Goal: Task Accomplishment & Management: Use online tool/utility

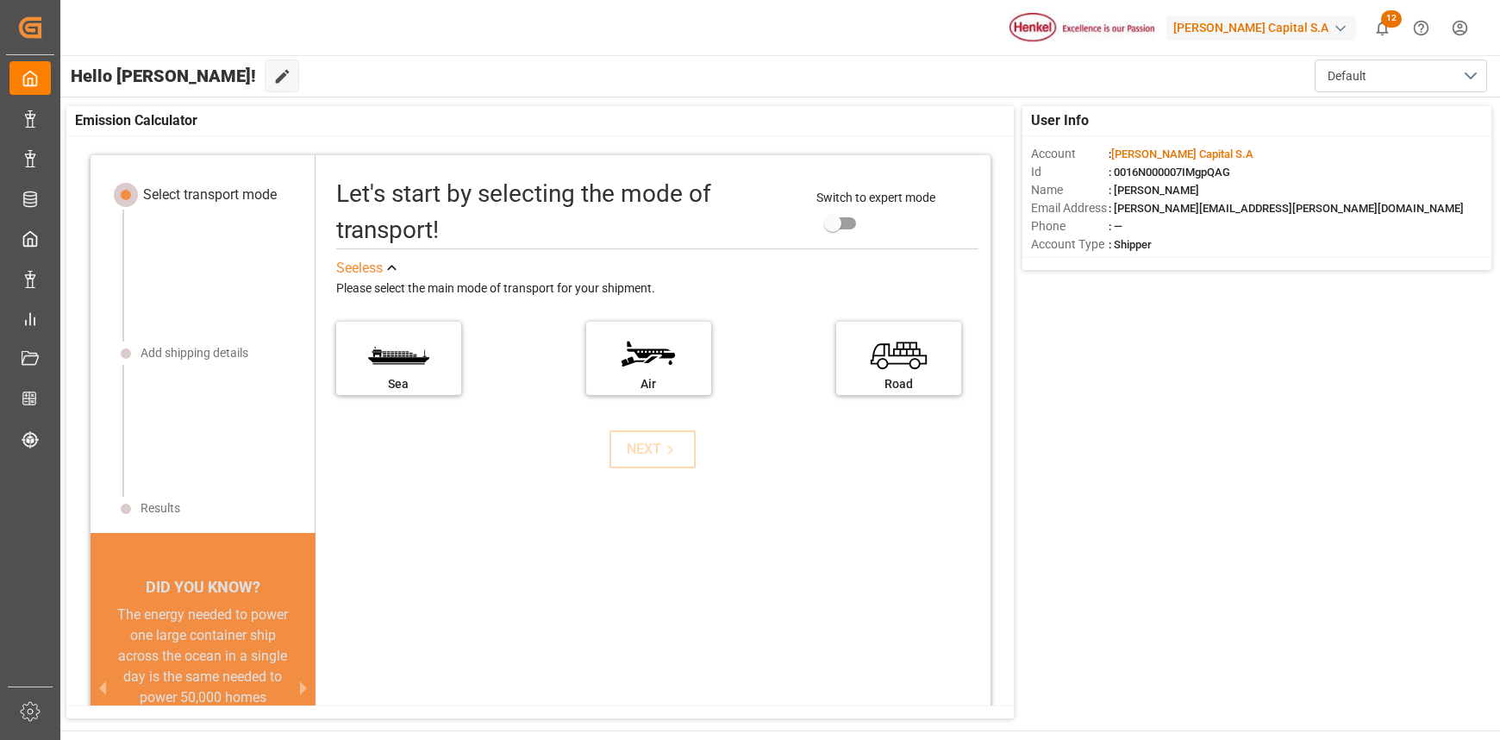
click at [1452, 32] on html "Created by potrace 1.15, written by Peter Selinger 2001-2017 Created by potrace…" at bounding box center [750, 370] width 1500 height 740
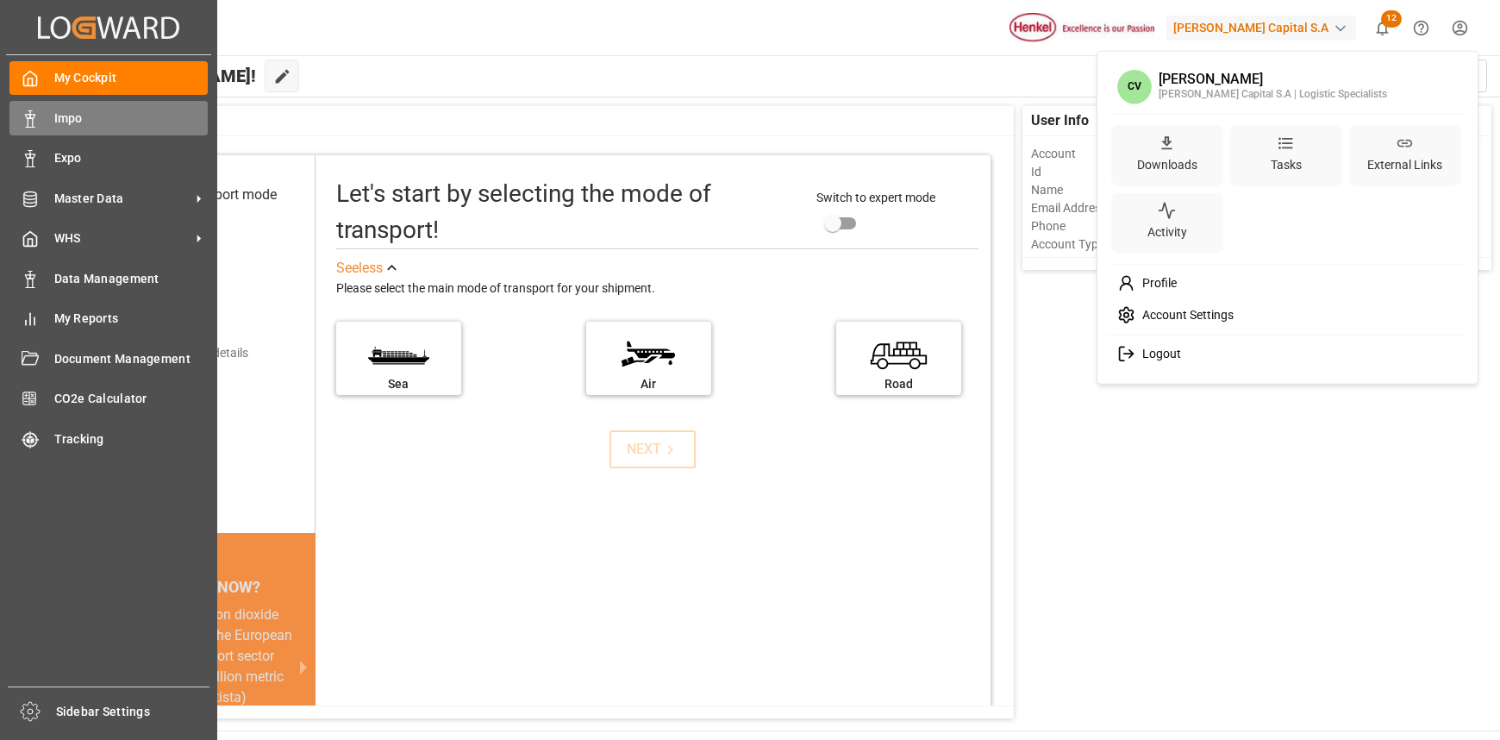
click at [45, 117] on html "Created by potrace 1.15, written by Peter Selinger 2001-2017 Created by potrace…" at bounding box center [750, 370] width 1500 height 740
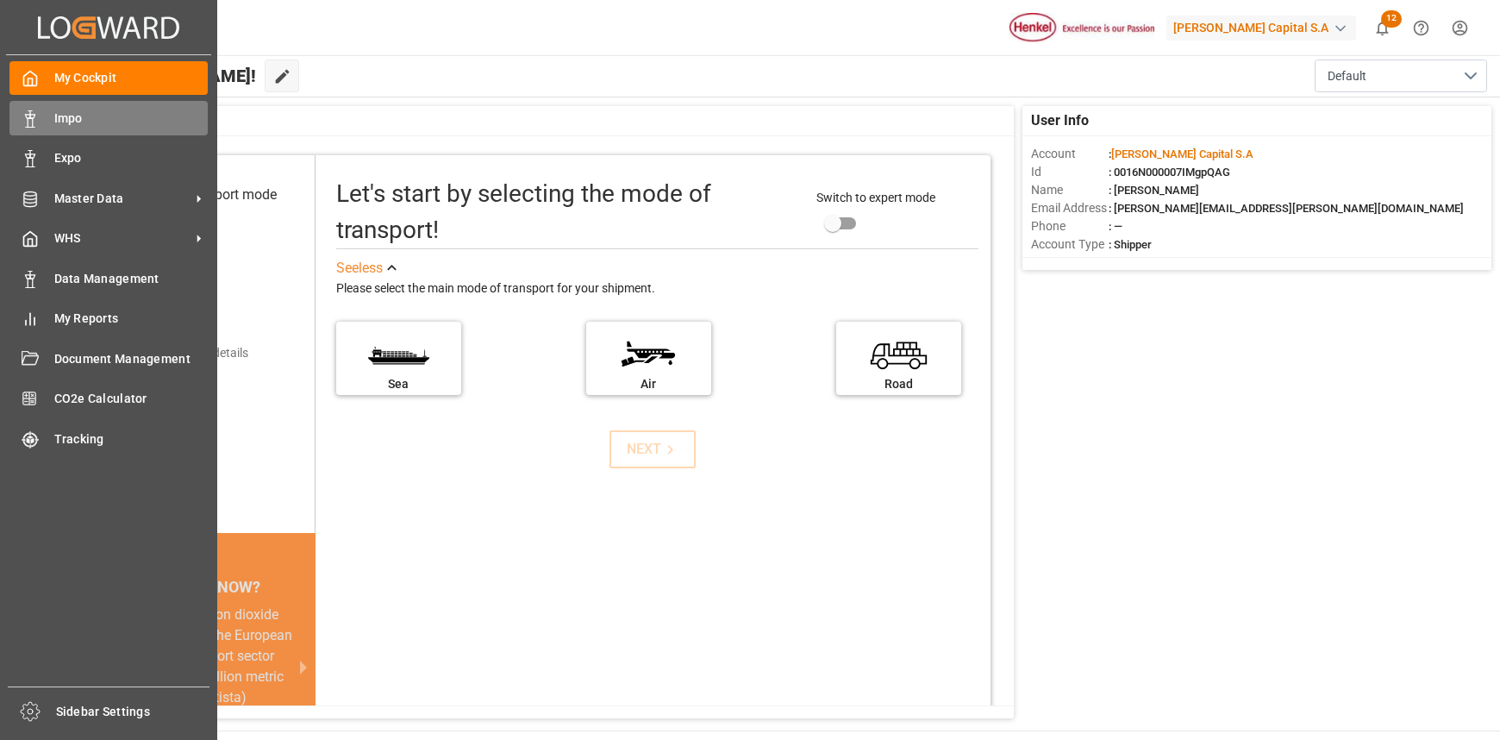
click at [74, 125] on span "Impo" at bounding box center [131, 118] width 154 height 18
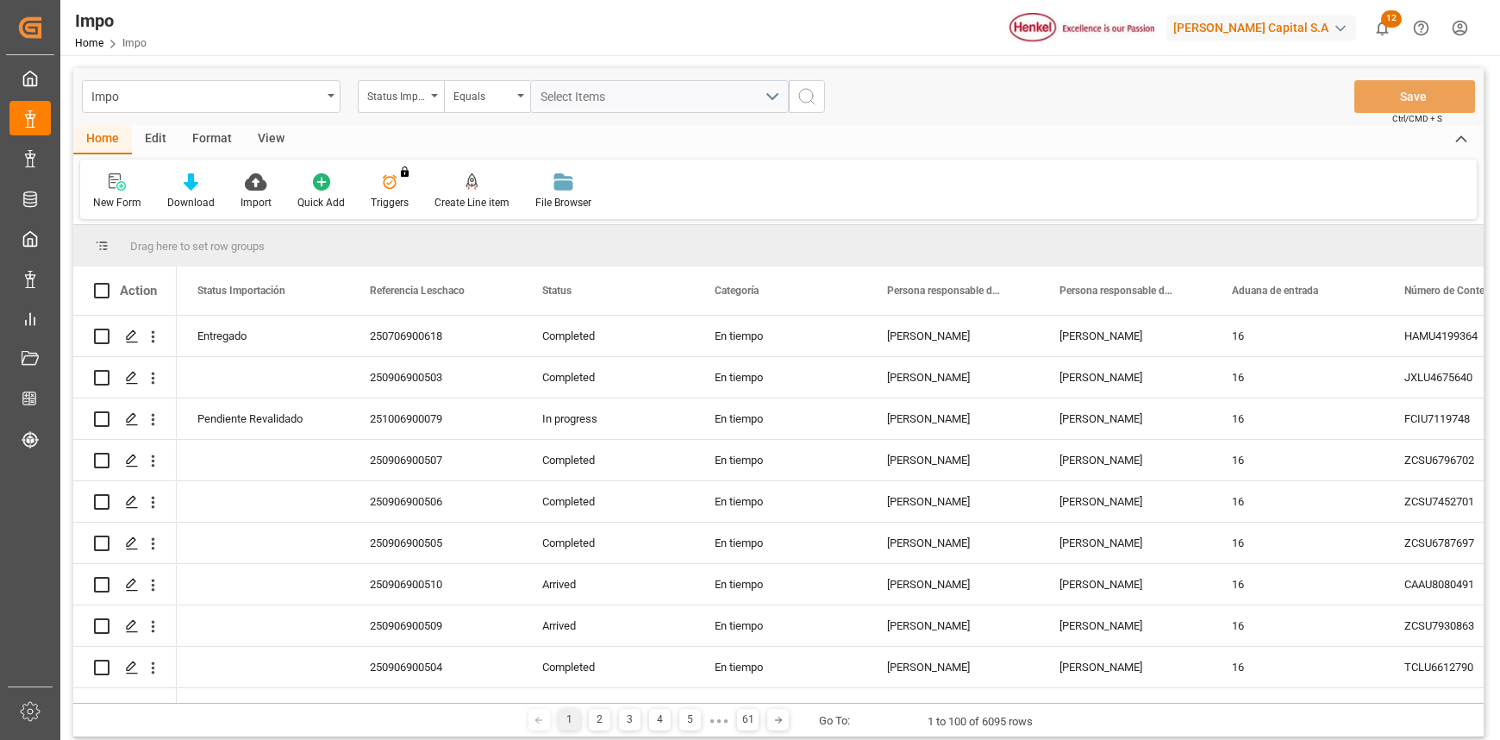
click at [267, 142] on div "View" at bounding box center [271, 139] width 53 height 29
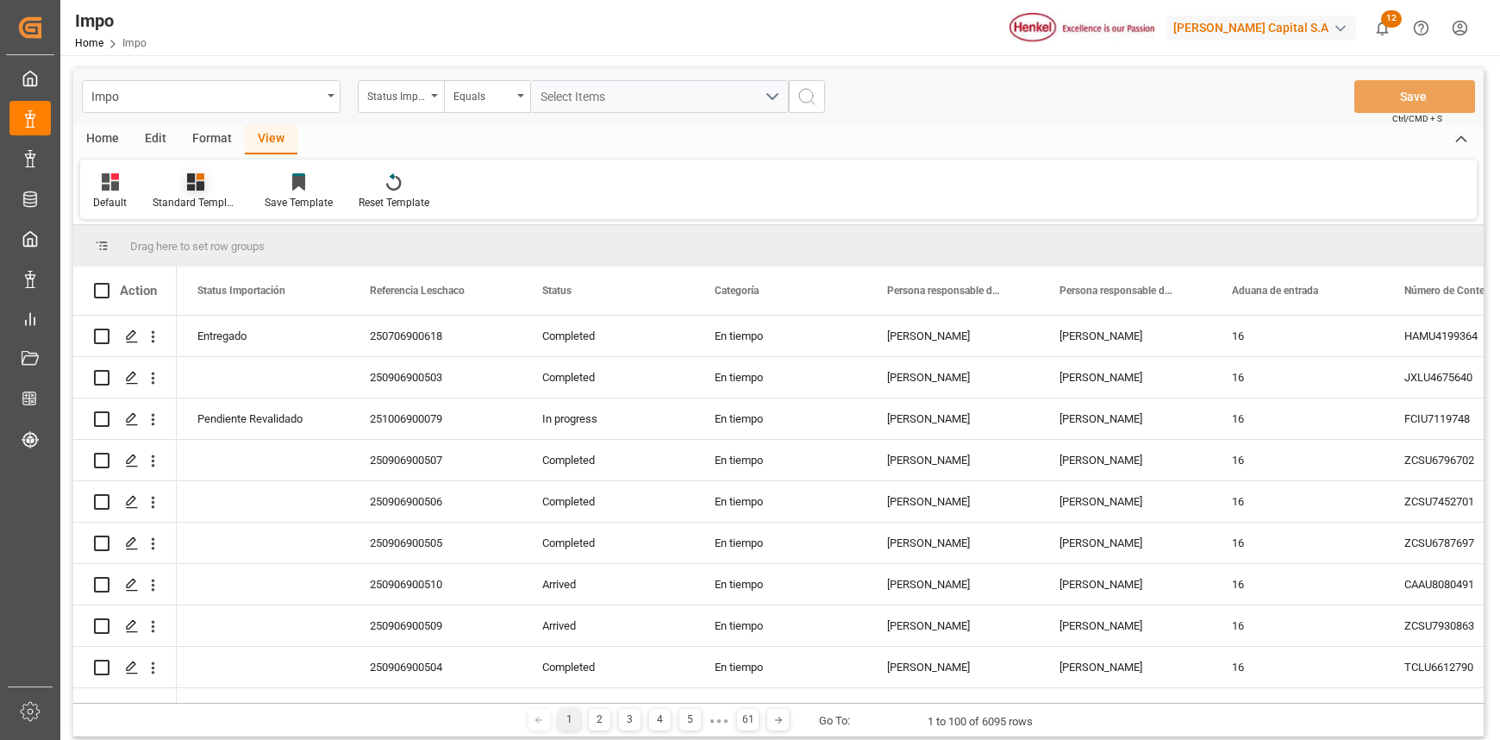
click at [211, 188] on div at bounding box center [196, 181] width 86 height 18
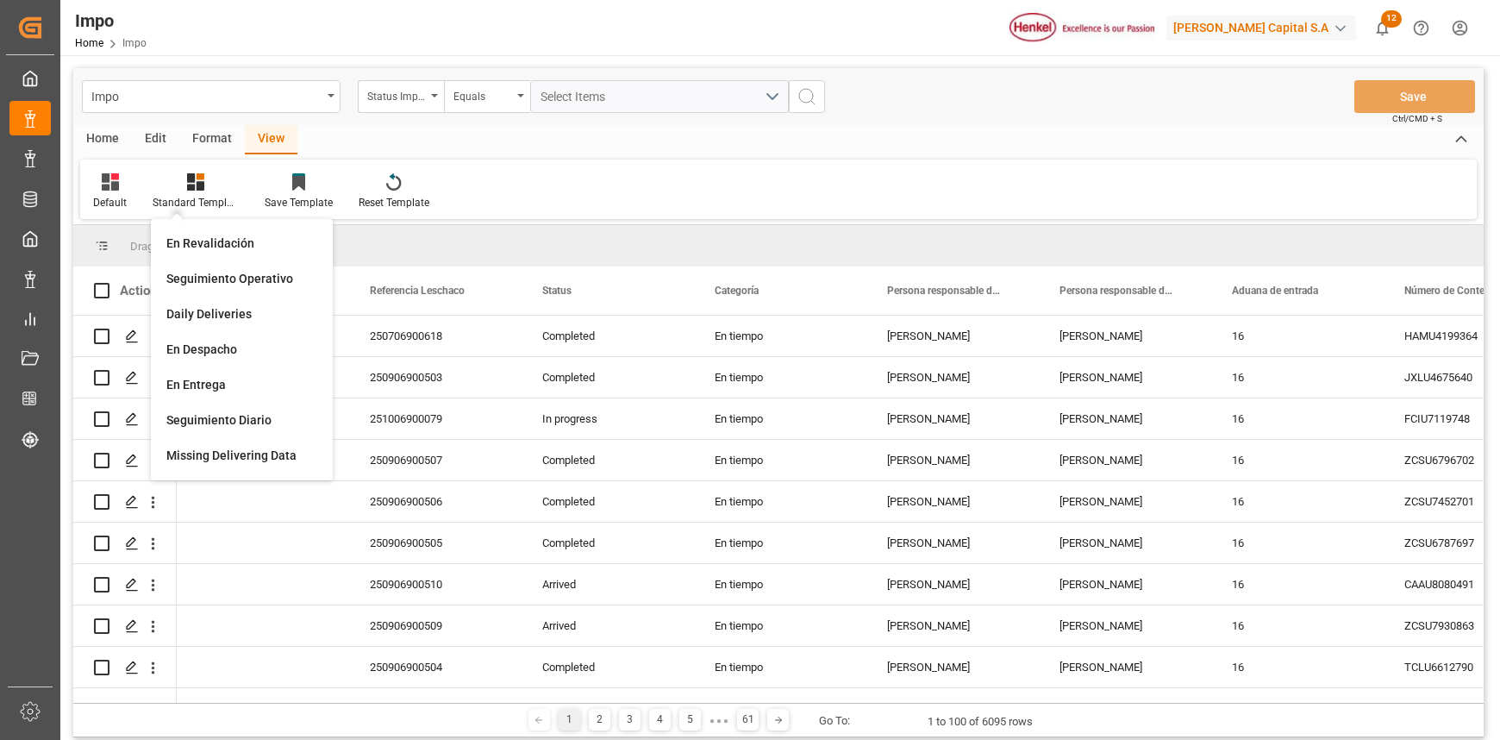
click at [204, 139] on div "Format" at bounding box center [212, 139] width 66 height 29
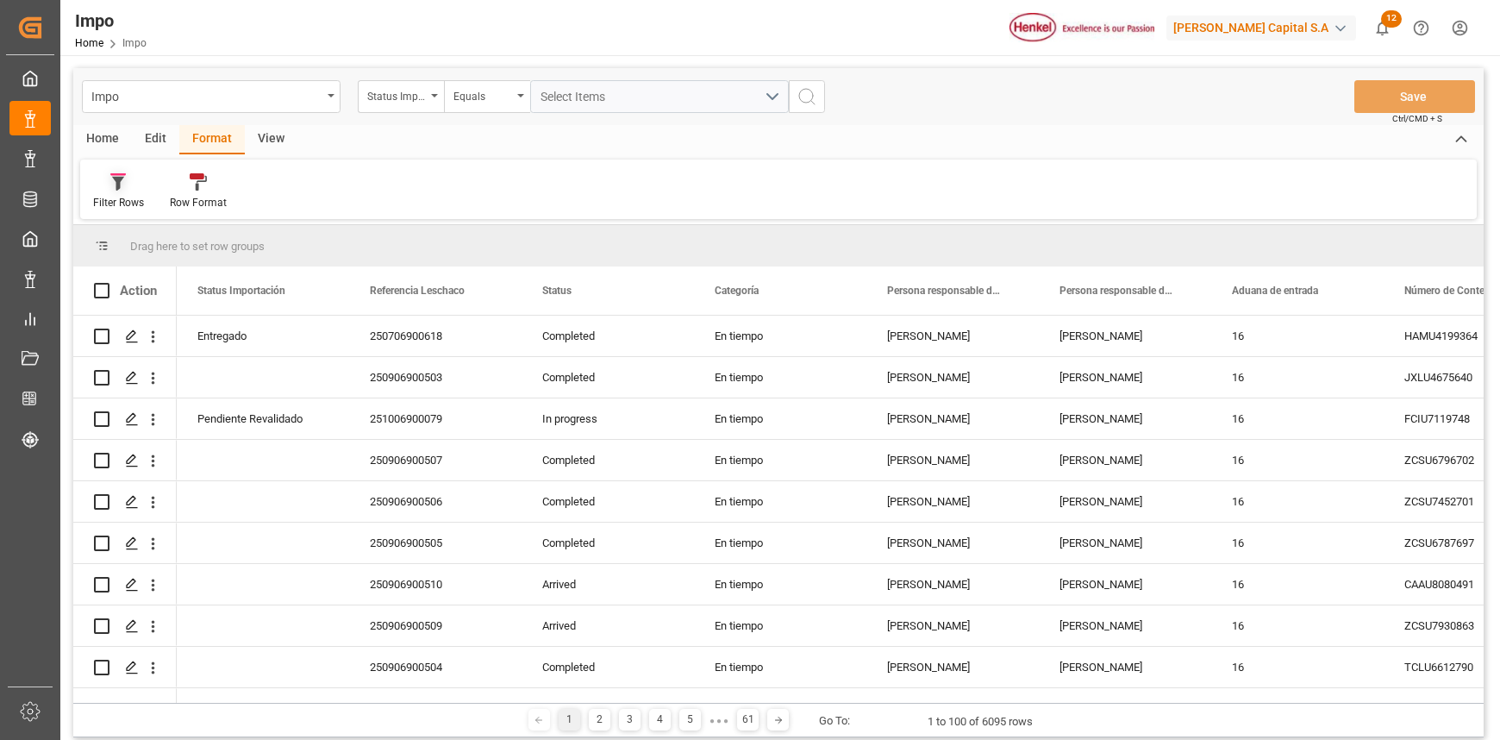
click at [109, 173] on div at bounding box center [118, 181] width 51 height 18
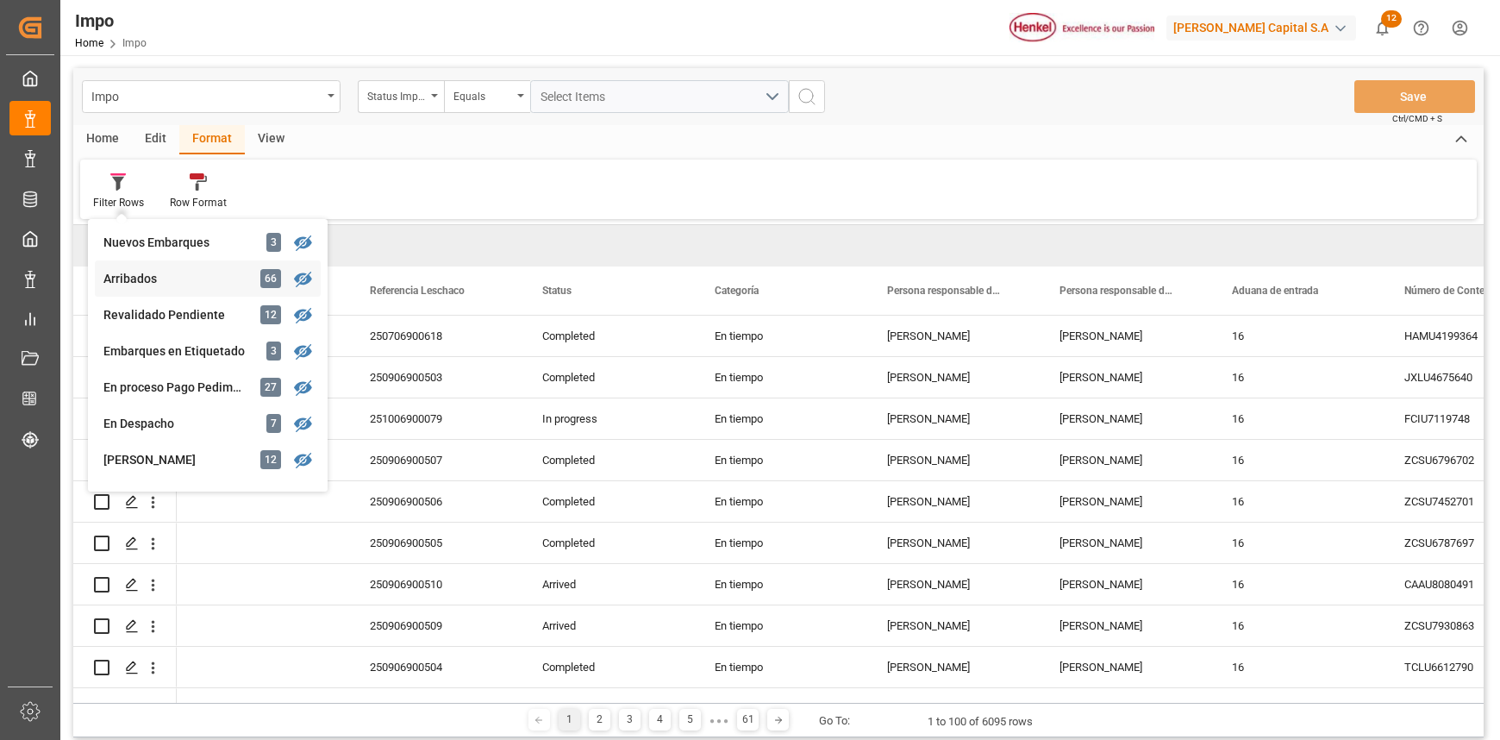
scroll to position [115, 0]
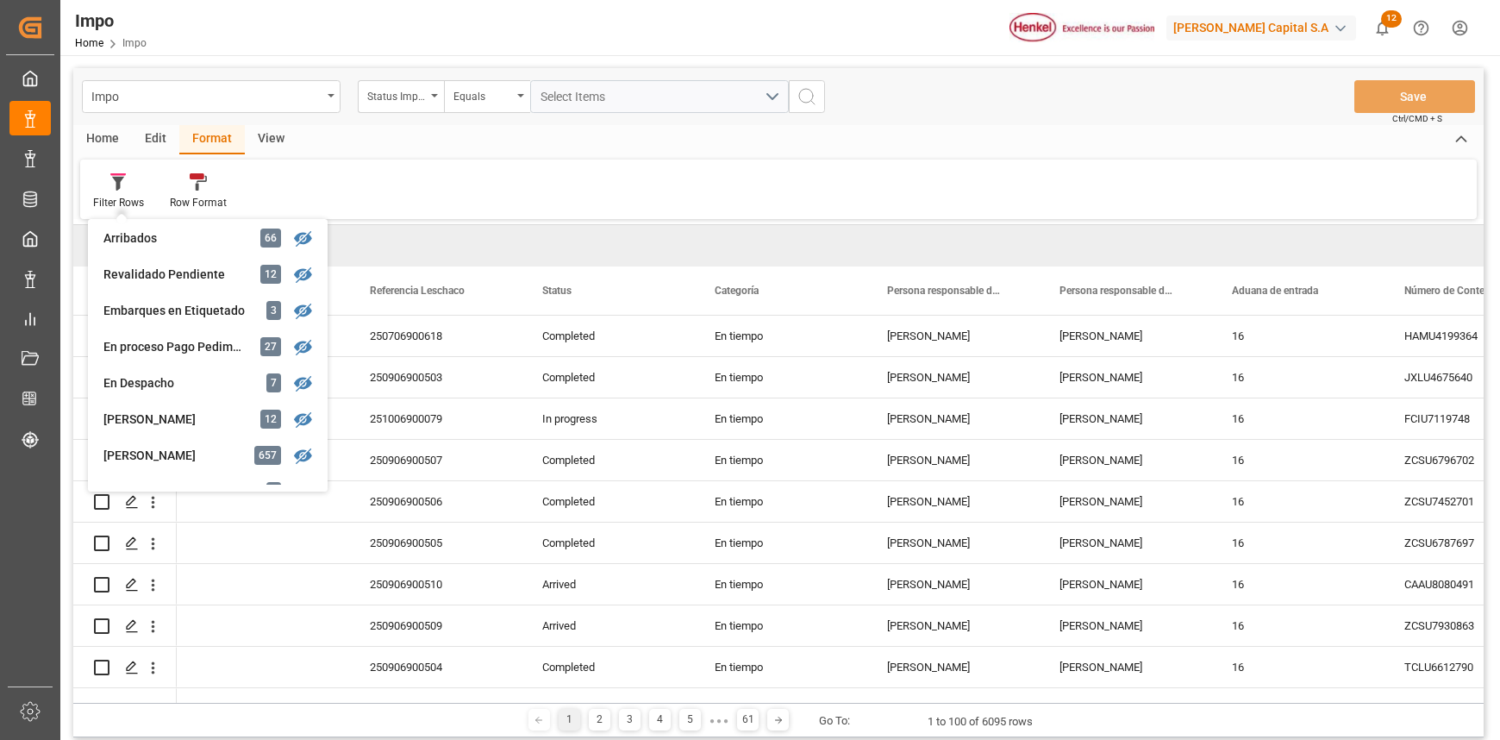
drag, startPoint x: 433, startPoint y: 162, endPoint x: 401, endPoint y: 141, distance: 38.0
click at [433, 162] on div "Filter Rows Veracruz 58 Manzanillo 57 Nuevos Embarques 3 Arribados 66 Revalidad…" at bounding box center [778, 188] width 1397 height 59
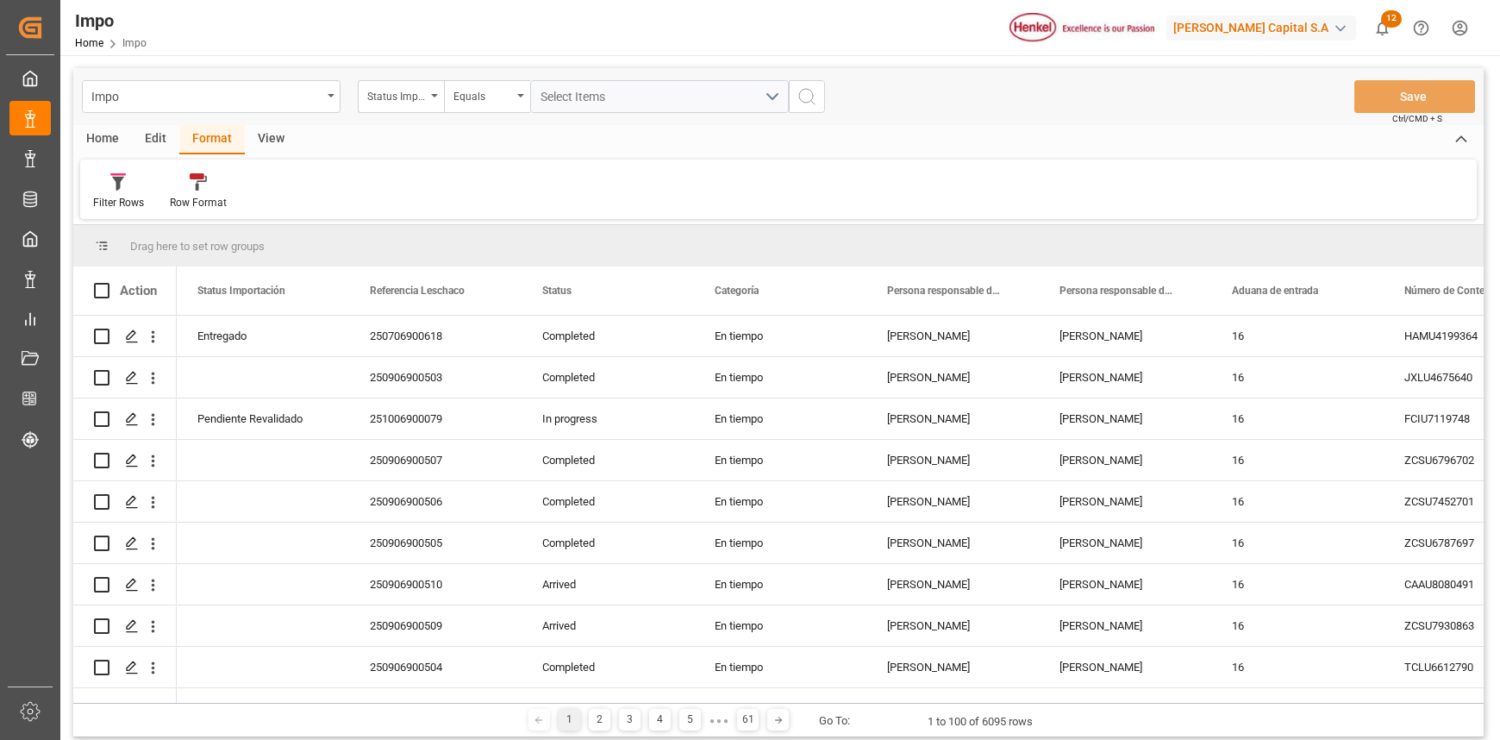
click at [153, 129] on div "Edit" at bounding box center [155, 139] width 47 height 29
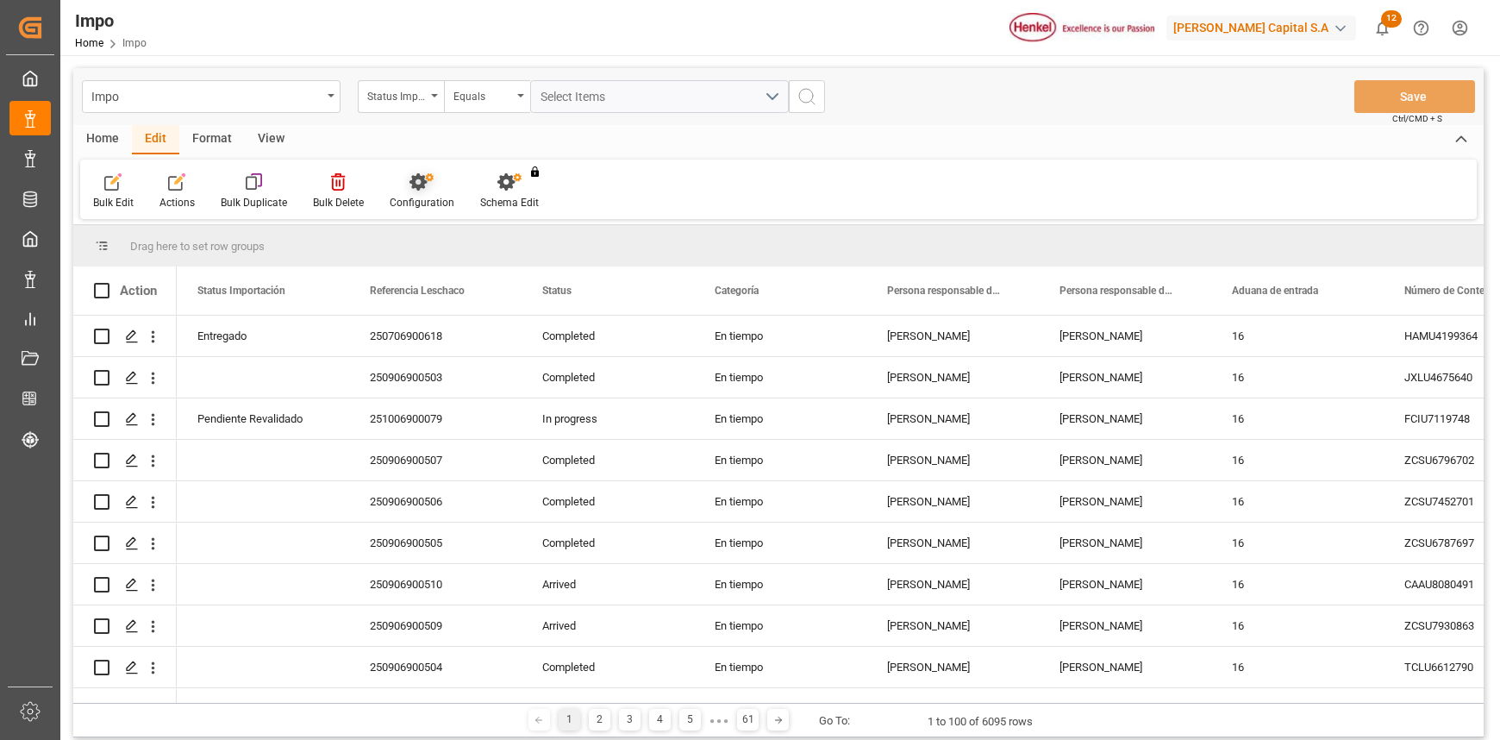
click at [439, 176] on div at bounding box center [422, 181] width 65 height 18
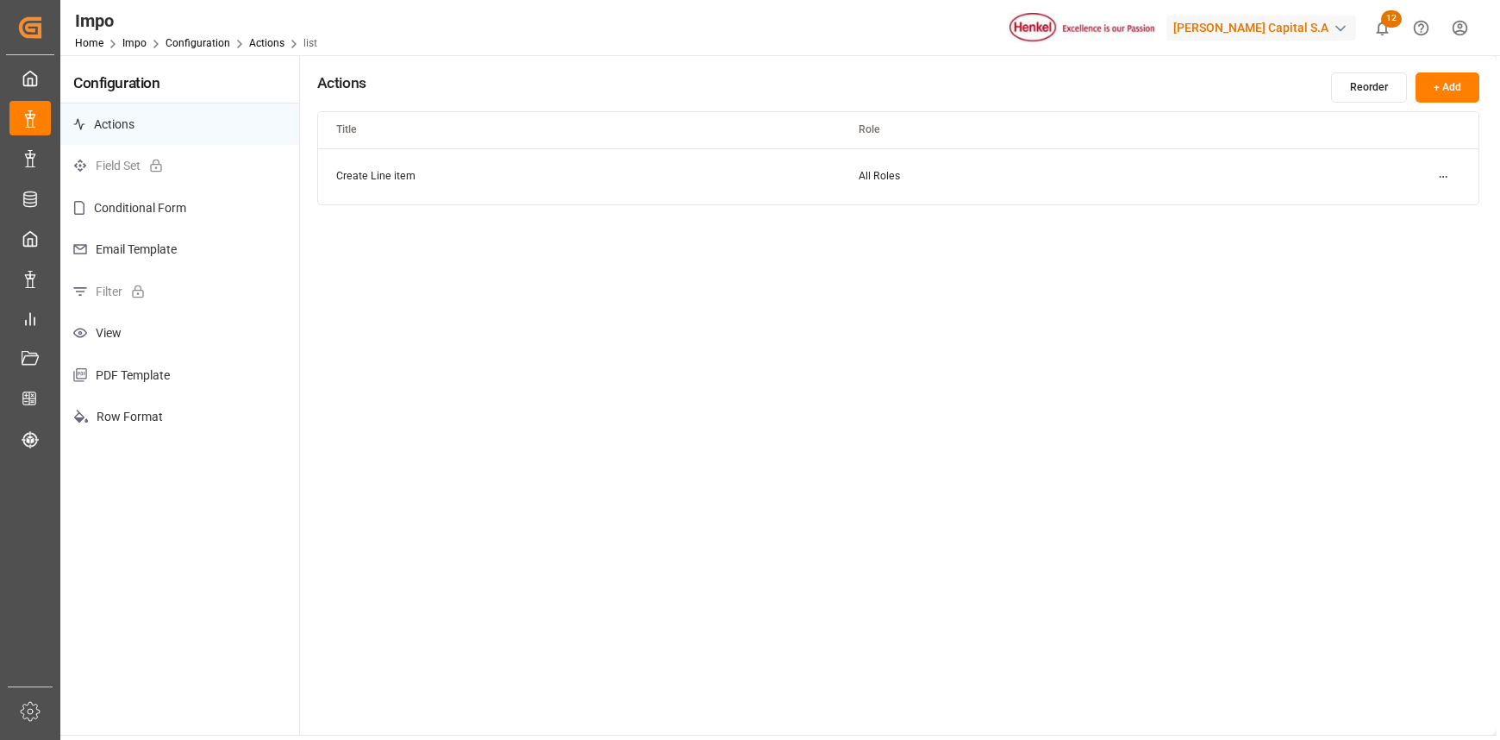
click at [162, 295] on p "Filter" at bounding box center [179, 292] width 239 height 42
click at [139, 378] on p "PDF Template" at bounding box center [179, 375] width 239 height 42
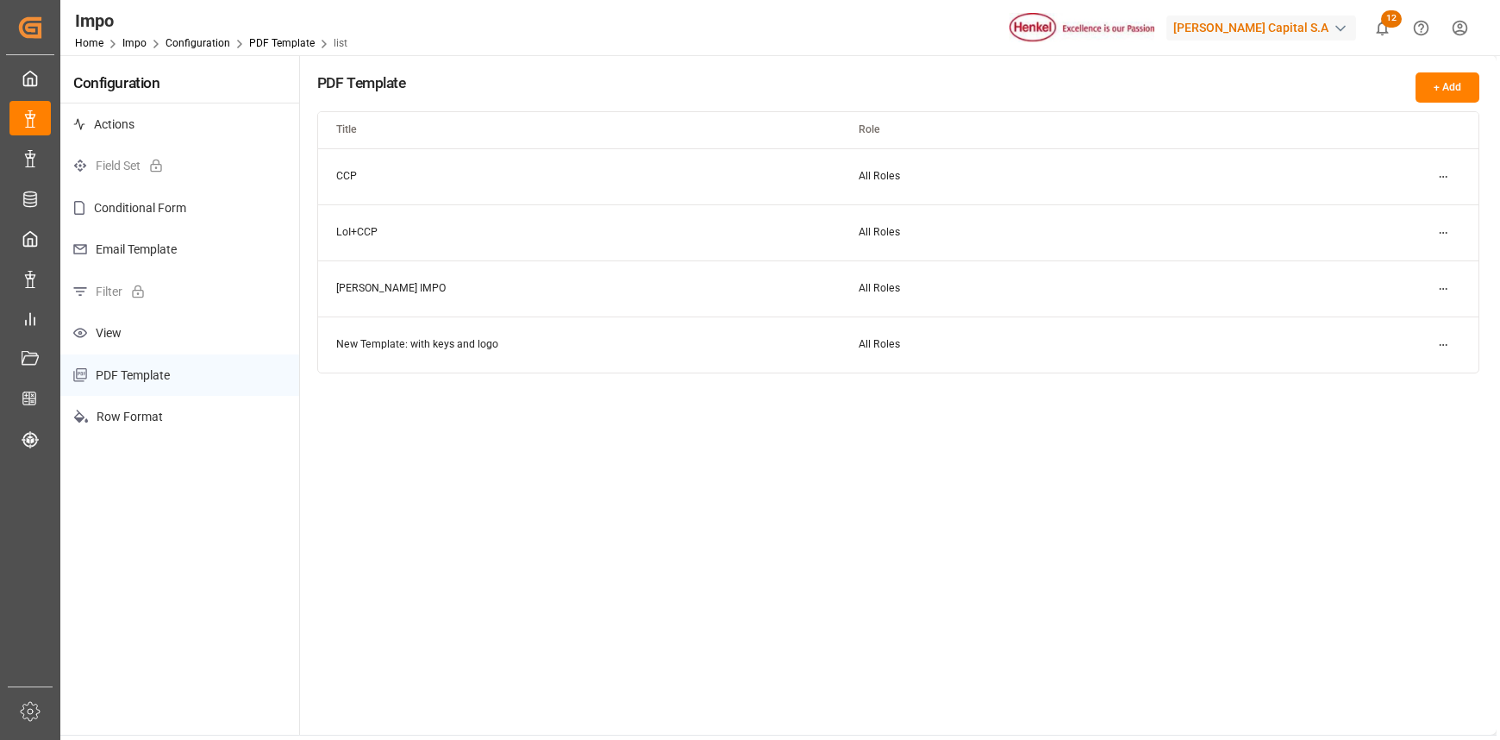
click at [122, 338] on p "View" at bounding box center [179, 333] width 239 height 42
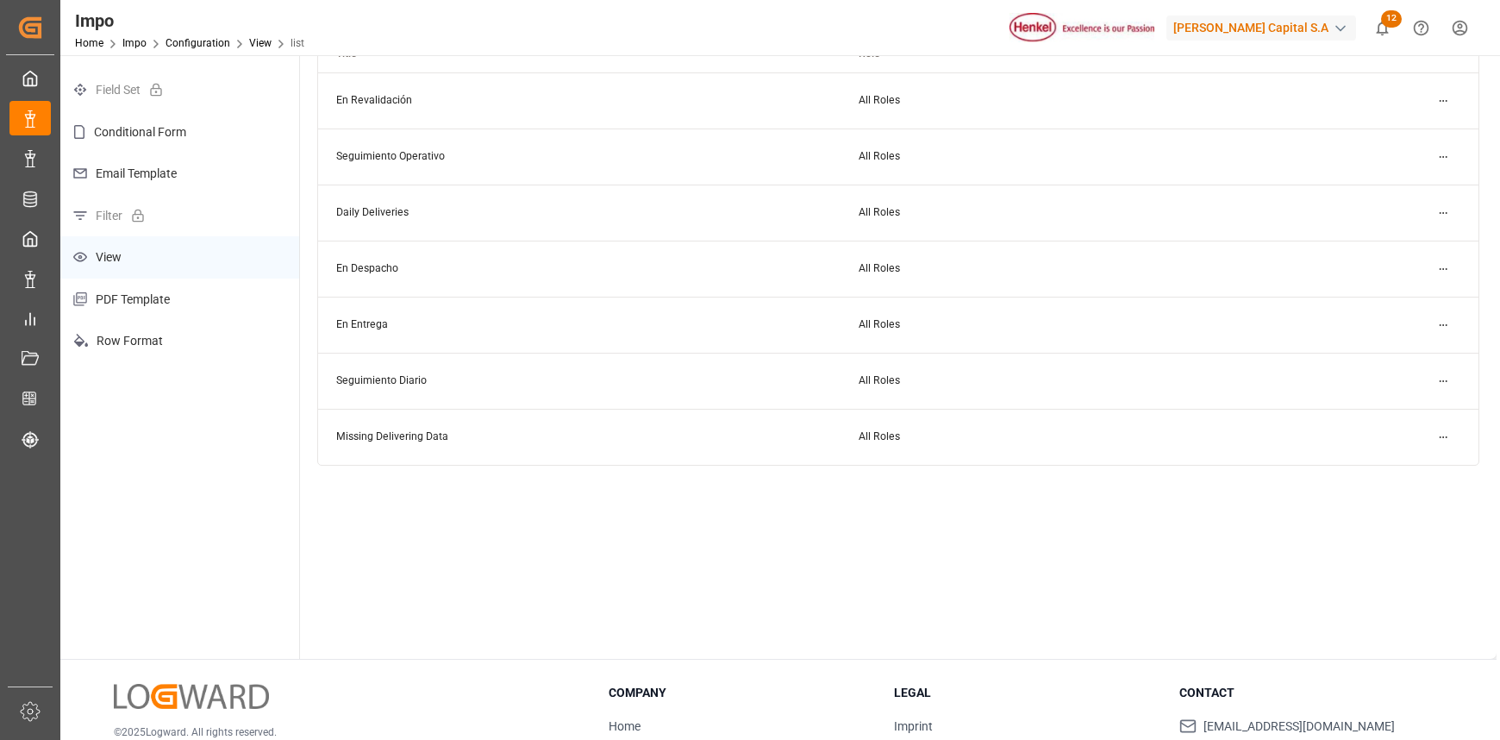
scroll to position [115, 0]
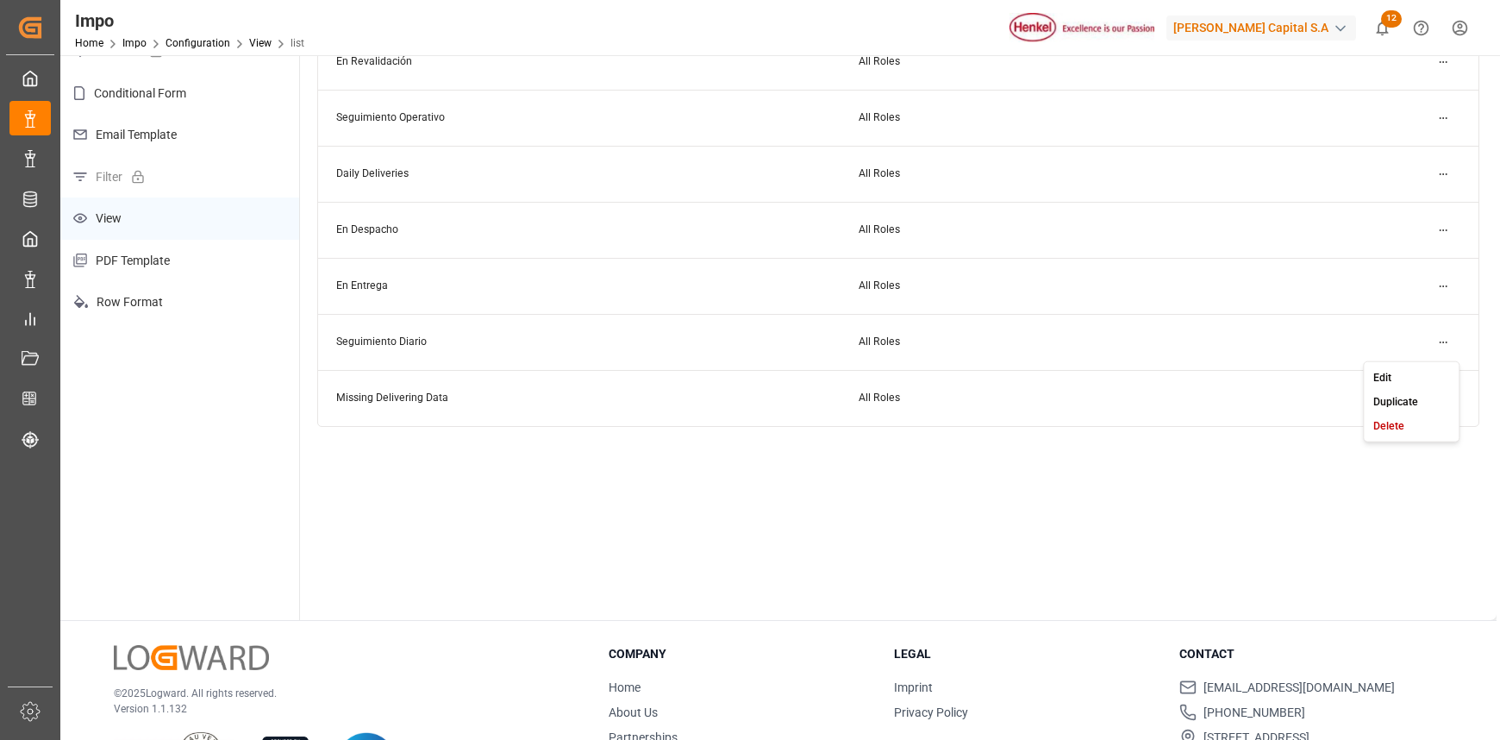
click at [1443, 339] on html "Created by potrace 1.15, written by Peter Selinger 2001-2017 Created by potrace…" at bounding box center [750, 370] width 1500 height 740
click at [1393, 383] on div "Edit" at bounding box center [1411, 377] width 89 height 24
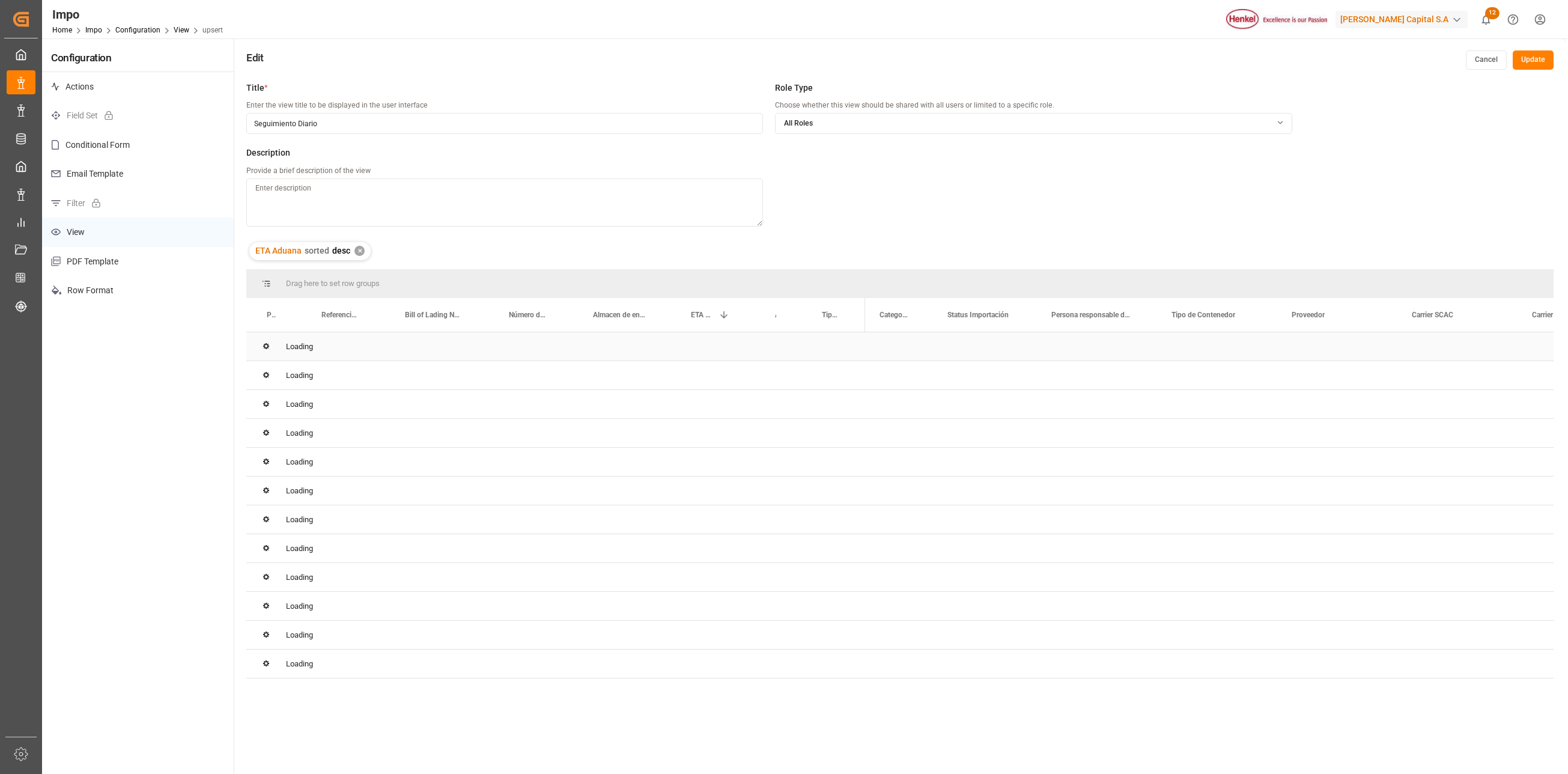
click at [502, 352] on div "Loading" at bounding box center [900, 347] width 1307 height 29
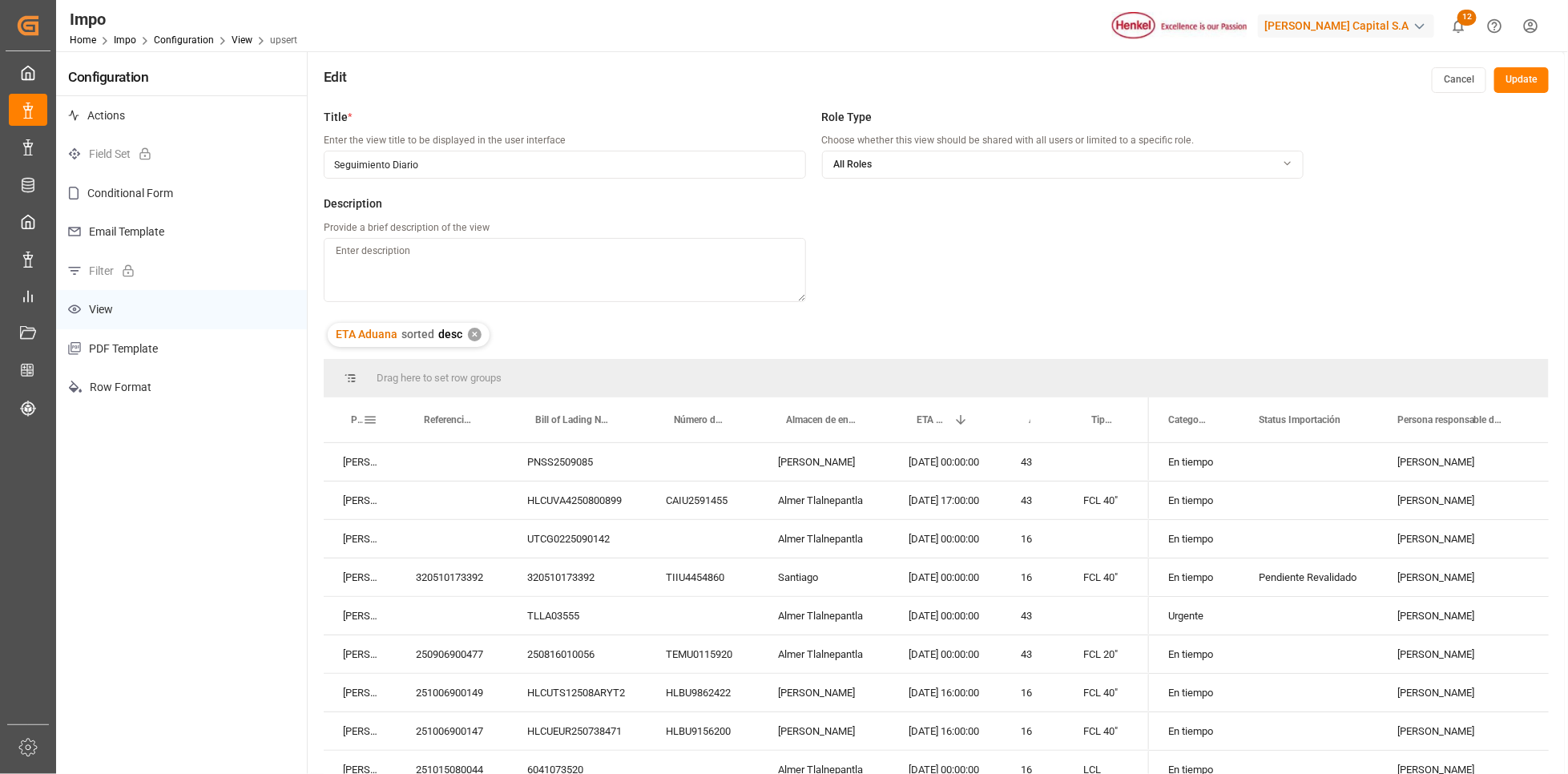
click at [369, 413] on span at bounding box center [371, 420] width 15 height 15
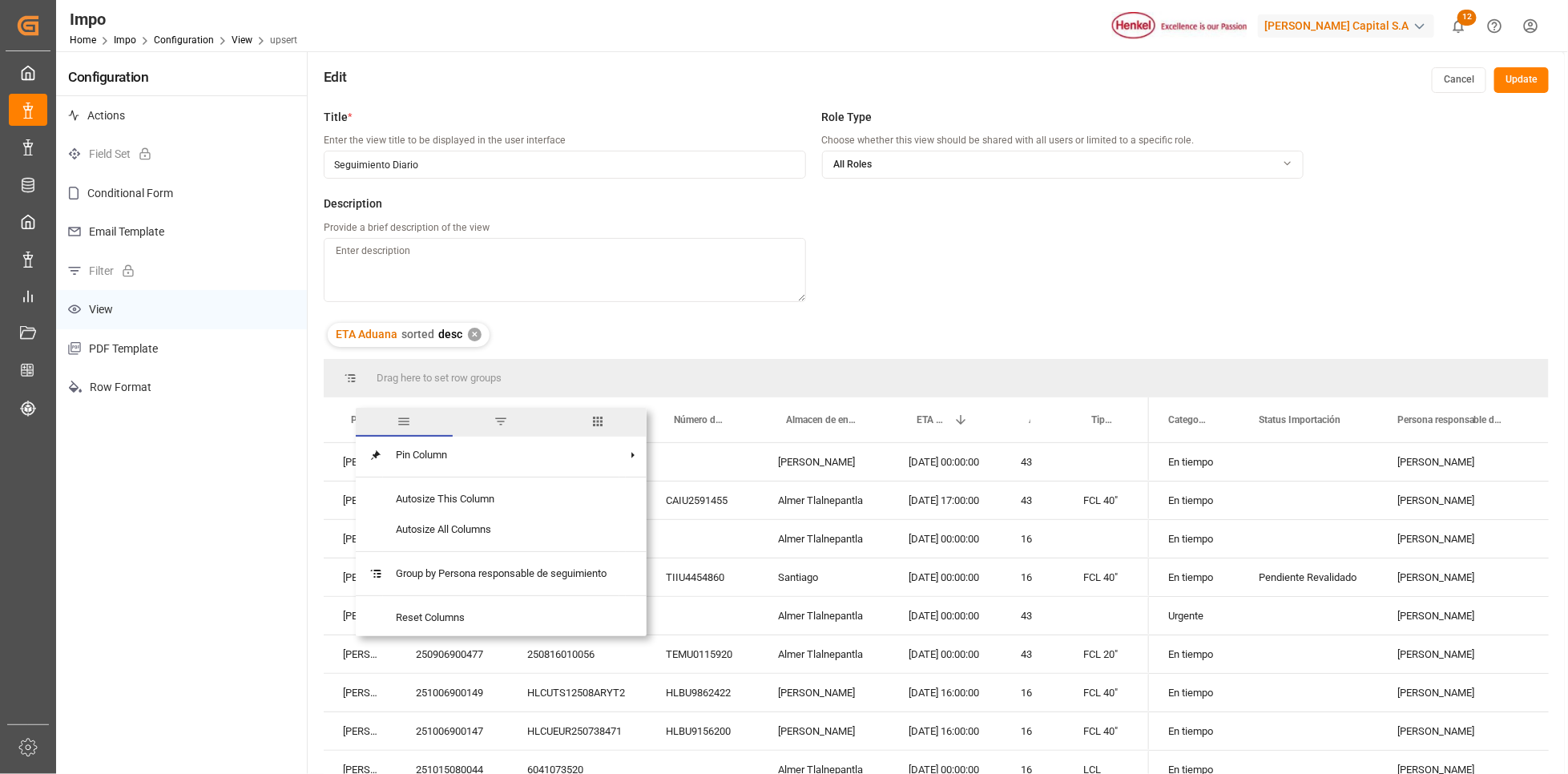
click at [604, 419] on span "columns" at bounding box center [598, 422] width 15 height 15
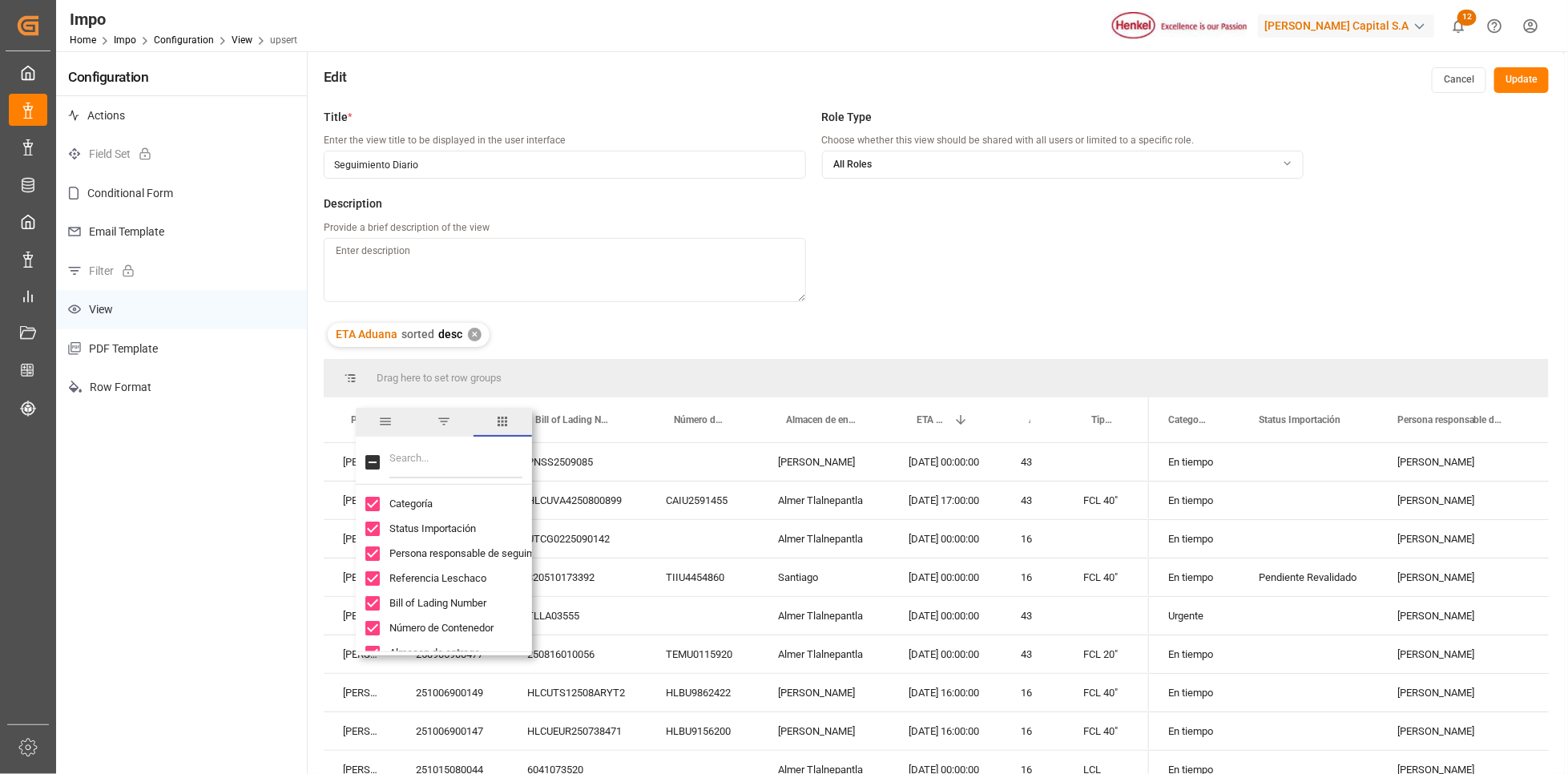
click at [371, 550] on input "Persona responsable de seguimiento column toggle visibility (visible)" at bounding box center [373, 554] width 15 height 15
checkbox input "false"
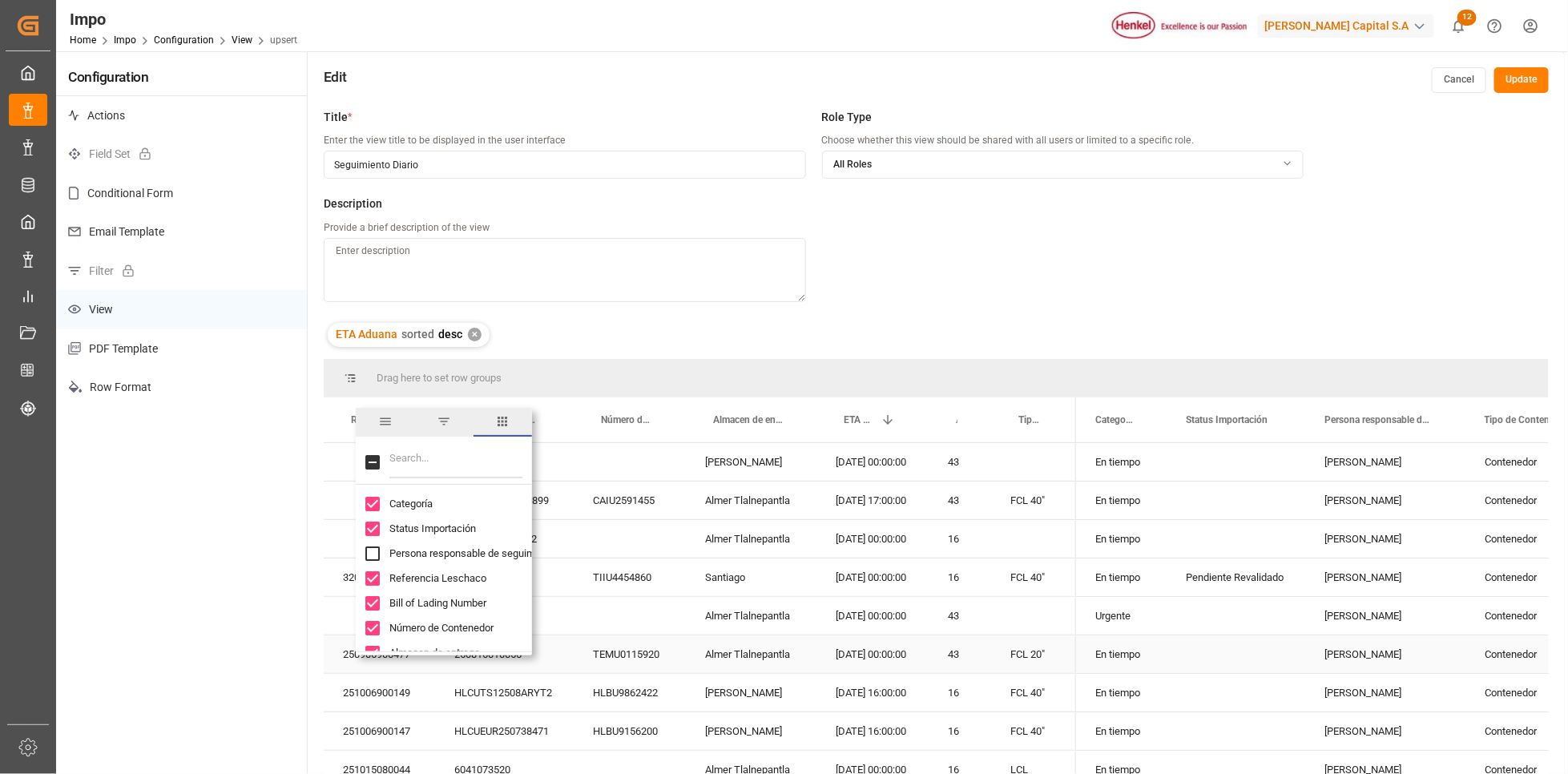
click at [637, 632] on div "Press SPACE to select this row." at bounding box center [629, 615] width 112 height 38
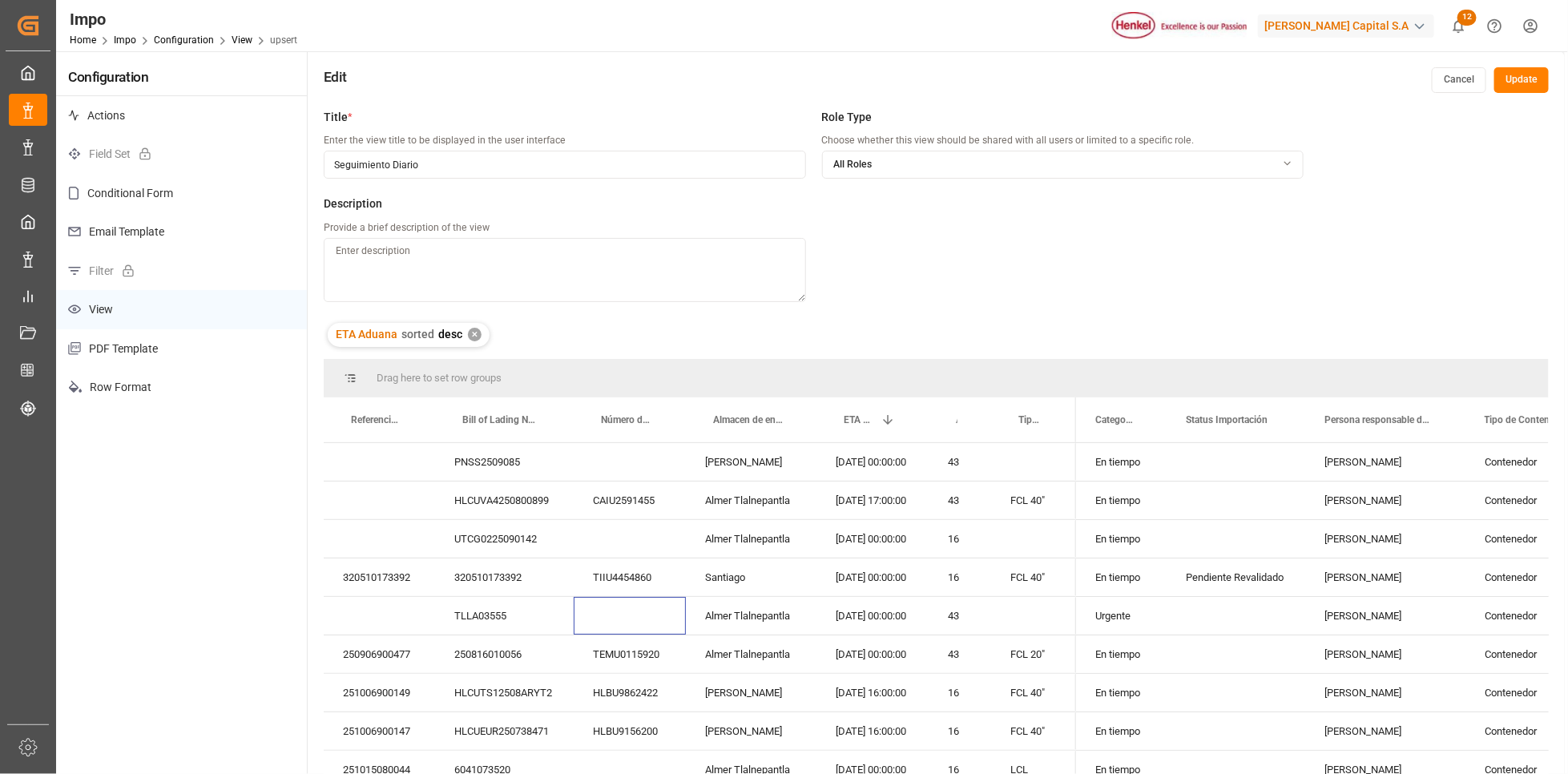
scroll to position [120, 0]
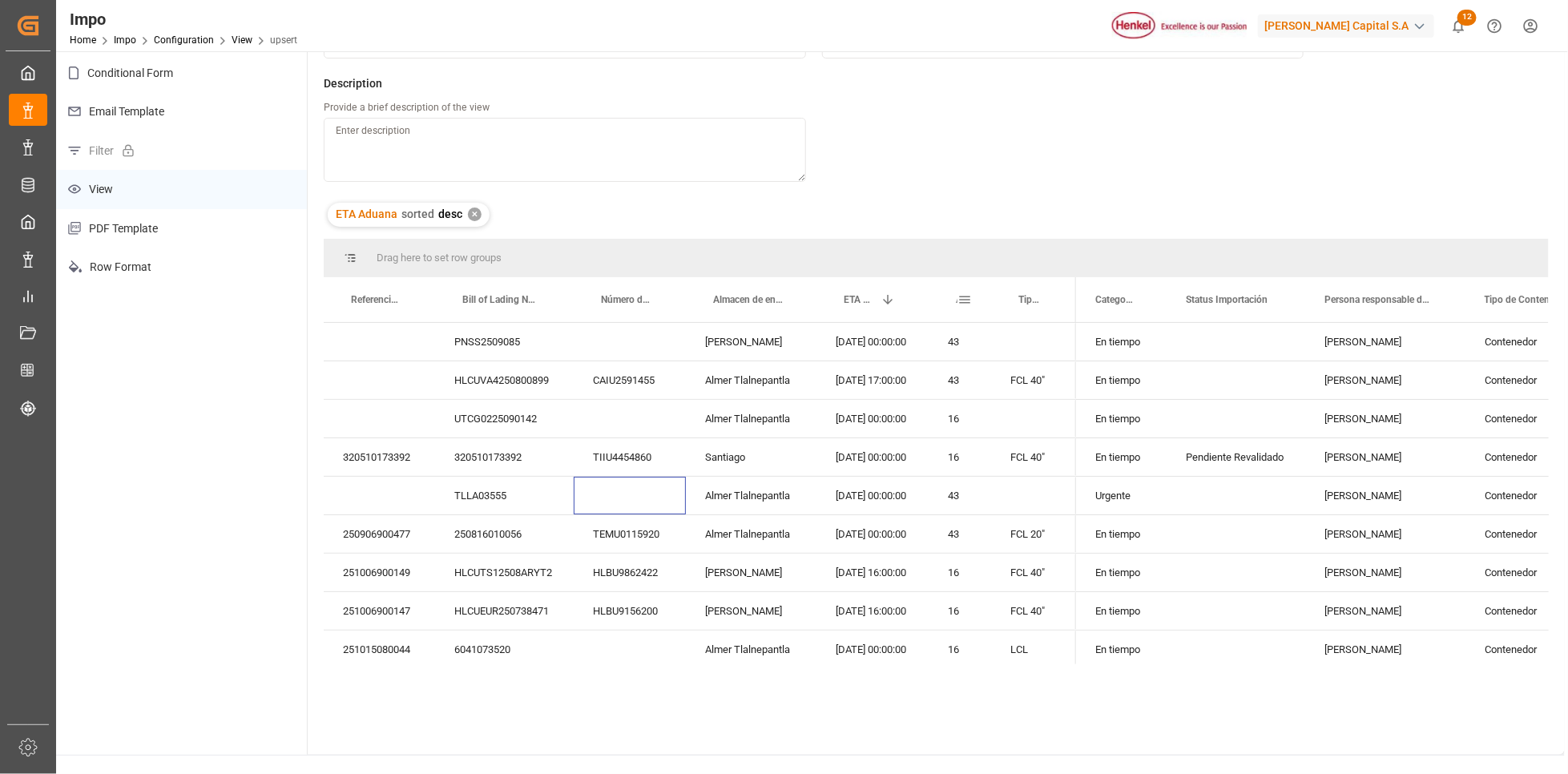
click at [962, 299] on span at bounding box center [965, 300] width 15 height 15
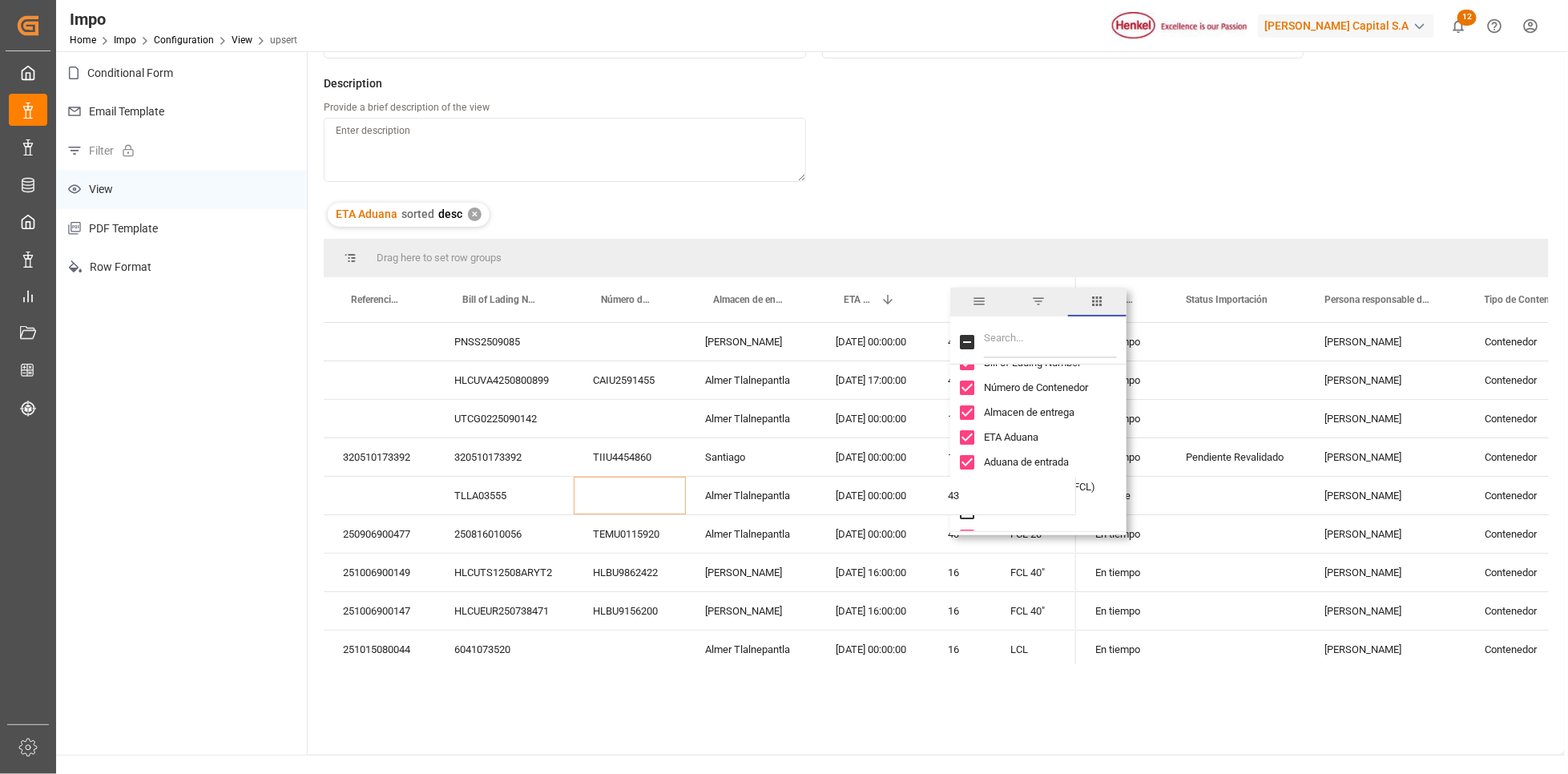
click at [644, 452] on div "TIIU4454860" at bounding box center [629, 457] width 112 height 38
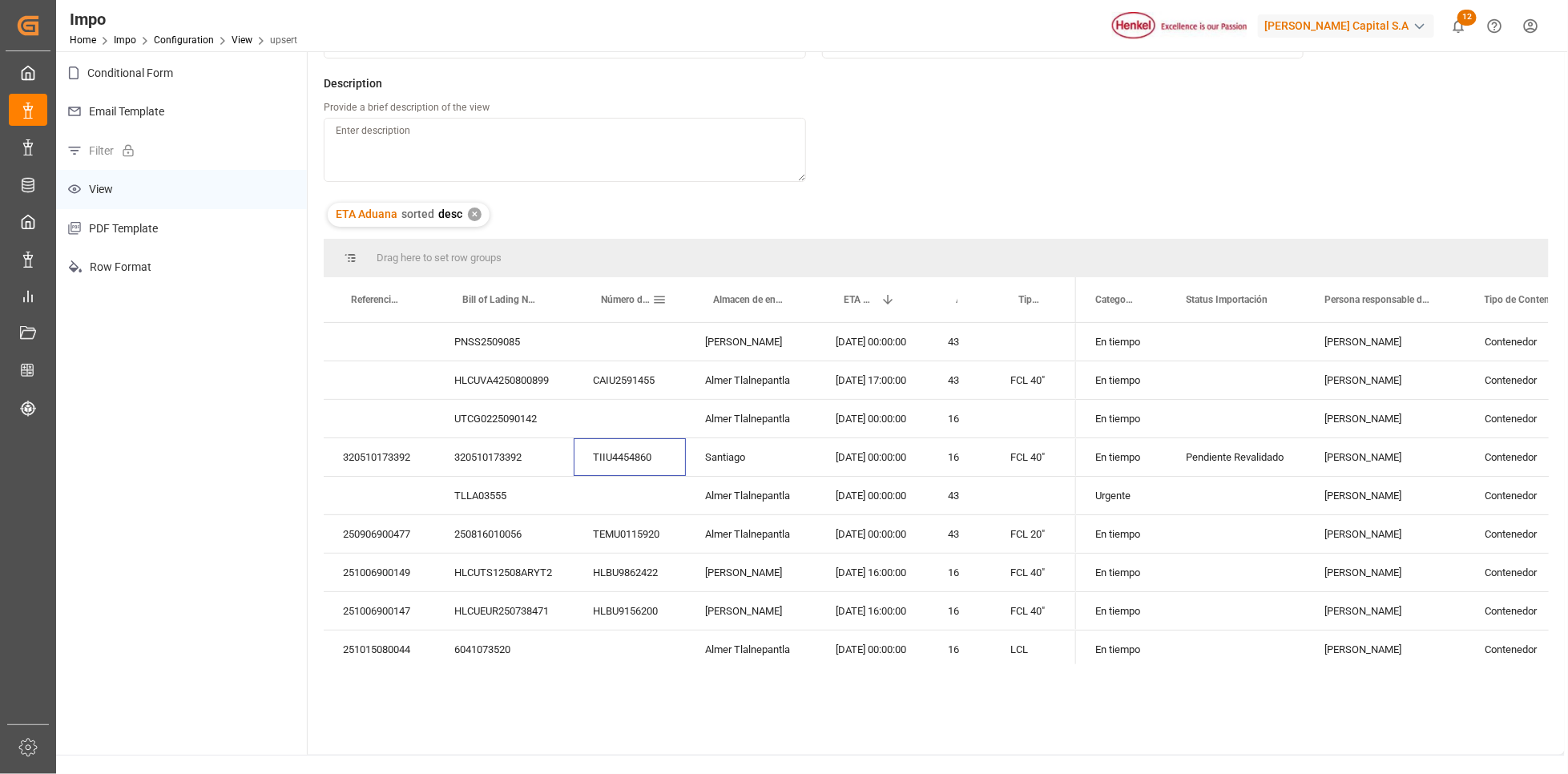
click at [660, 300] on span at bounding box center [660, 300] width 15 height 15
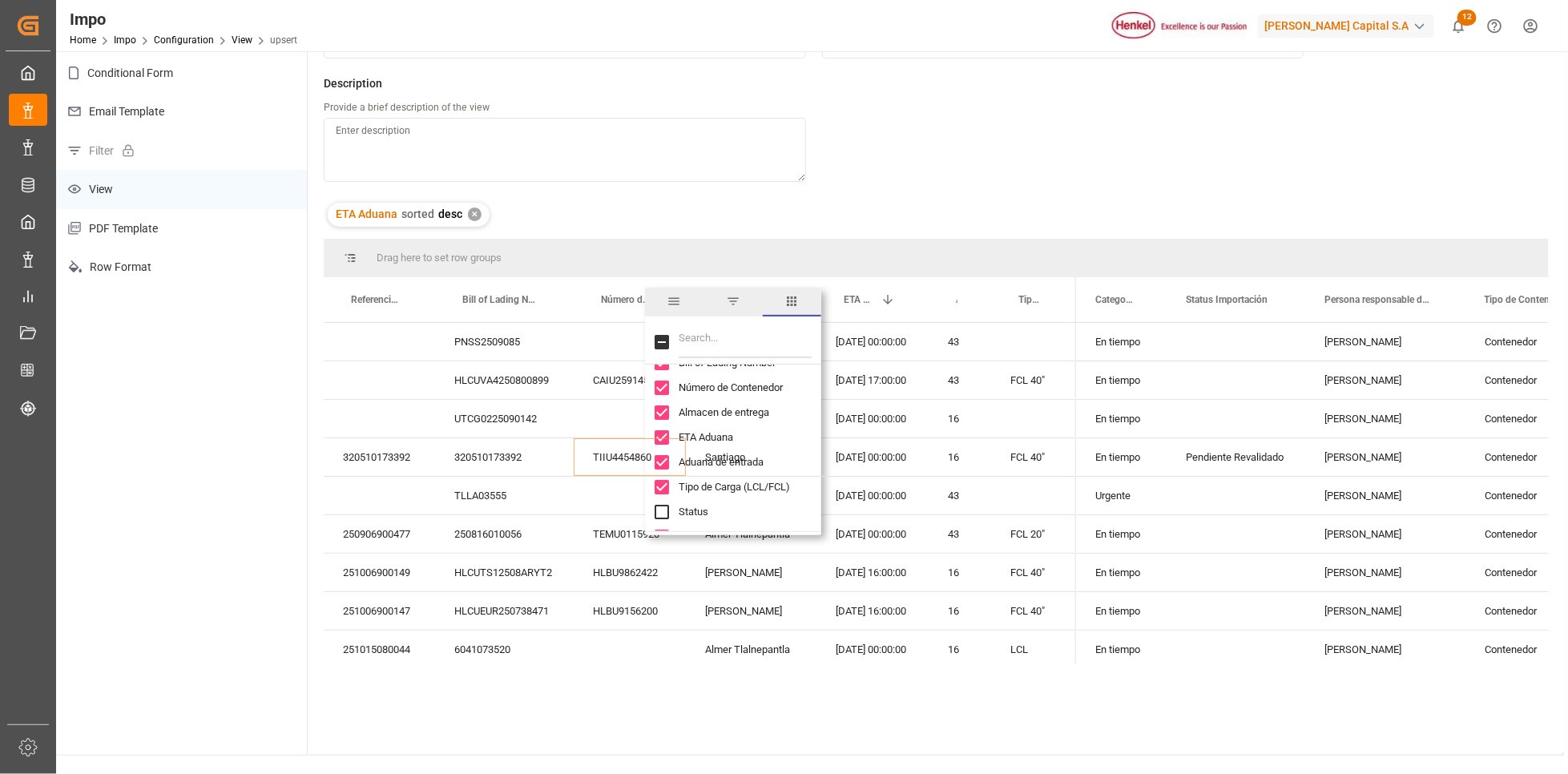
click at [797, 563] on div "[PERSON_NAME]" at bounding box center [751, 572] width 131 height 38
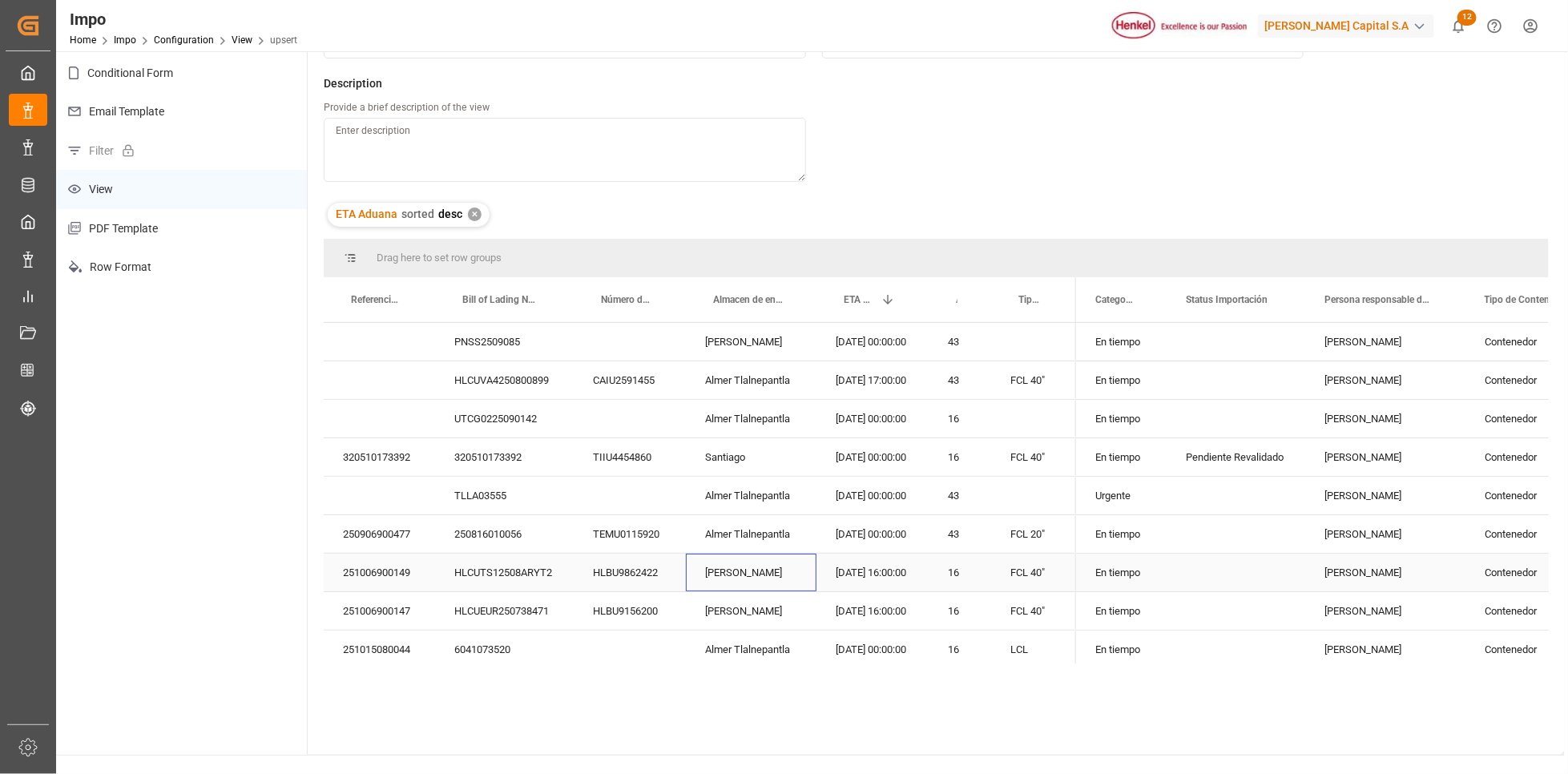
click at [918, 567] on div "01.10.2025 16:00:00" at bounding box center [873, 572] width 112 height 38
click at [794, 305] on span at bounding box center [790, 300] width 15 height 15
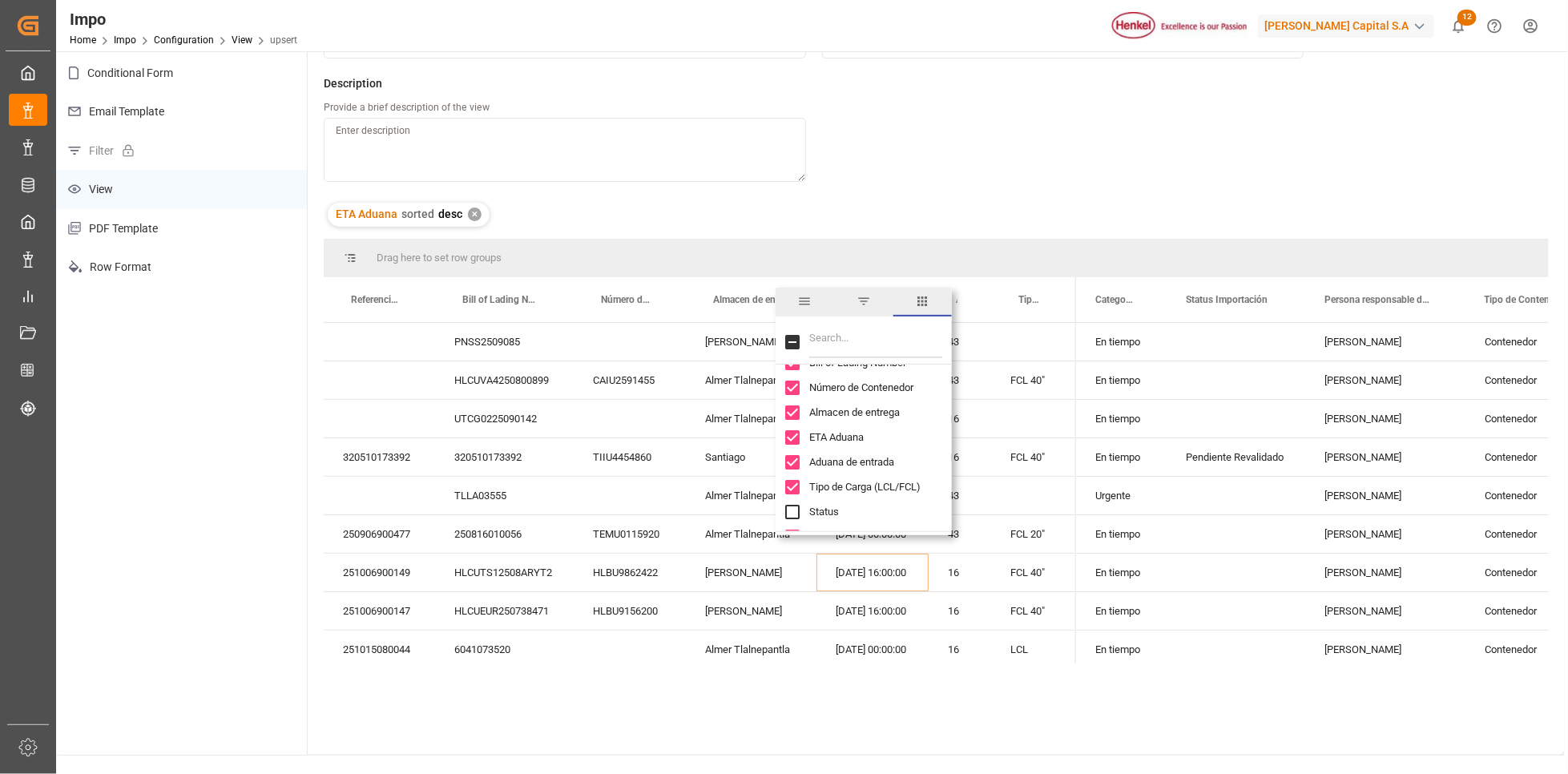
click at [789, 462] on input "Aduana de entrada column toggle visibility (visible)" at bounding box center [793, 463] width 15 height 15
checkbox input "false"
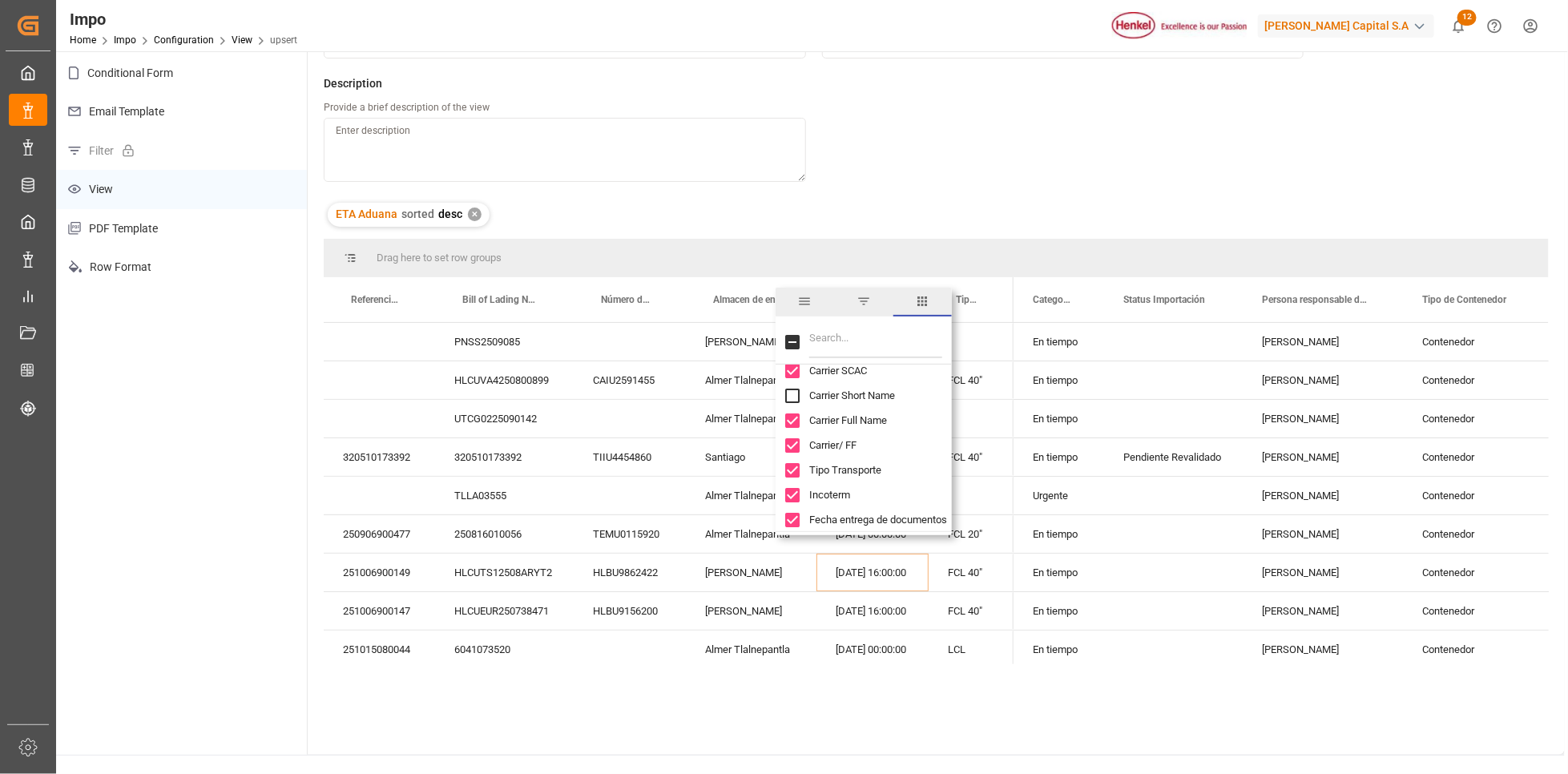
scroll to position [480, 0]
click at [916, 591] on div "251006900149 HLCUTS12508ARYT2 HLBU9862422 Almer Apodaca 01.10.2025 16:00:00 FCL…" at bounding box center [668, 572] width 690 height 38
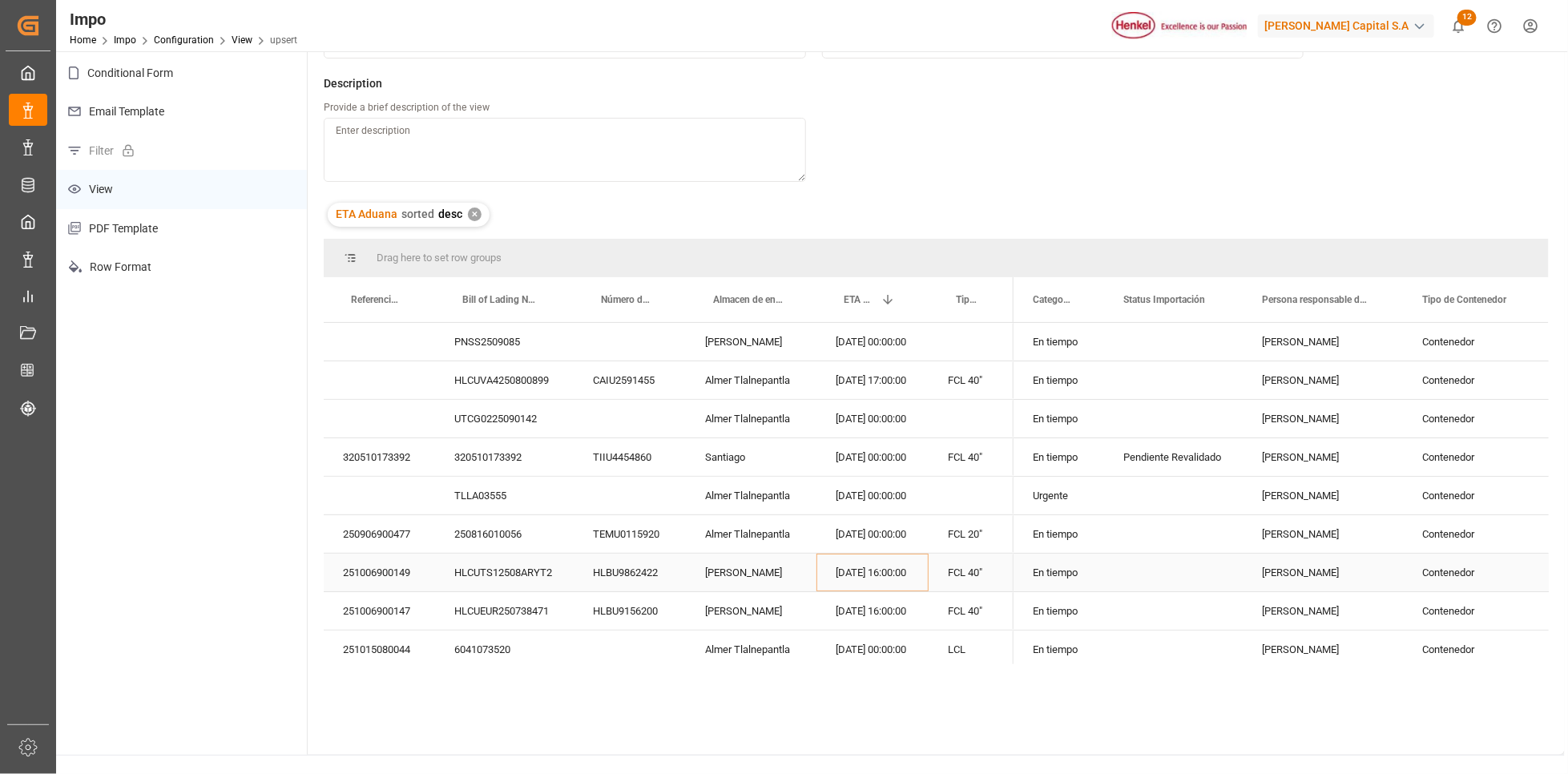
click at [952, 560] on div "FCL 40"" at bounding box center [970, 572] width 85 height 38
click at [1371, 298] on span at bounding box center [1377, 300] width 15 height 15
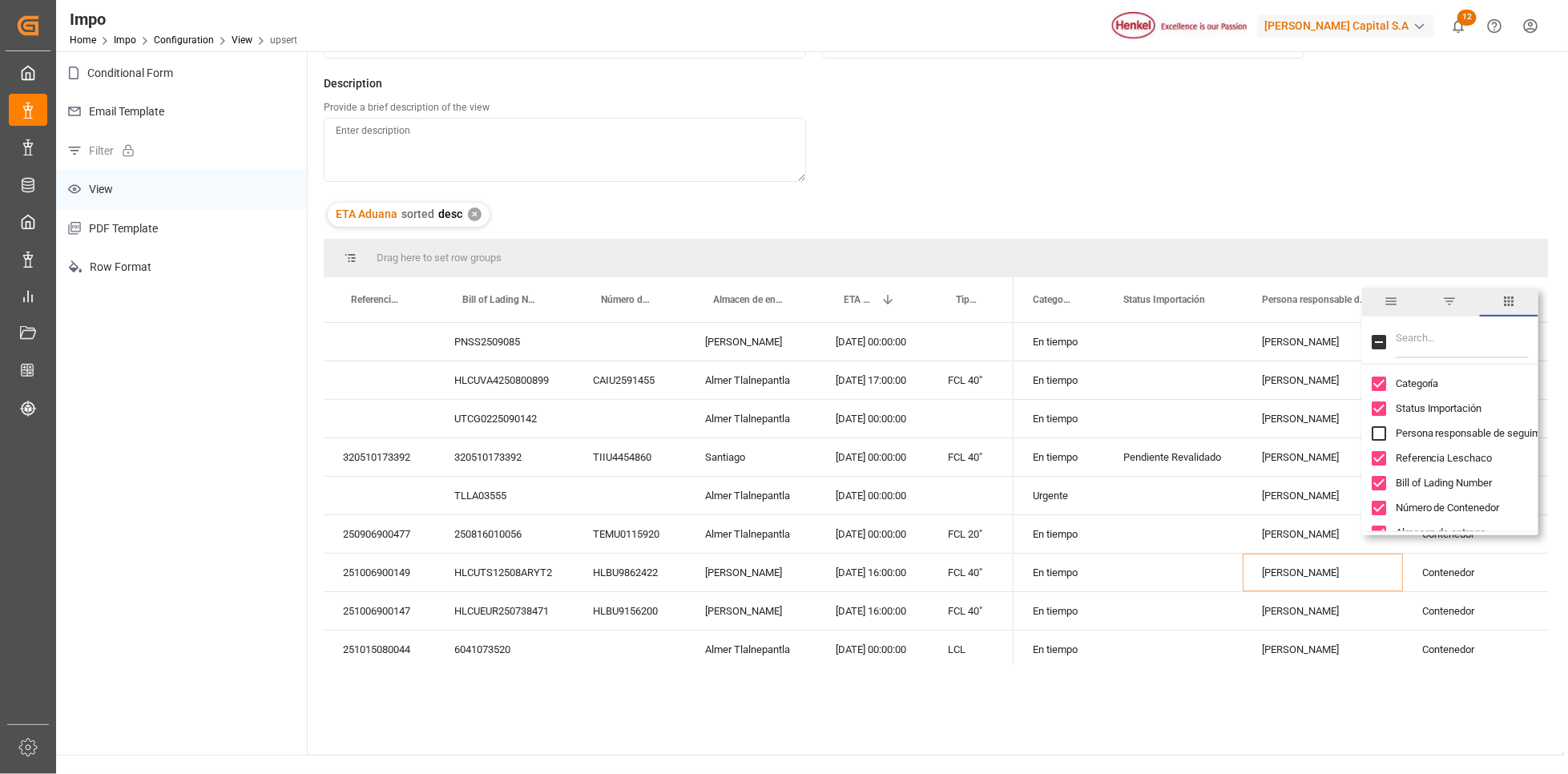
click at [1399, 333] on input "Filter Columns Input" at bounding box center [1462, 342] width 133 height 32
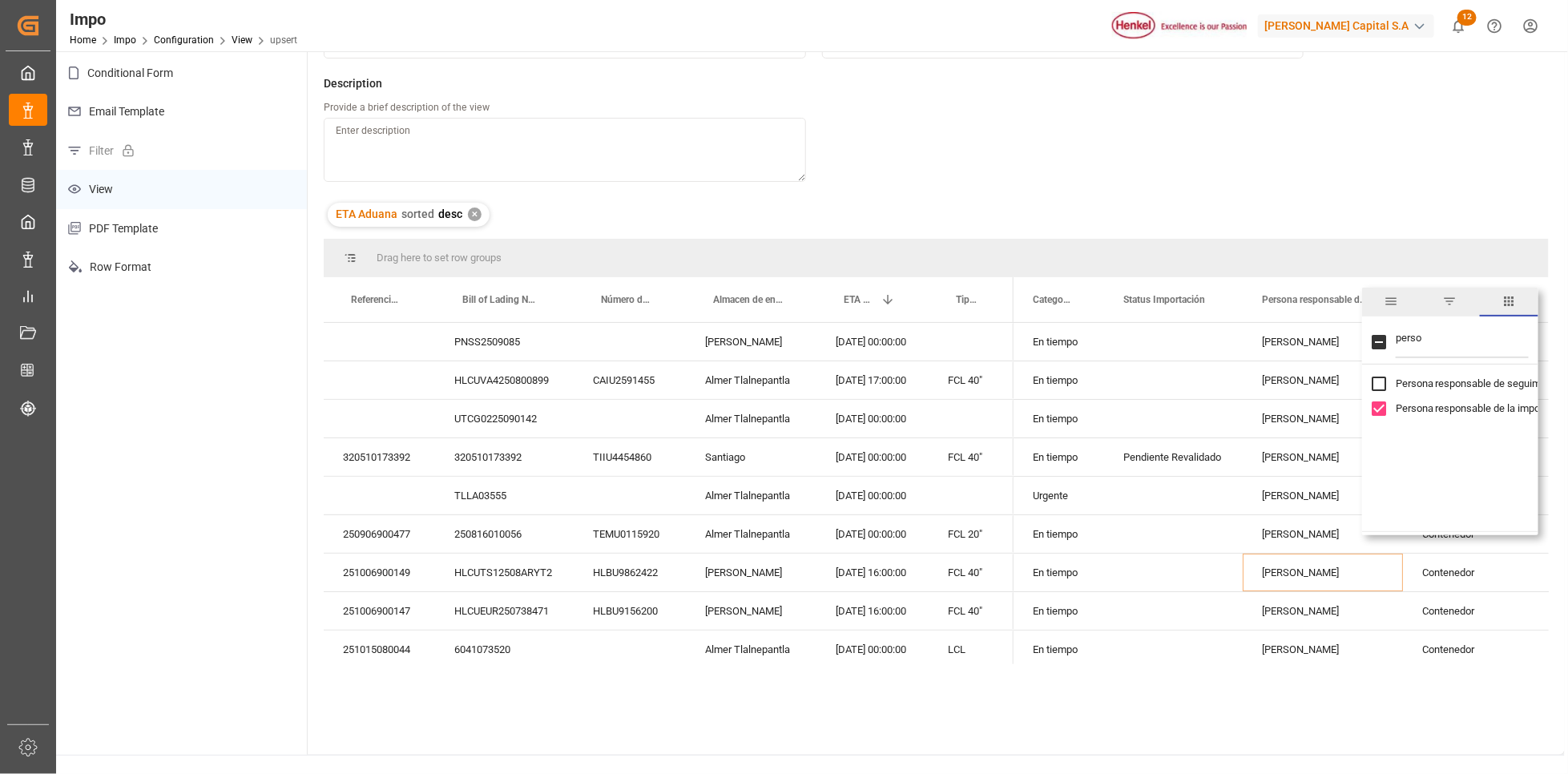
type input "perso"
click at [1376, 401] on input "Persona responsable de la importacion column toggle visibility (visible)" at bounding box center [1379, 409] width 15 height 15
checkbox input "false"
click at [1439, 344] on input "perso" at bounding box center [1462, 342] width 133 height 32
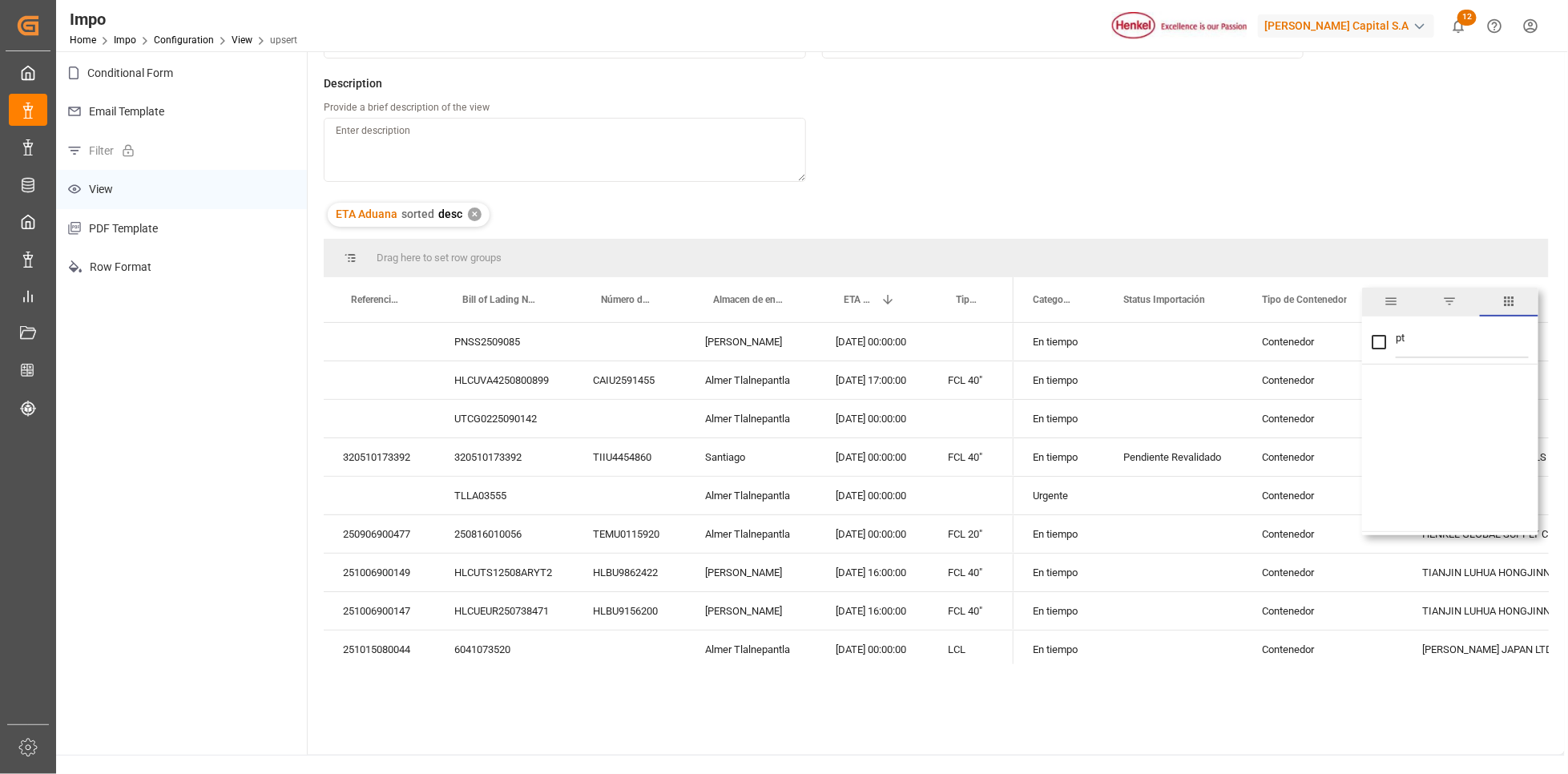
type input "p"
type input "tipo"
checkbox input "true"
type input "tipo"
click at [1378, 407] on input "Tipo de Contenedor column toggle visibility (visible)" at bounding box center [1379, 409] width 15 height 15
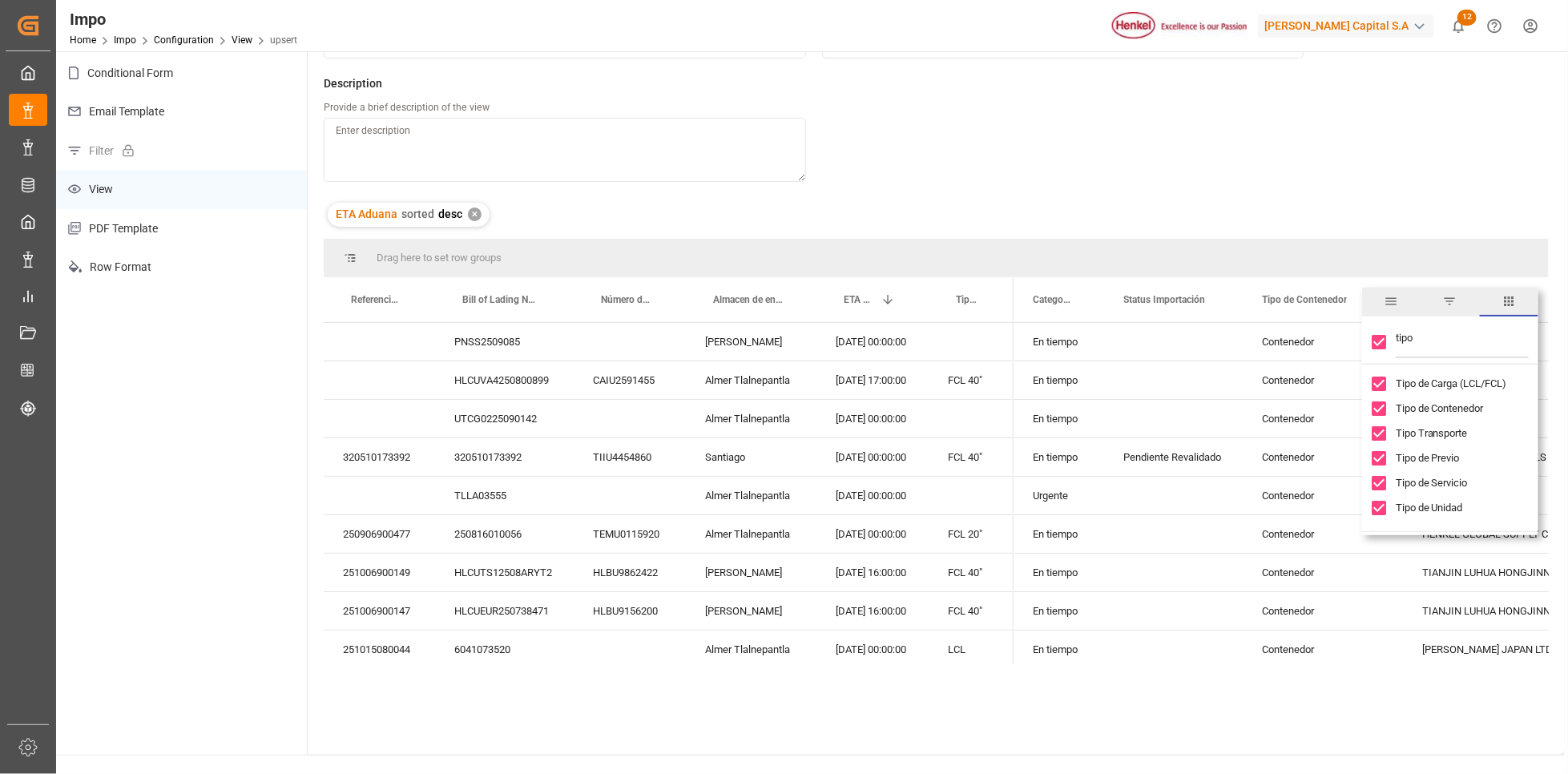
checkbox input "false"
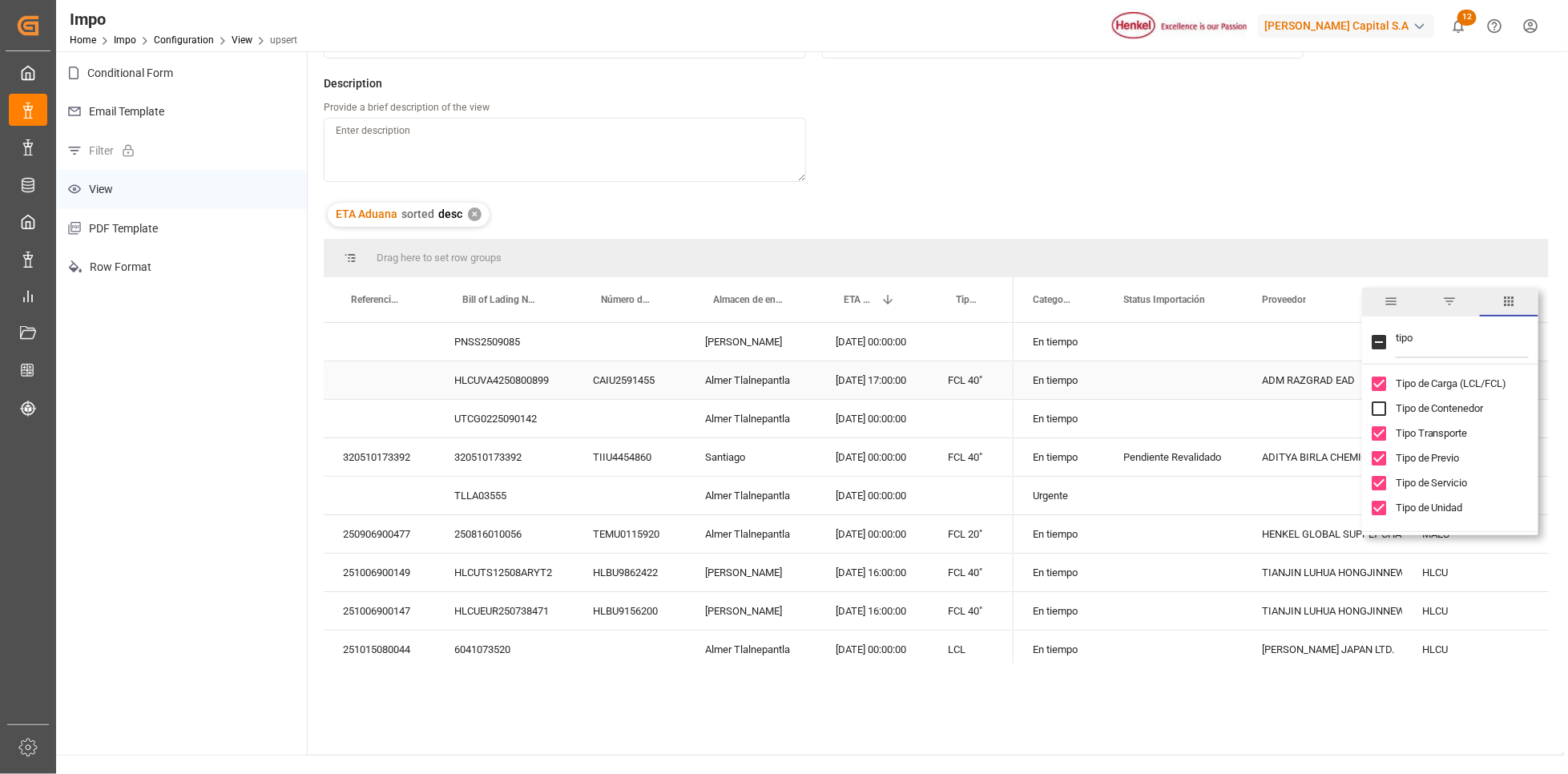
click at [1282, 392] on div "ADM RAZGRAD EAD" at bounding box center [1323, 381] width 122 height 37
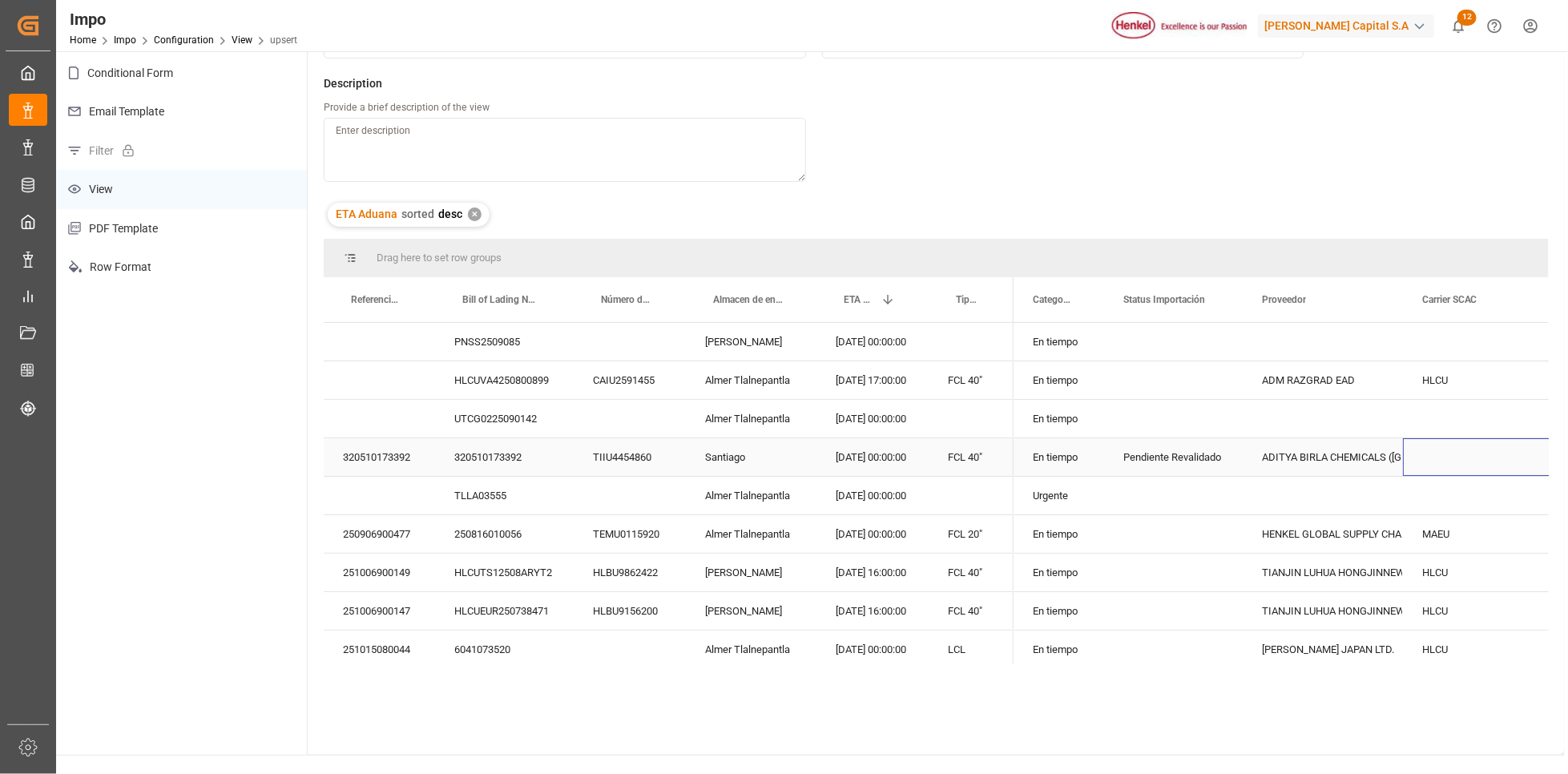
click at [1457, 459] on div "Press SPACE to select this row." at bounding box center [1483, 457] width 160 height 38
click at [1120, 337] on div "Press SPACE to select this row." at bounding box center [1173, 341] width 138 height 38
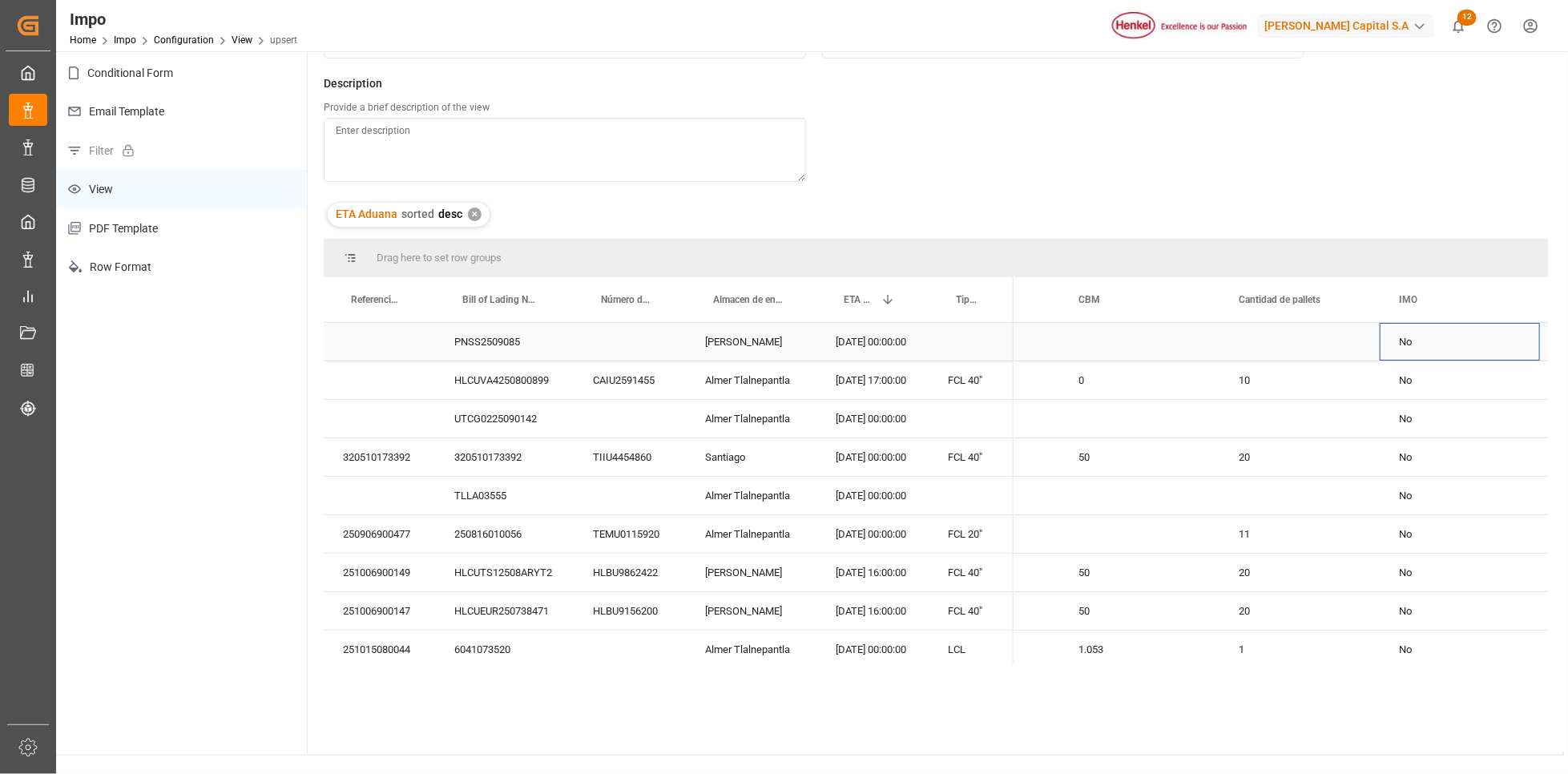
scroll to position [0, 0]
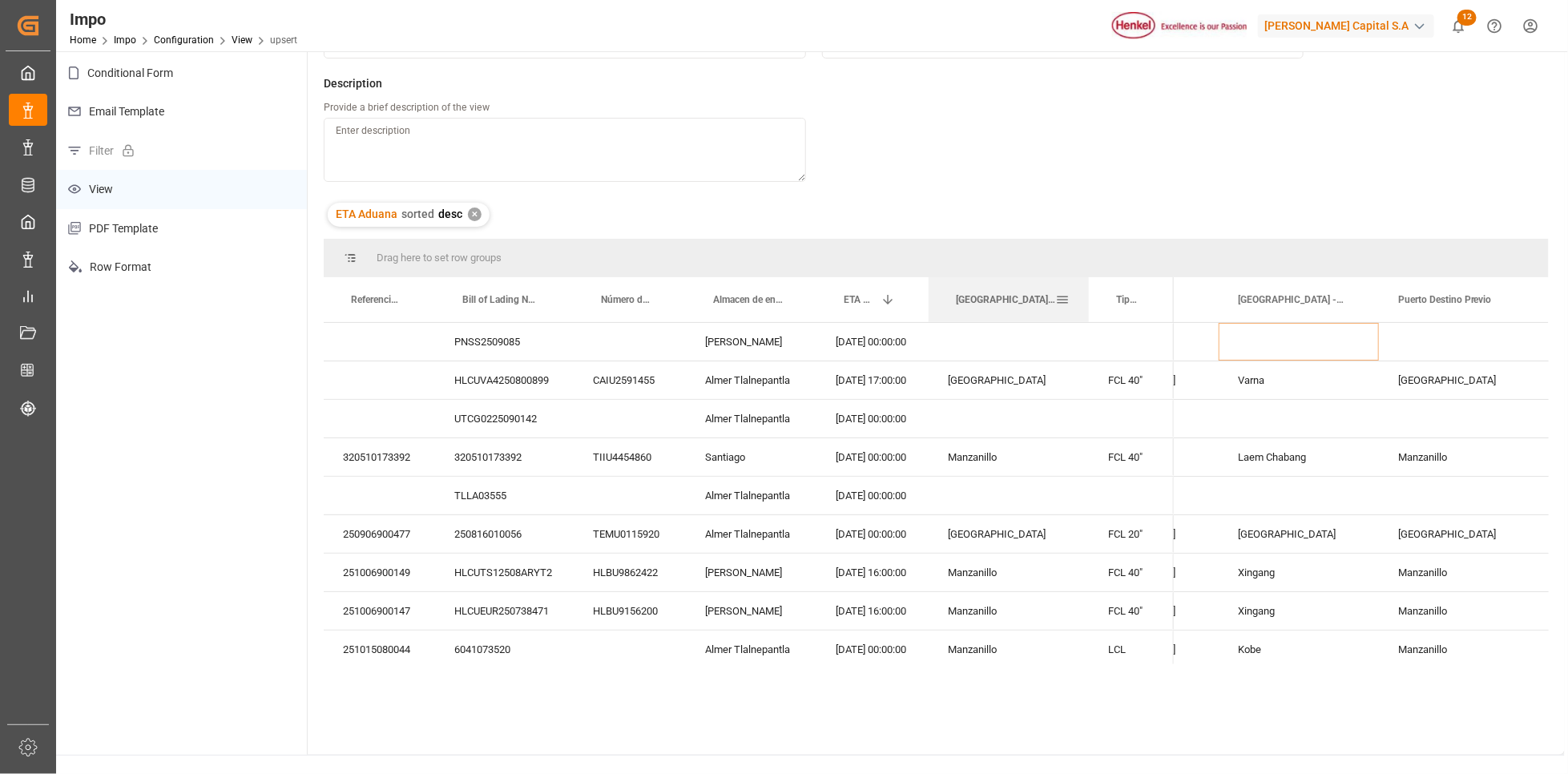
drag, startPoint x: 1296, startPoint y: 291, endPoint x: 991, endPoint y: 308, distance: 305.5
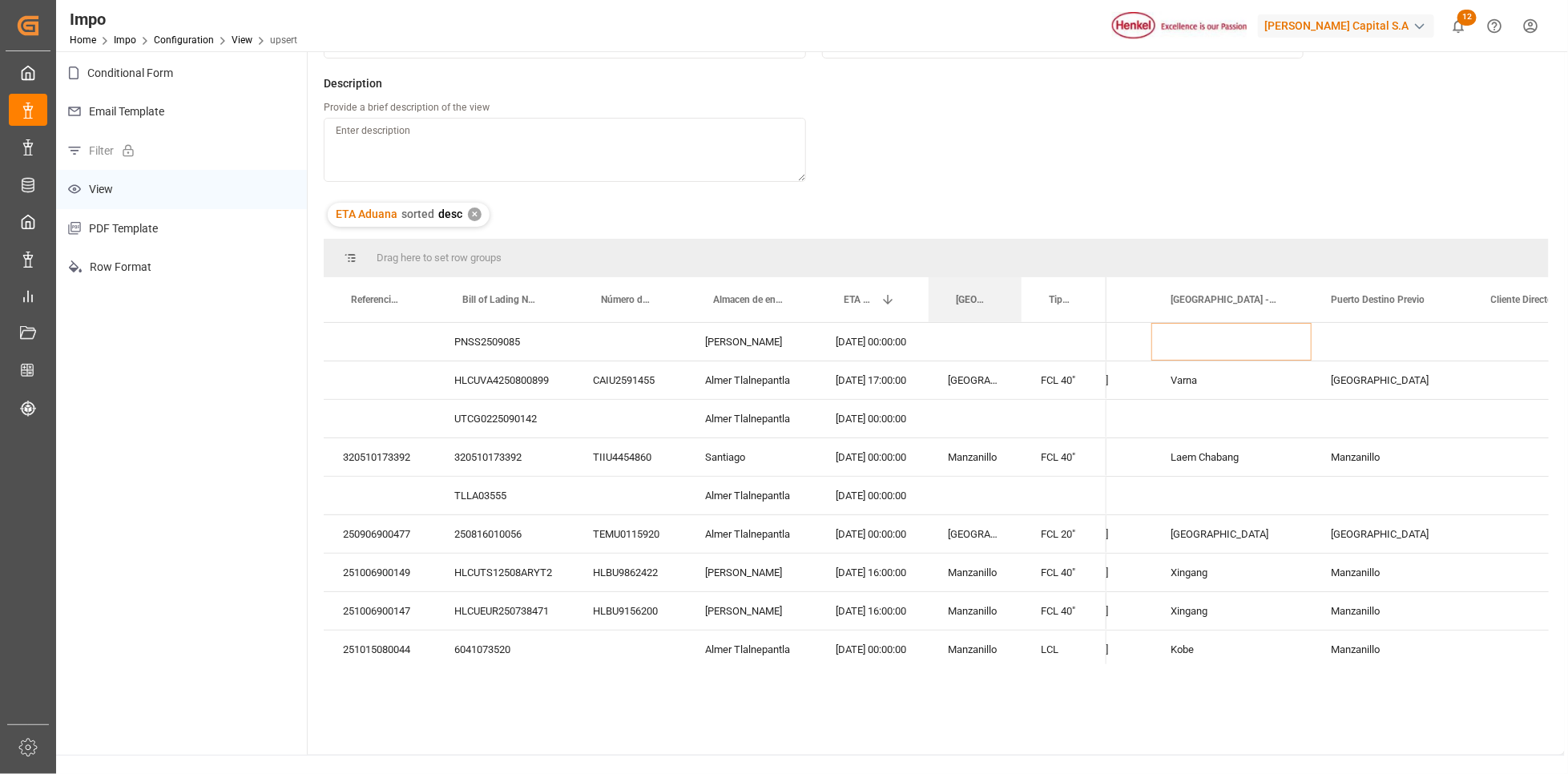
drag, startPoint x: 1085, startPoint y: 282, endPoint x: 1018, endPoint y: 272, distance: 67.7
click at [1018, 272] on div "Drag here to set row groups Drag here to set column labels Referencia Leschaco …" at bounding box center [936, 452] width 1225 height 426
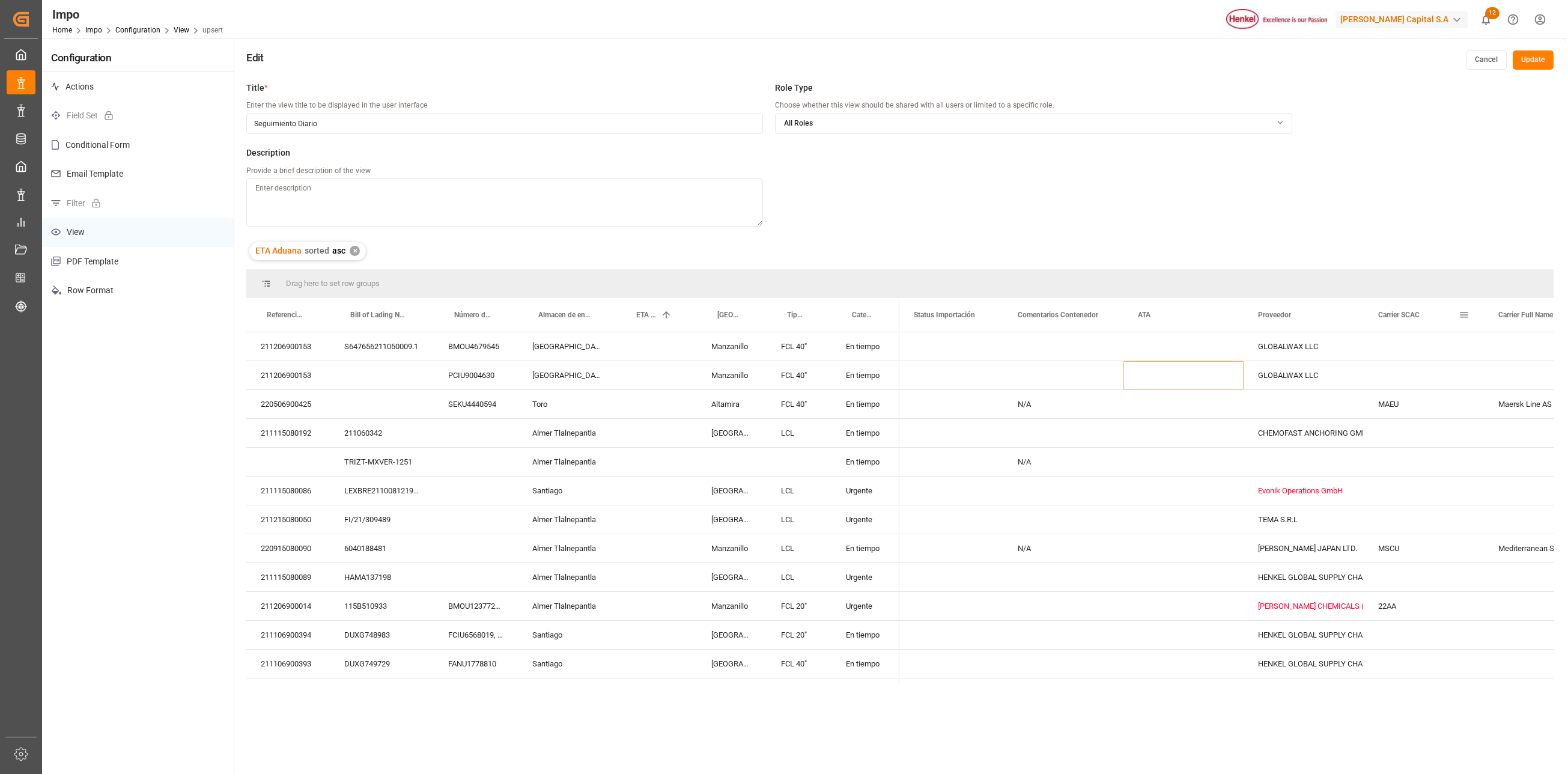
click at [1460, 310] on span at bounding box center [1464, 315] width 11 height 11
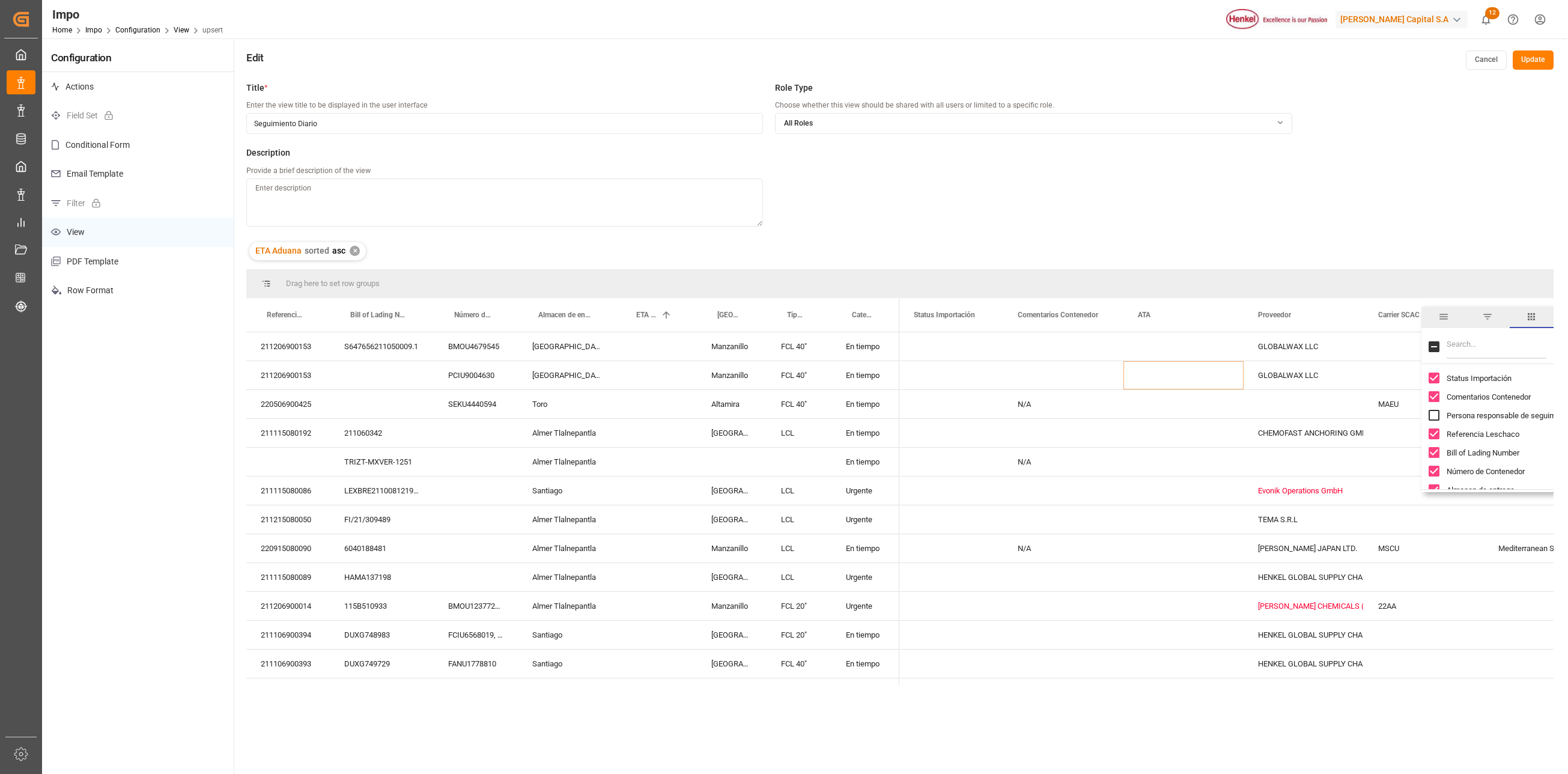
click at [1415, 382] on div "Drag here to set row groups Drag here to set column labels Referencia Leschaco …" at bounding box center [900, 477] width 1307 height 416
type input "sc"
click at [1434, 395] on input "Carrier SCAC column toggle visibility (visible)" at bounding box center [1434, 397] width 11 height 11
checkbox input "false"
click at [1367, 498] on div "Press SPACE to select this row." at bounding box center [1424, 491] width 120 height 29
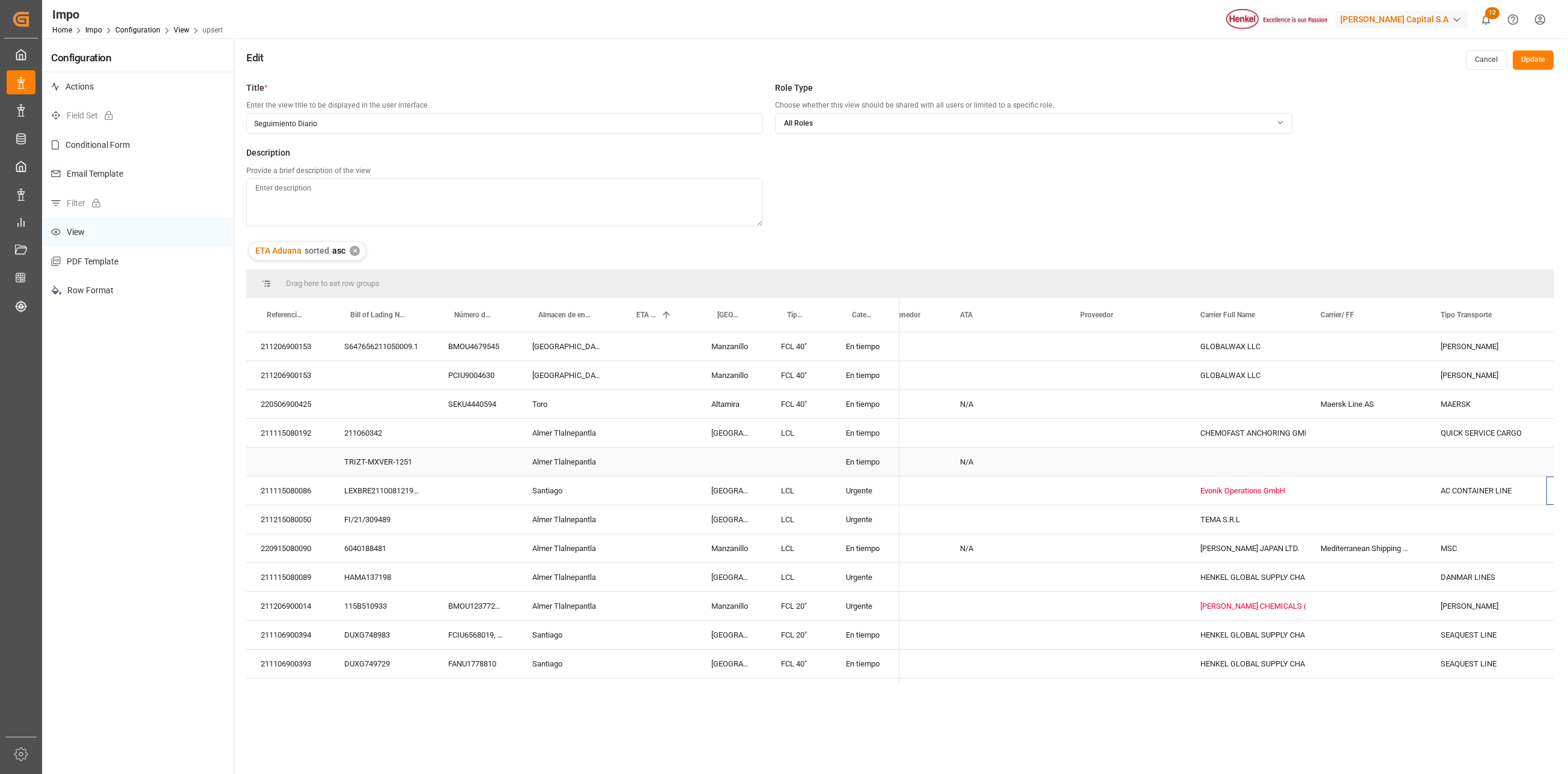
scroll to position [0, 178]
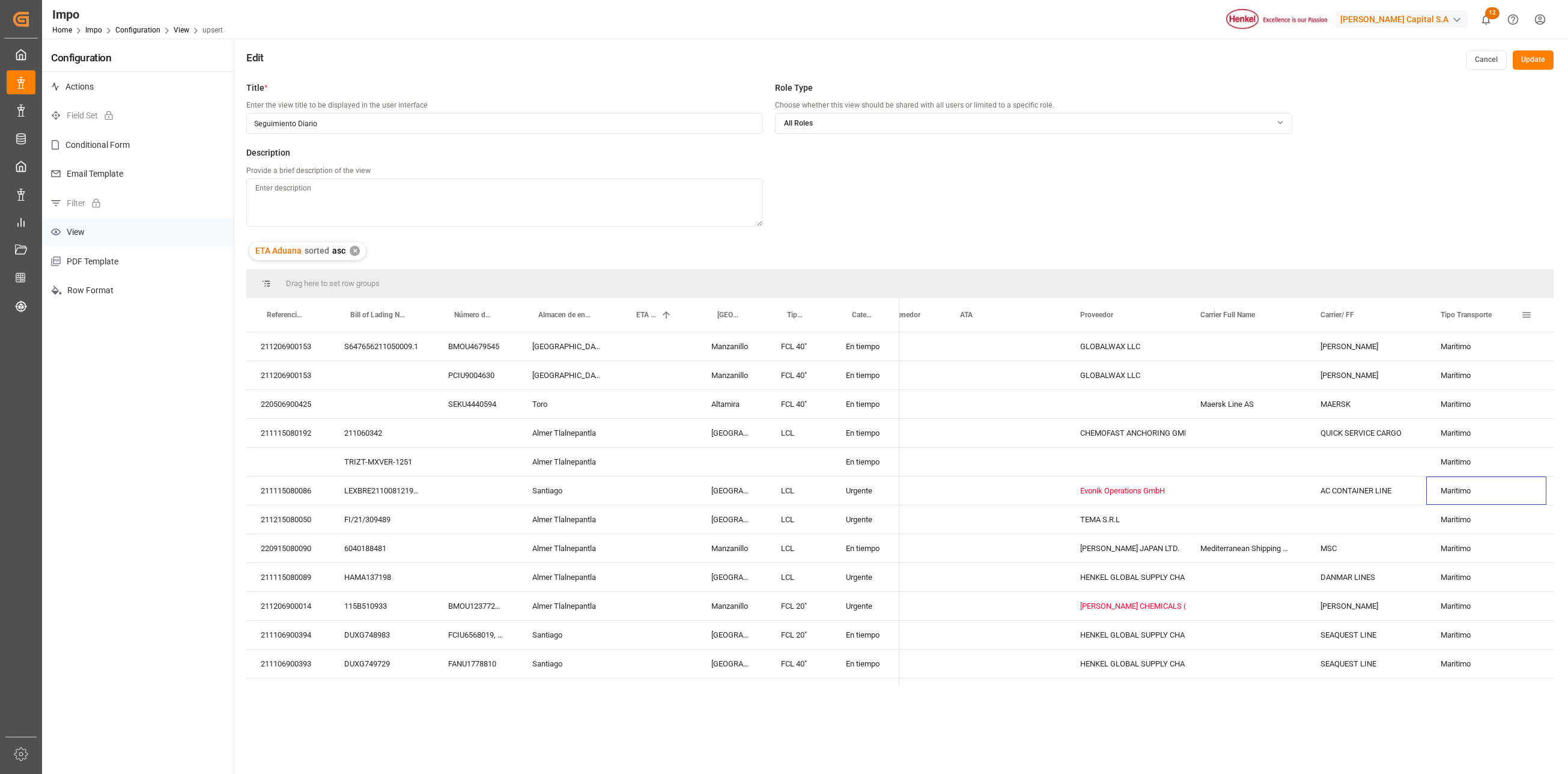
click at [1525, 316] on span at bounding box center [1527, 315] width 11 height 11
click at [1497, 342] on input "Filter Columns Input" at bounding box center [1496, 347] width 100 height 24
type input "tipo"
click at [1429, 411] on input "Tipo Transporte column toggle visibility (visible)" at bounding box center [1434, 416] width 11 height 11
checkbox input "false"
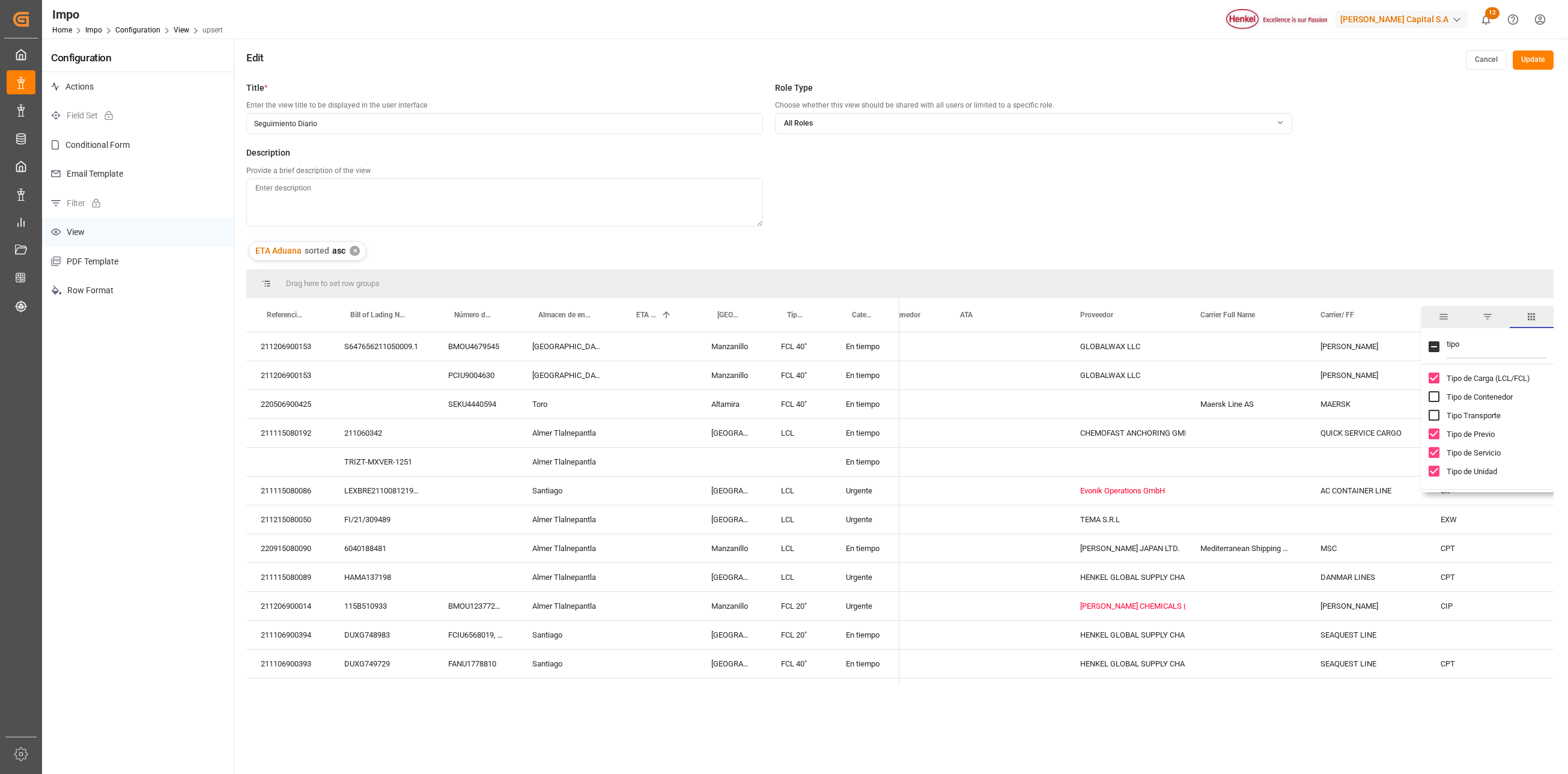
click at [1488, 344] on input "tipo" at bounding box center [1496, 347] width 100 height 24
type input "t"
checkbox input "false"
type input "inco"
checkbox input "true"
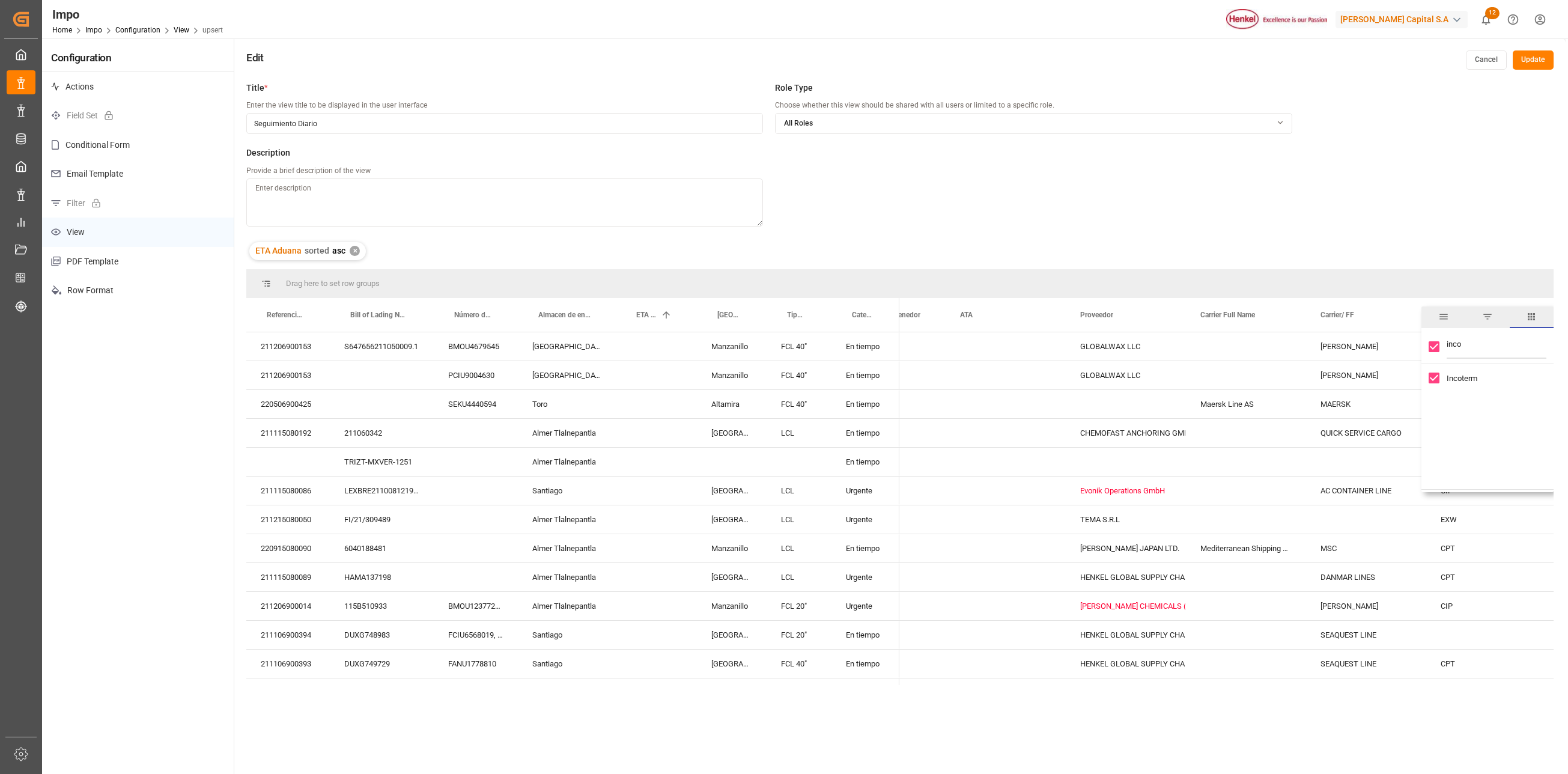
type input "inco"
click at [1431, 380] on input "Incoterm column toggle visibility (visible)" at bounding box center [1434, 379] width 11 height 11
checkbox input "false"
click at [1381, 402] on div "MAERSK" at bounding box center [1366, 404] width 120 height 29
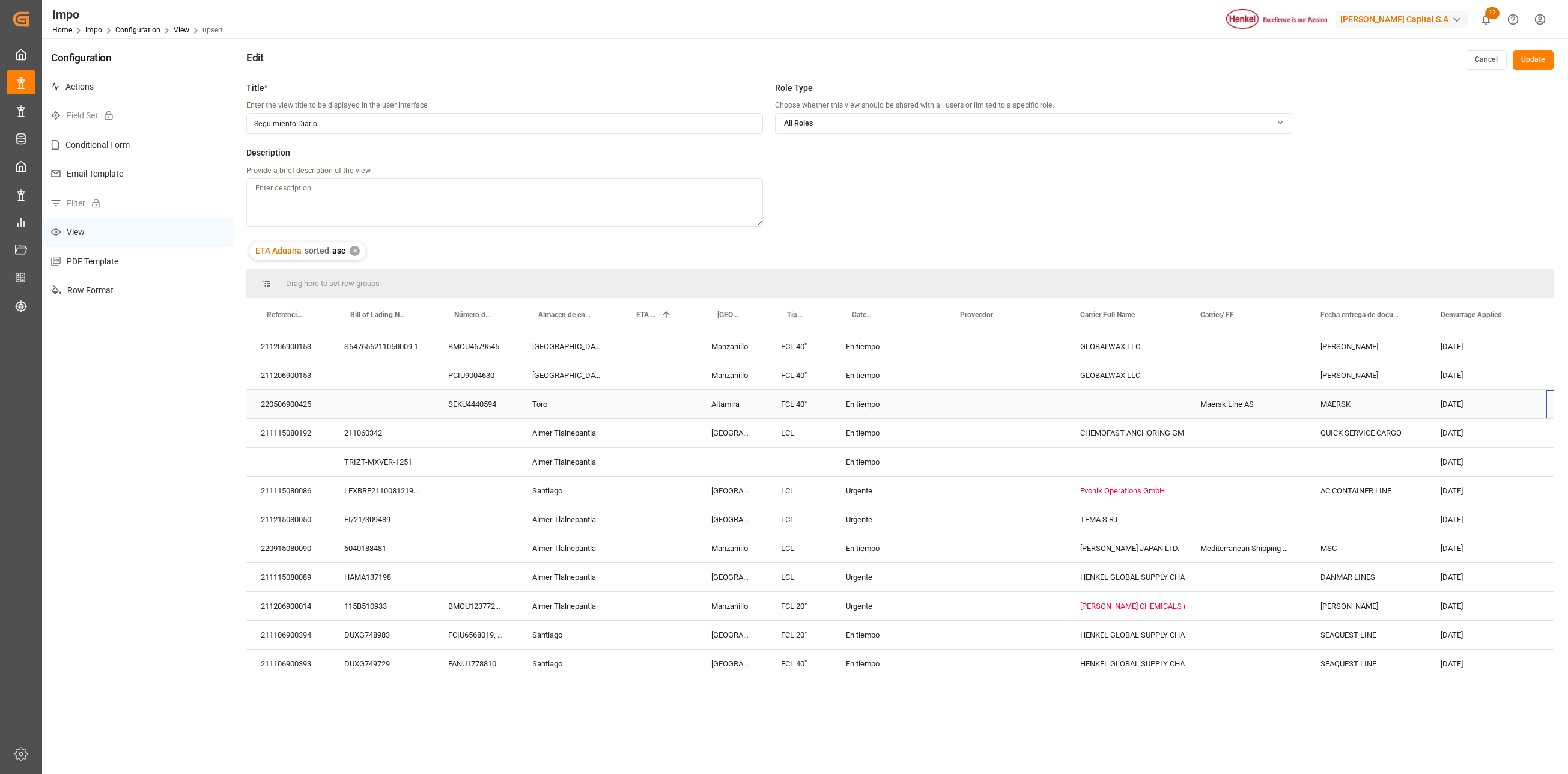
scroll to position [0, 298]
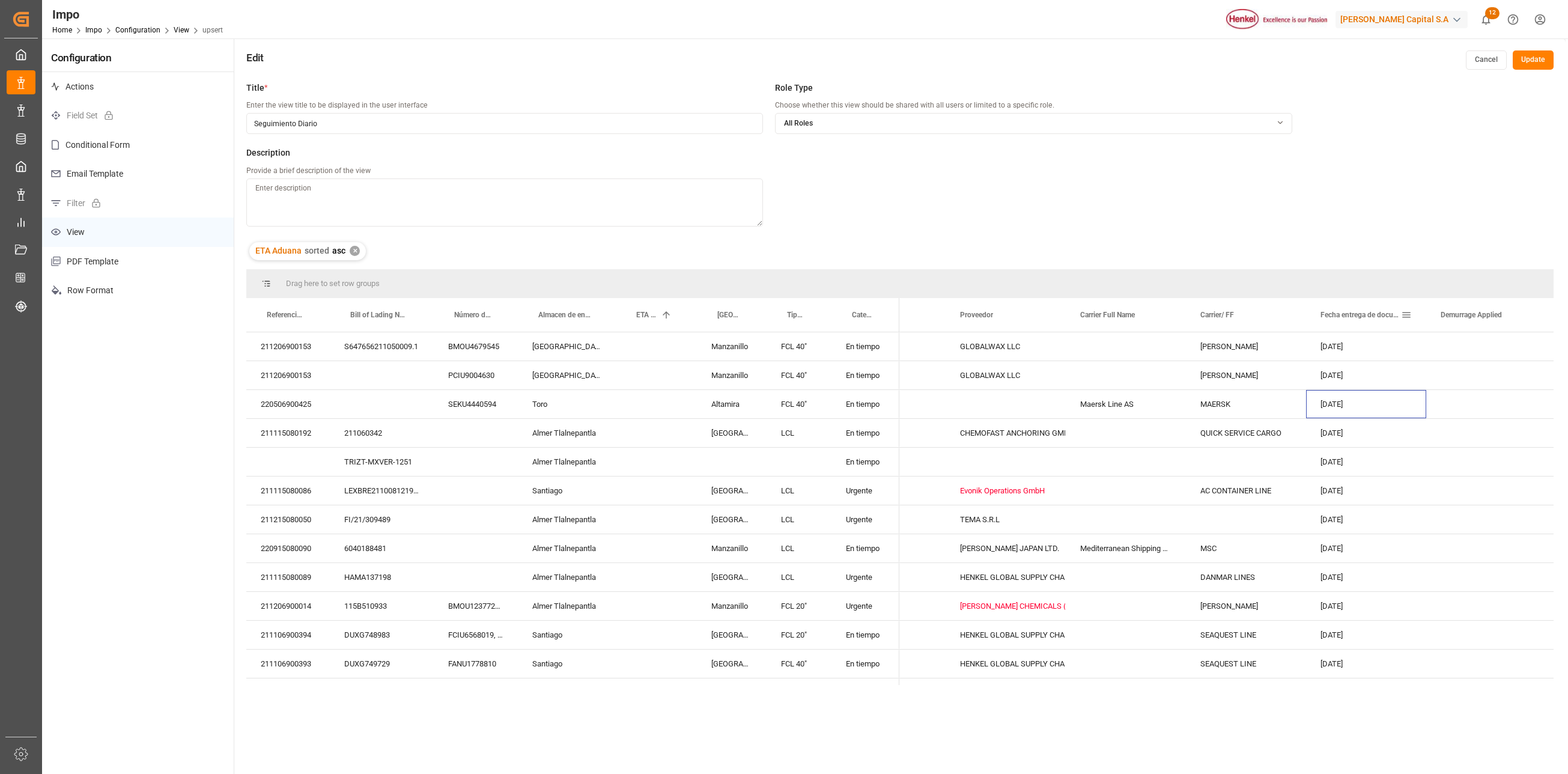
click at [1407, 315] on span at bounding box center [1406, 315] width 11 height 11
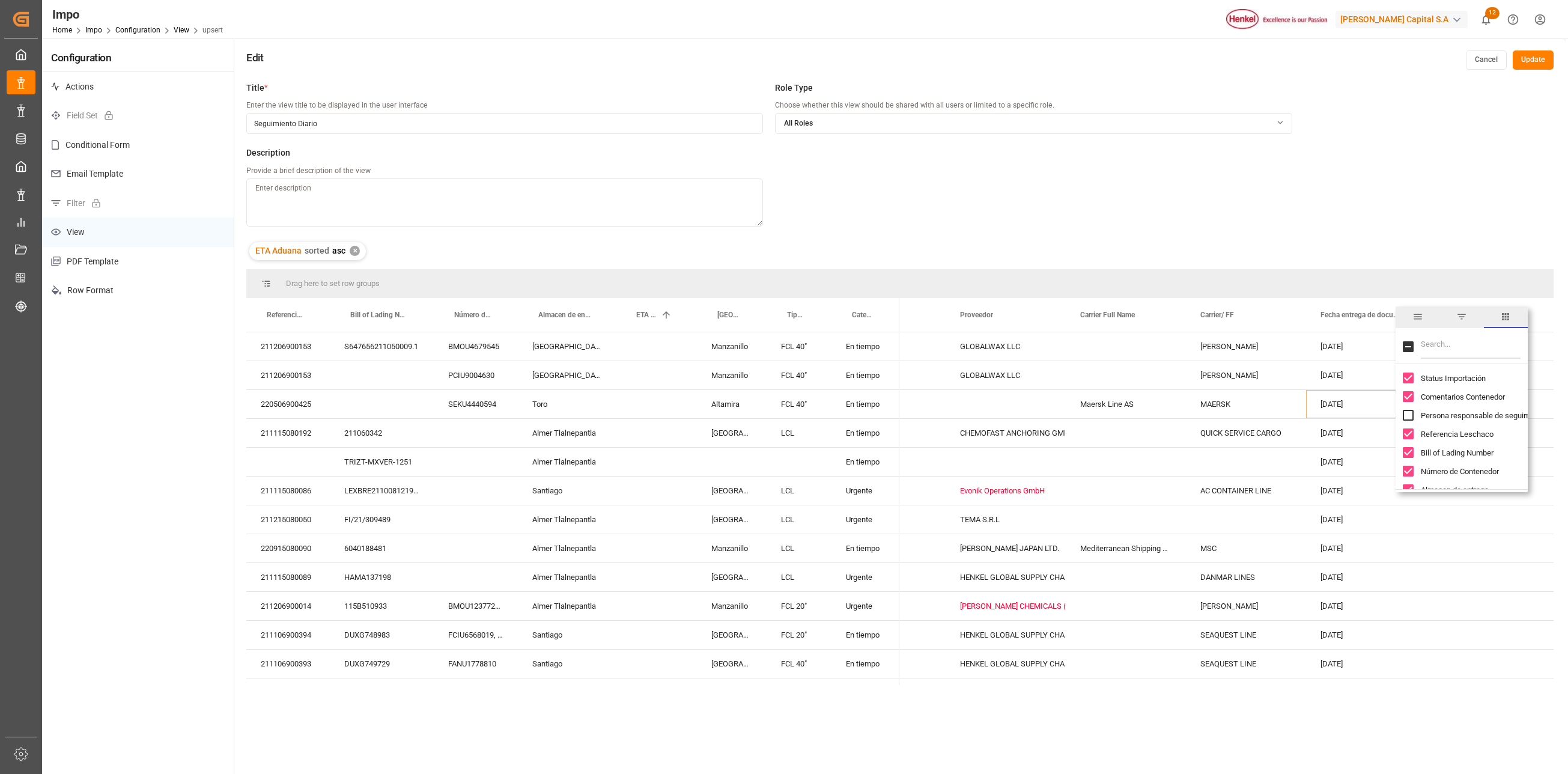
click at [1454, 352] on input "Filter Columns Input" at bounding box center [1470, 347] width 100 height 24
type input "entre"
click at [1410, 393] on input "Fecha entrega de documentos column toggle visibility (visible)" at bounding box center [1408, 397] width 11 height 11
checkbox input "false"
click at [1168, 312] on span at bounding box center [1167, 315] width 11 height 11
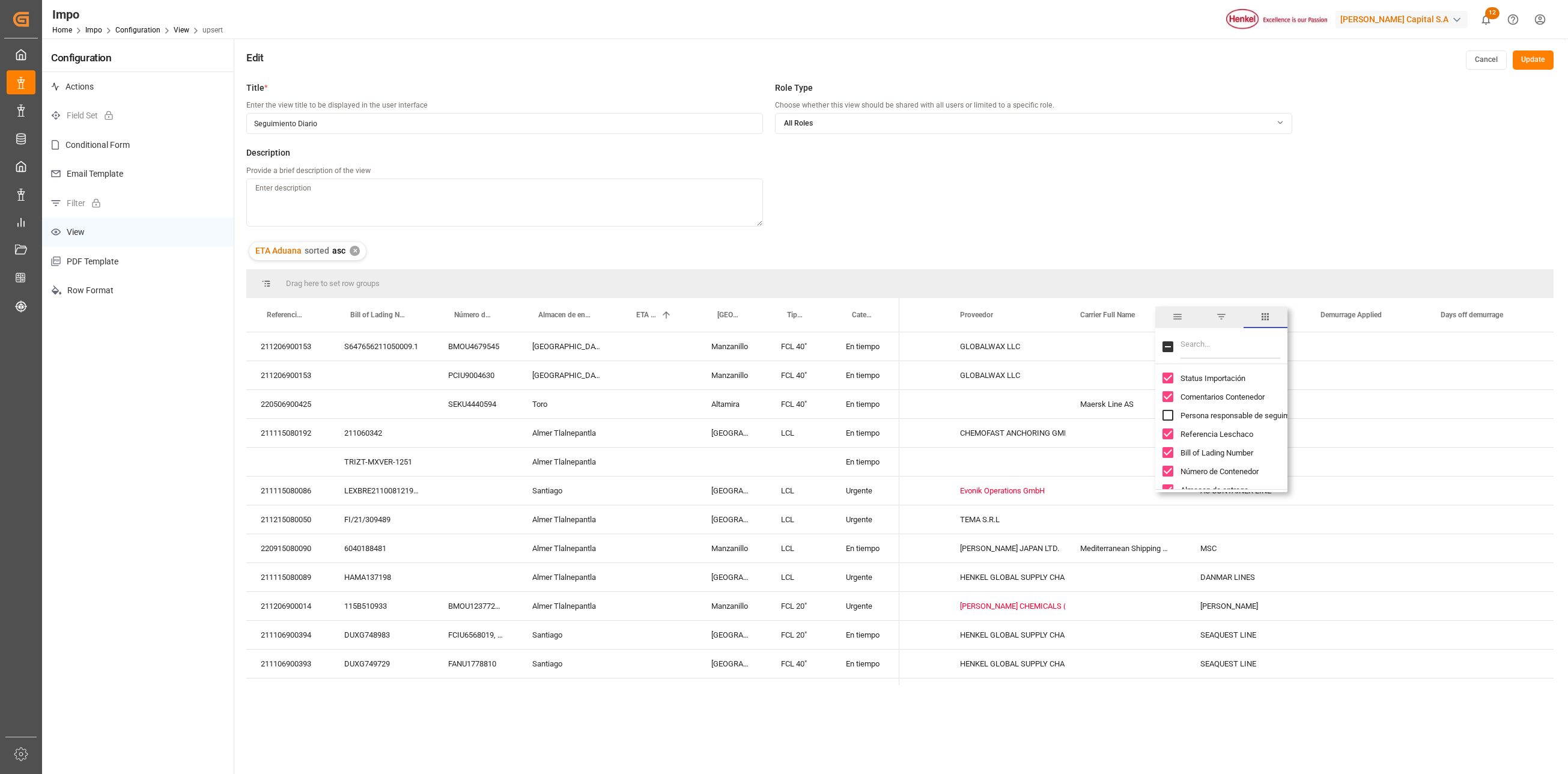
click at [1187, 347] on input "Filter Columns Input" at bounding box center [1230, 347] width 100 height 24
type input "carr"
click at [1201, 415] on span "Carrier Full Name" at bounding box center [1210, 416] width 59 height 9
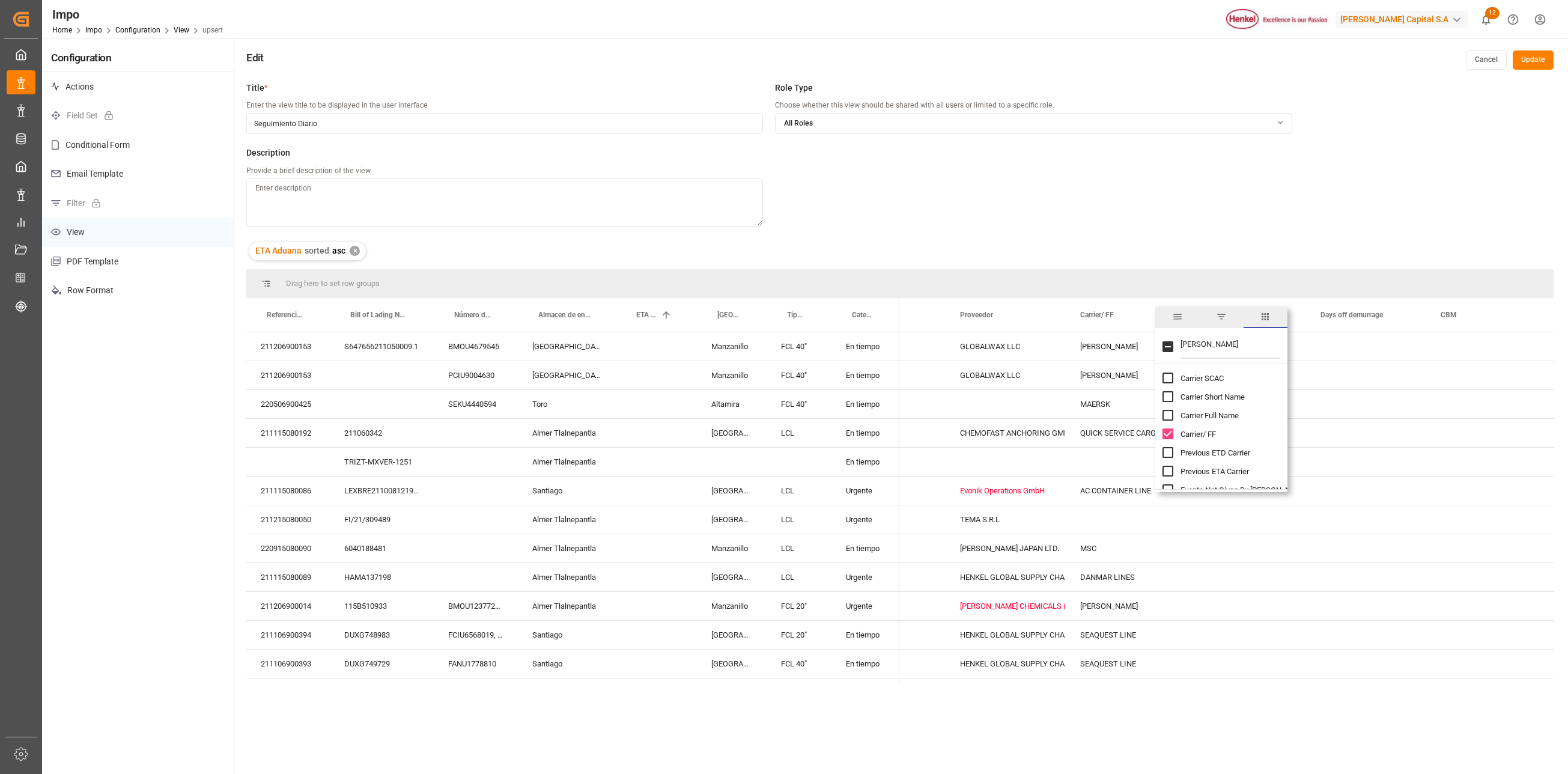
click at [1169, 412] on input "Carrier Full Name column toggle visibility (hidden)" at bounding box center [1168, 416] width 11 height 11
checkbox input "true"
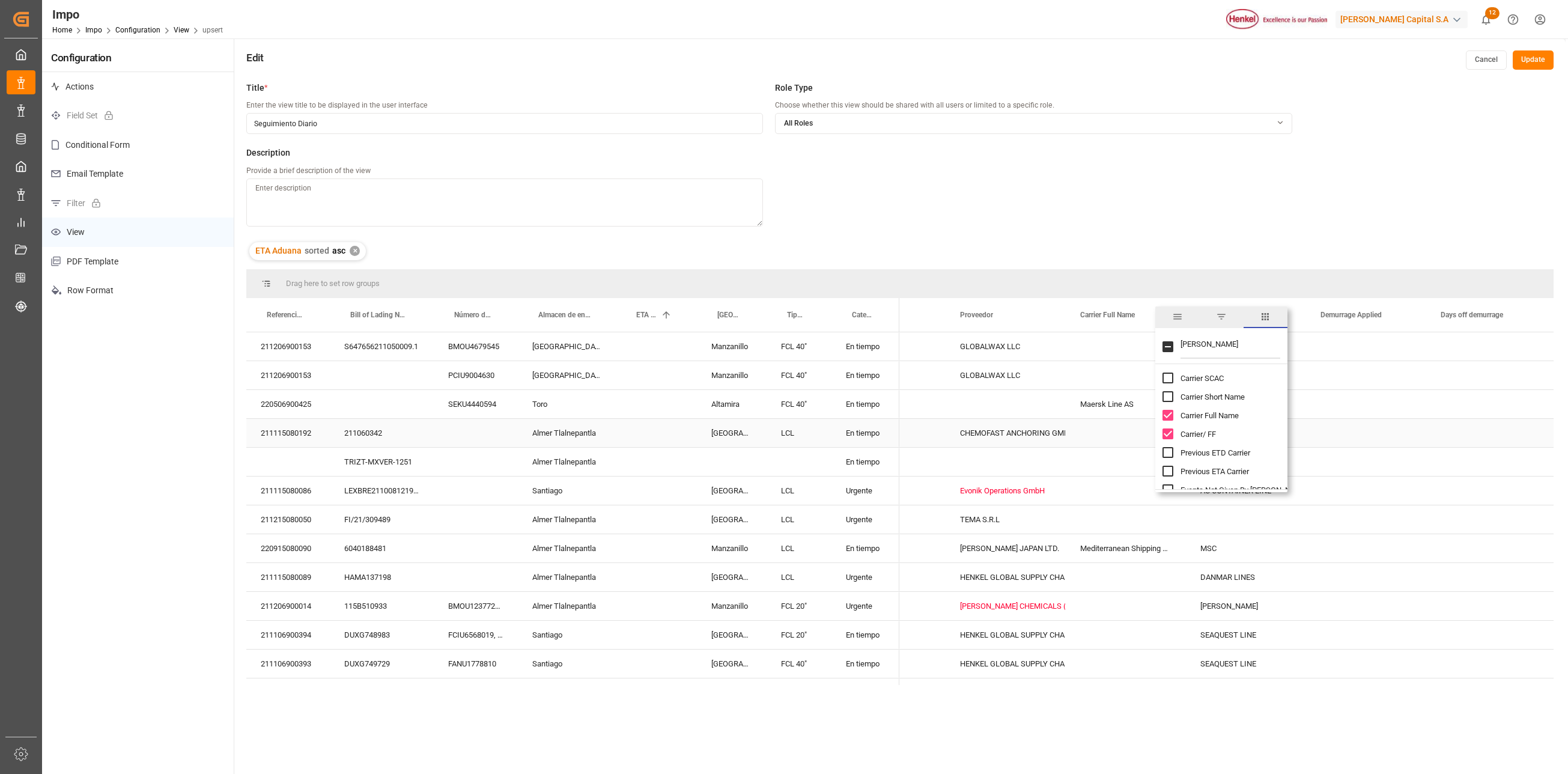
click at [1108, 433] on div "Press SPACE to select this row." at bounding box center [1125, 433] width 120 height 29
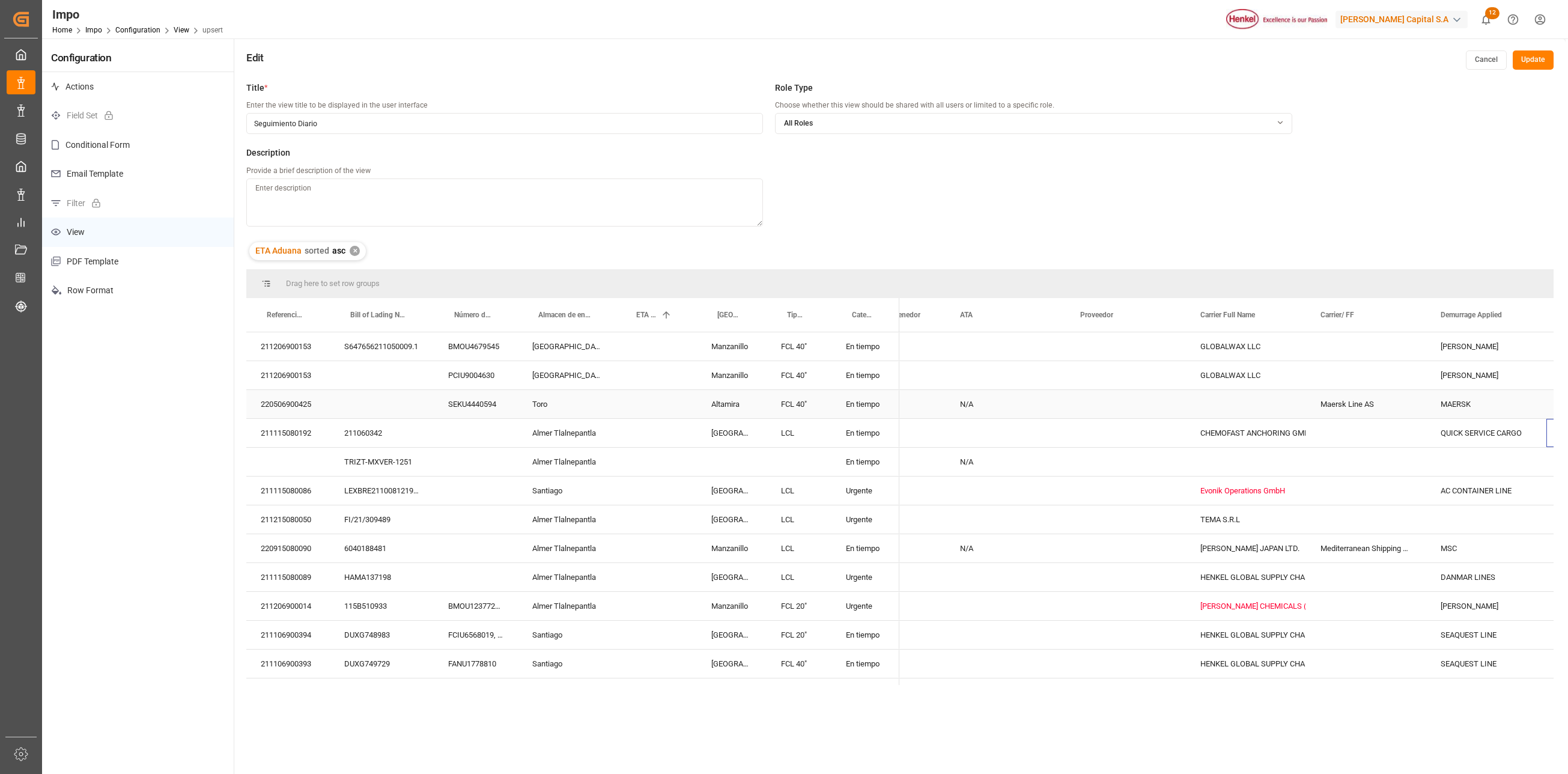
scroll to position [0, 178]
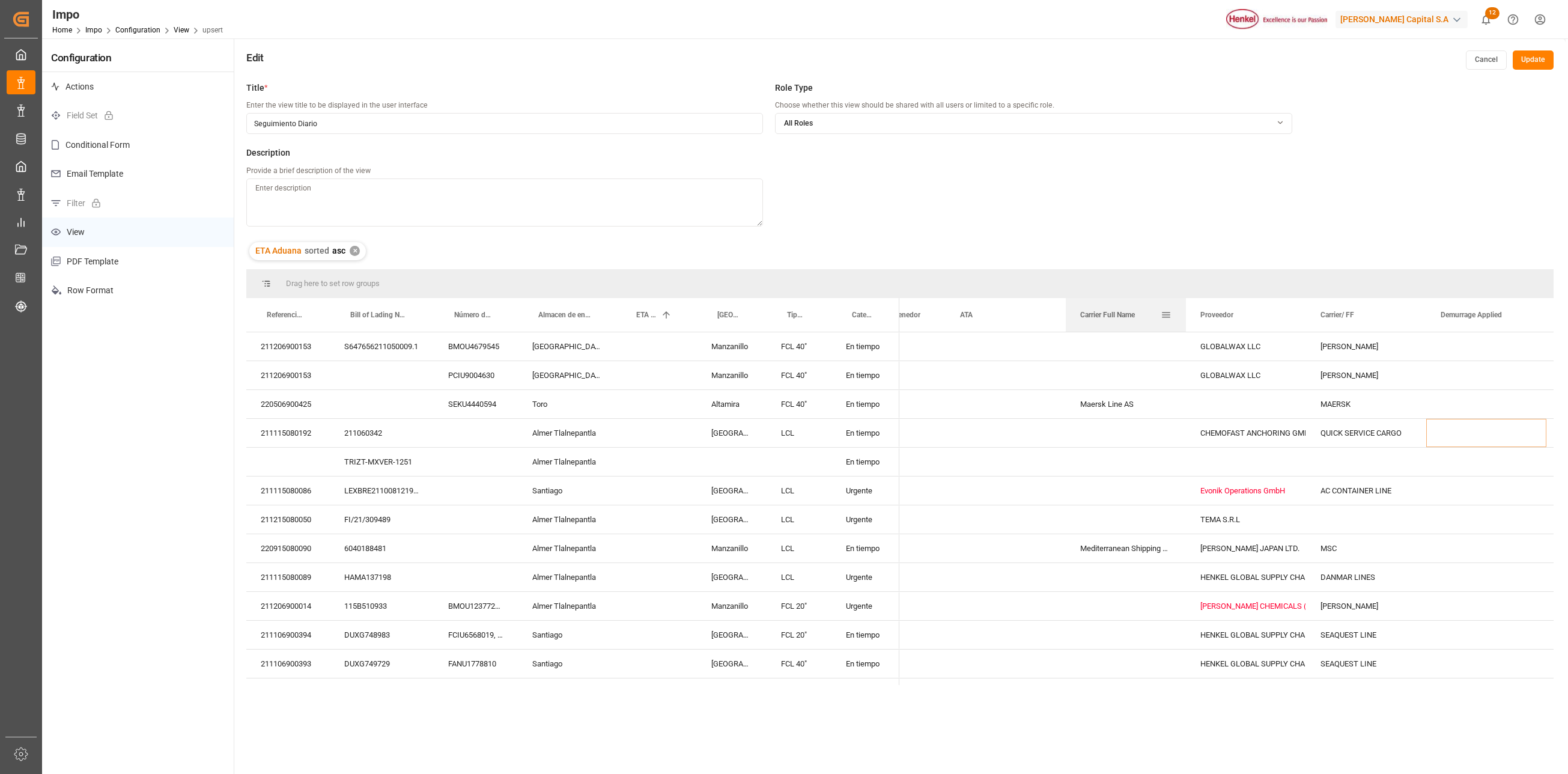
drag, startPoint x: 1198, startPoint y: 321, endPoint x: 1135, endPoint y: 326, distance: 63.2
click at [1135, 326] on div "Carrier Full Name" at bounding box center [1121, 315] width 81 height 33
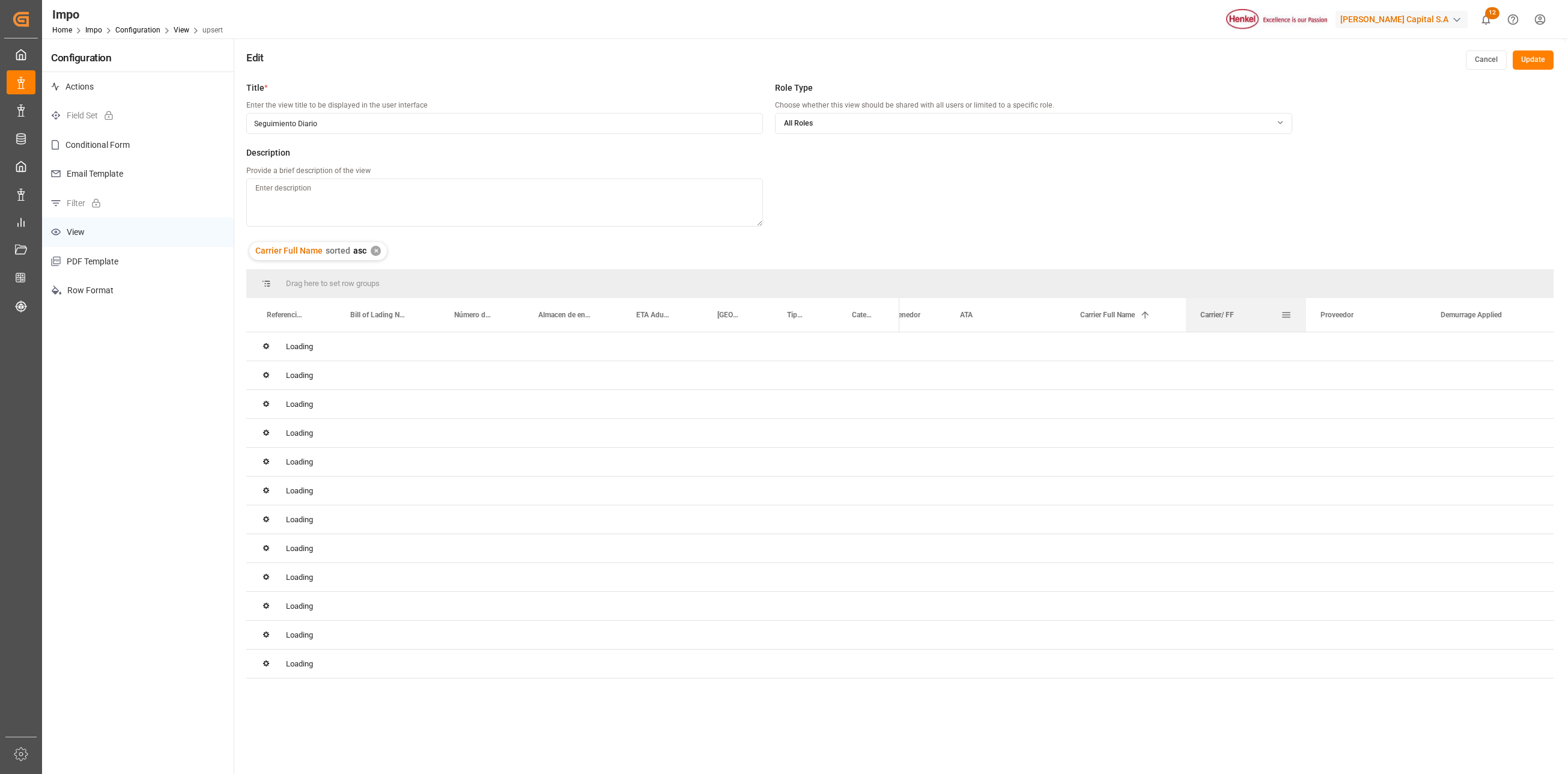
drag, startPoint x: 1269, startPoint y: 319, endPoint x: 1228, endPoint y: 317, distance: 41.0
click at [1228, 317] on div "Carrier/ FF" at bounding box center [1241, 315] width 81 height 33
click at [1170, 364] on div "Loading" at bounding box center [900, 375] width 1307 height 29
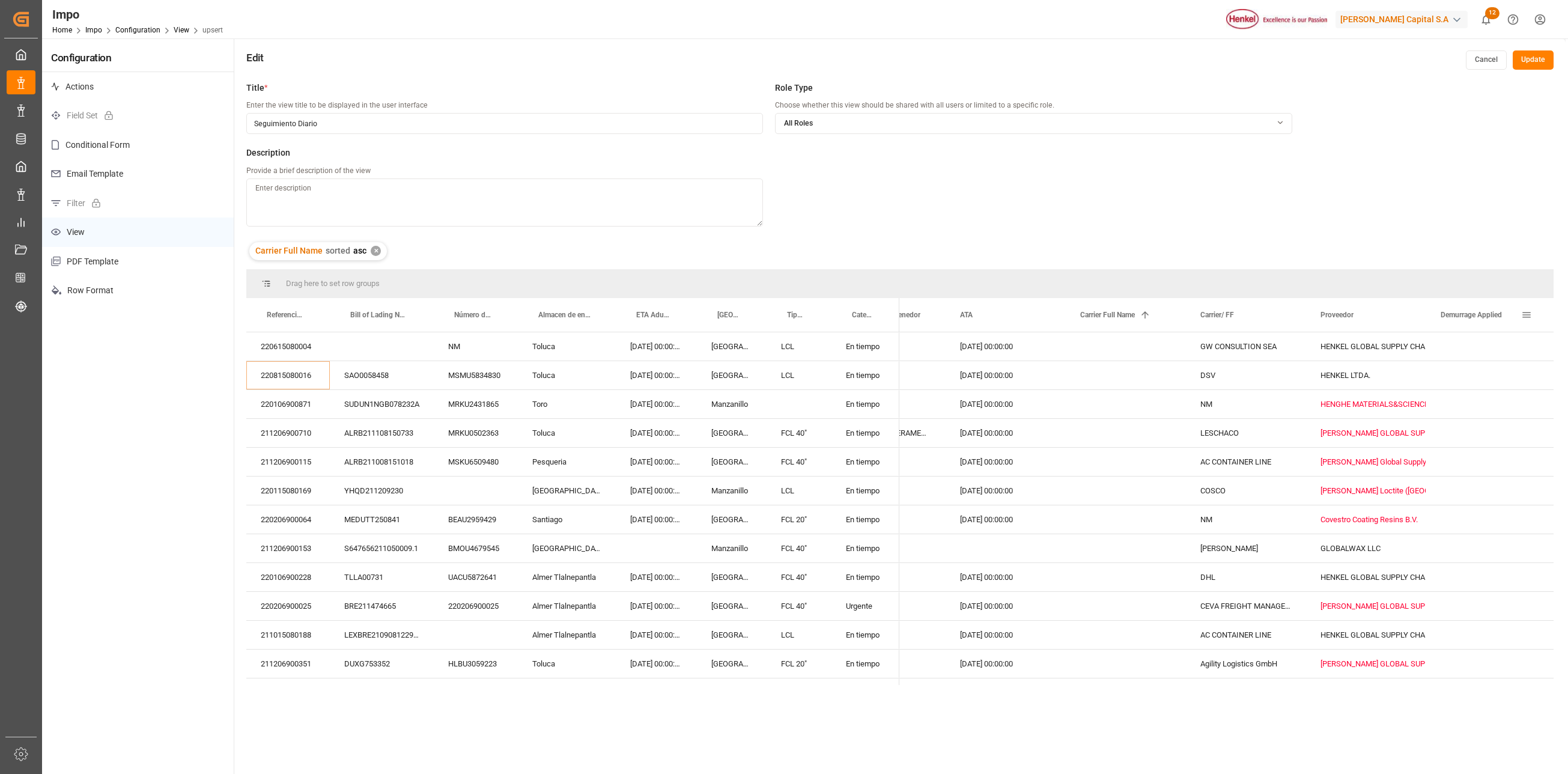
click at [1531, 312] on span at bounding box center [1527, 315] width 11 height 11
click at [1502, 344] on input "Filter Columns Input" at bounding box center [1496, 347] width 100 height 24
type input "demur"
click at [1432, 397] on input "Days off demurrage column toggle visibility (visible)" at bounding box center [1434, 397] width 11 height 11
click at [1435, 380] on input "Demurrage Applied column toggle visibility (visible)" at bounding box center [1434, 379] width 11 height 11
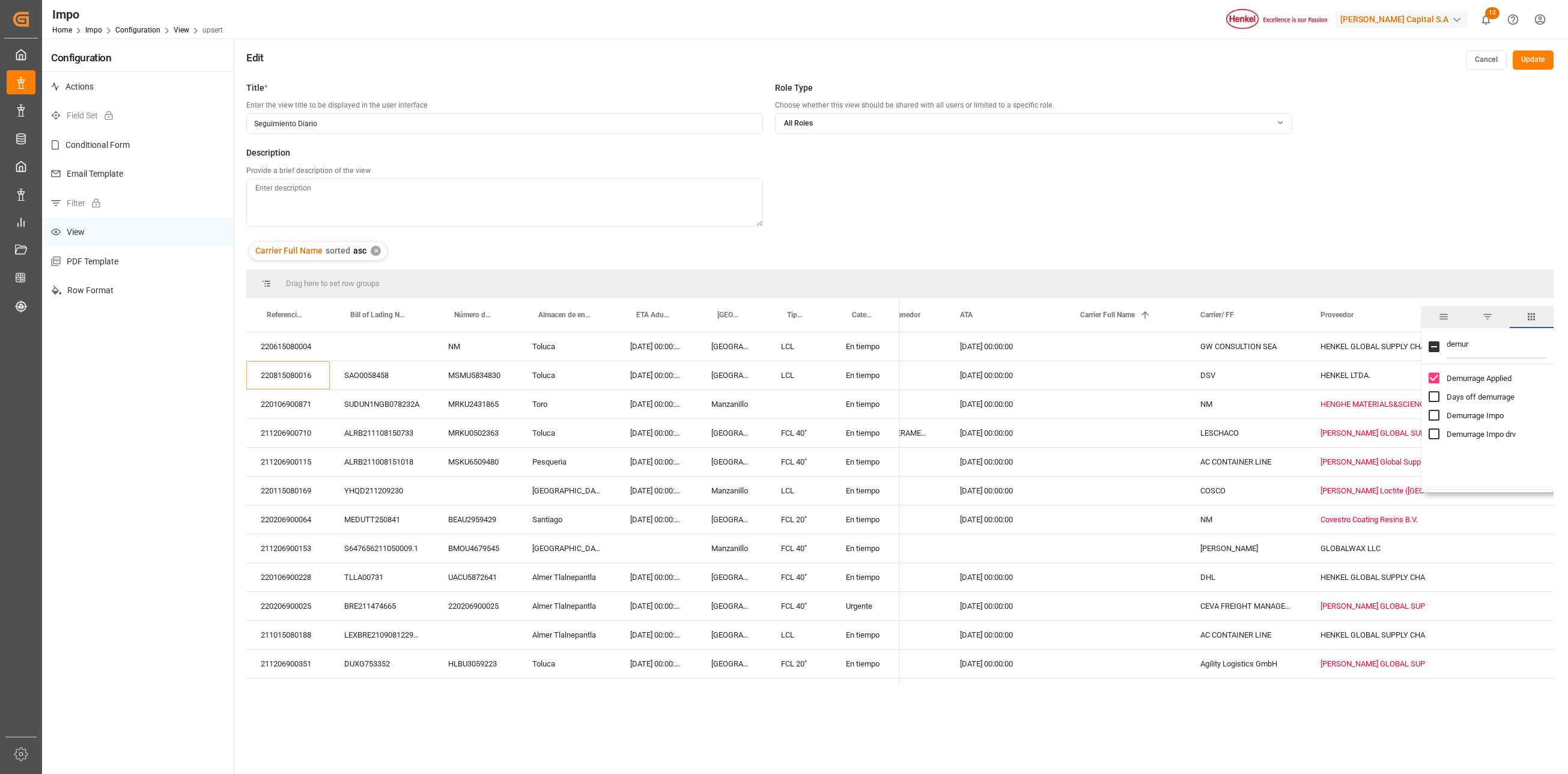
checkbox input "false"
click at [1324, 425] on div "HENKEL GLOBAL SUPPLY CHAIN B.V.," at bounding box center [1366, 434] width 91 height 28
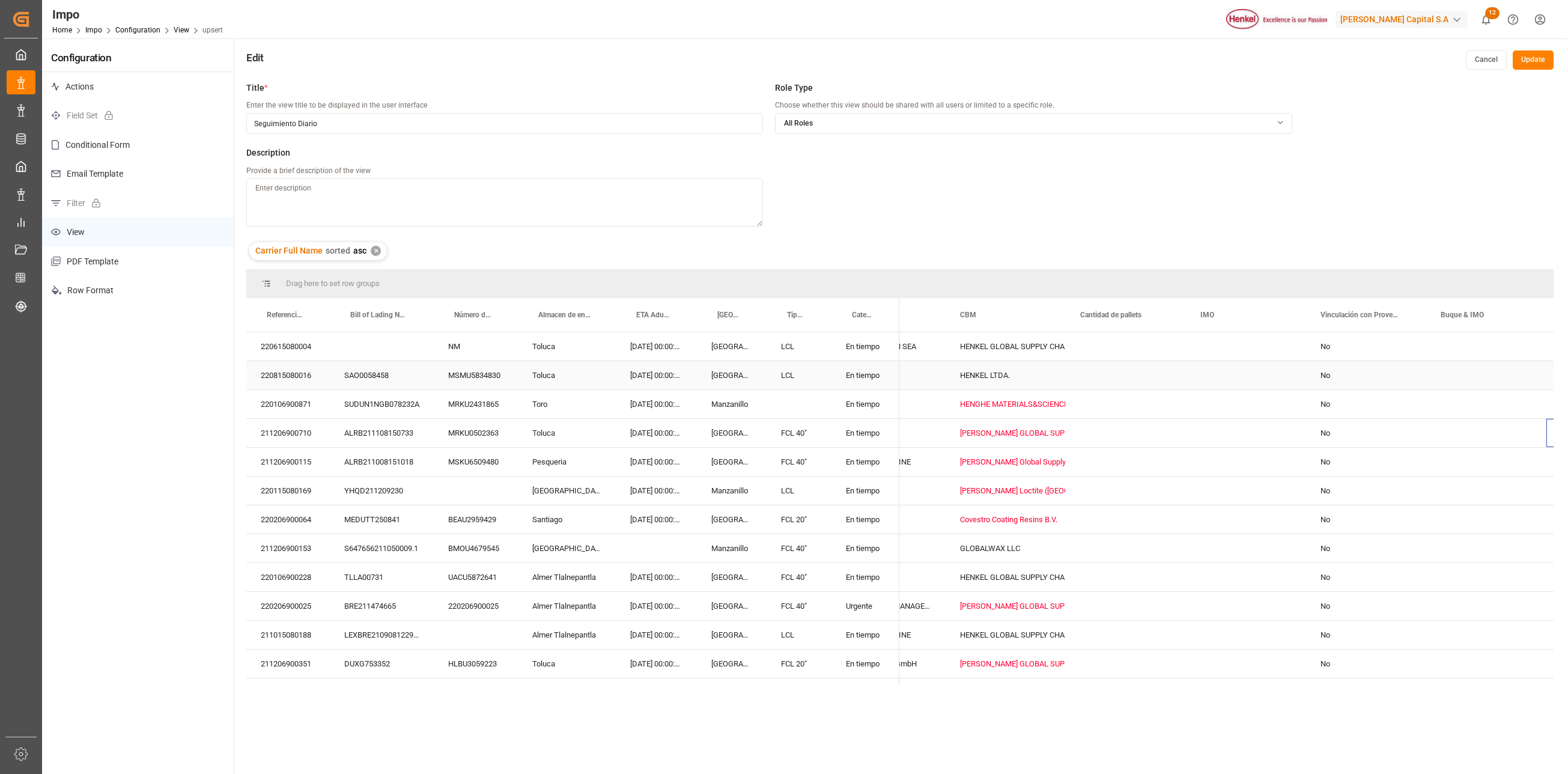
scroll to position [0, 659]
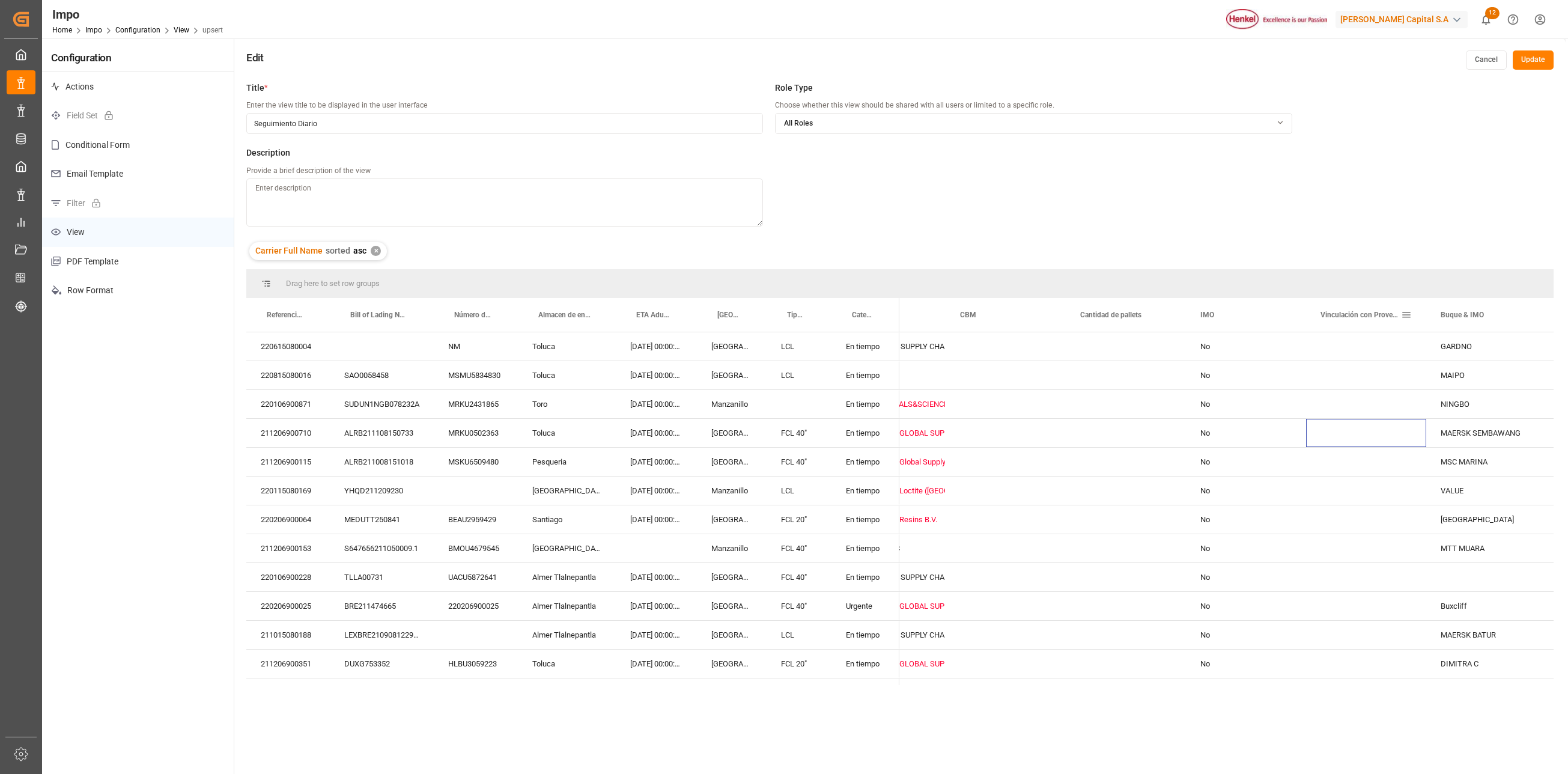
click at [1407, 315] on span at bounding box center [1406, 315] width 11 height 11
click at [1445, 342] on input "Filter Columns Input" at bounding box center [1470, 347] width 100 height 24
type input "vinc"
checkbox input "true"
type input "vinc"
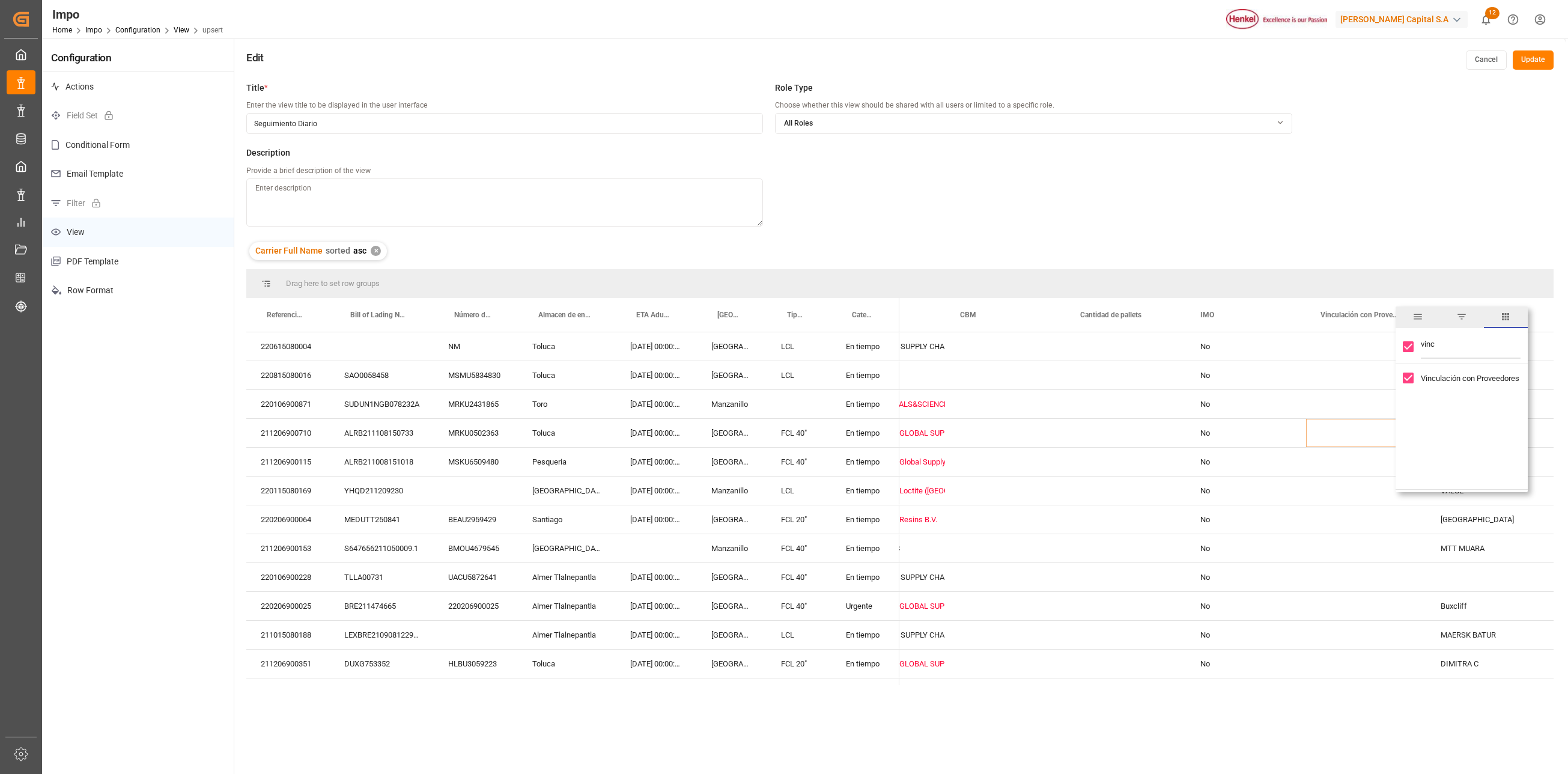
click at [1411, 380] on input "Vinculación con Proveedores column toggle visibility (visible)" at bounding box center [1408, 379] width 11 height 11
checkbox input "false"
click at [1365, 621] on div "MAERSK BATUR" at bounding box center [1366, 635] width 120 height 29
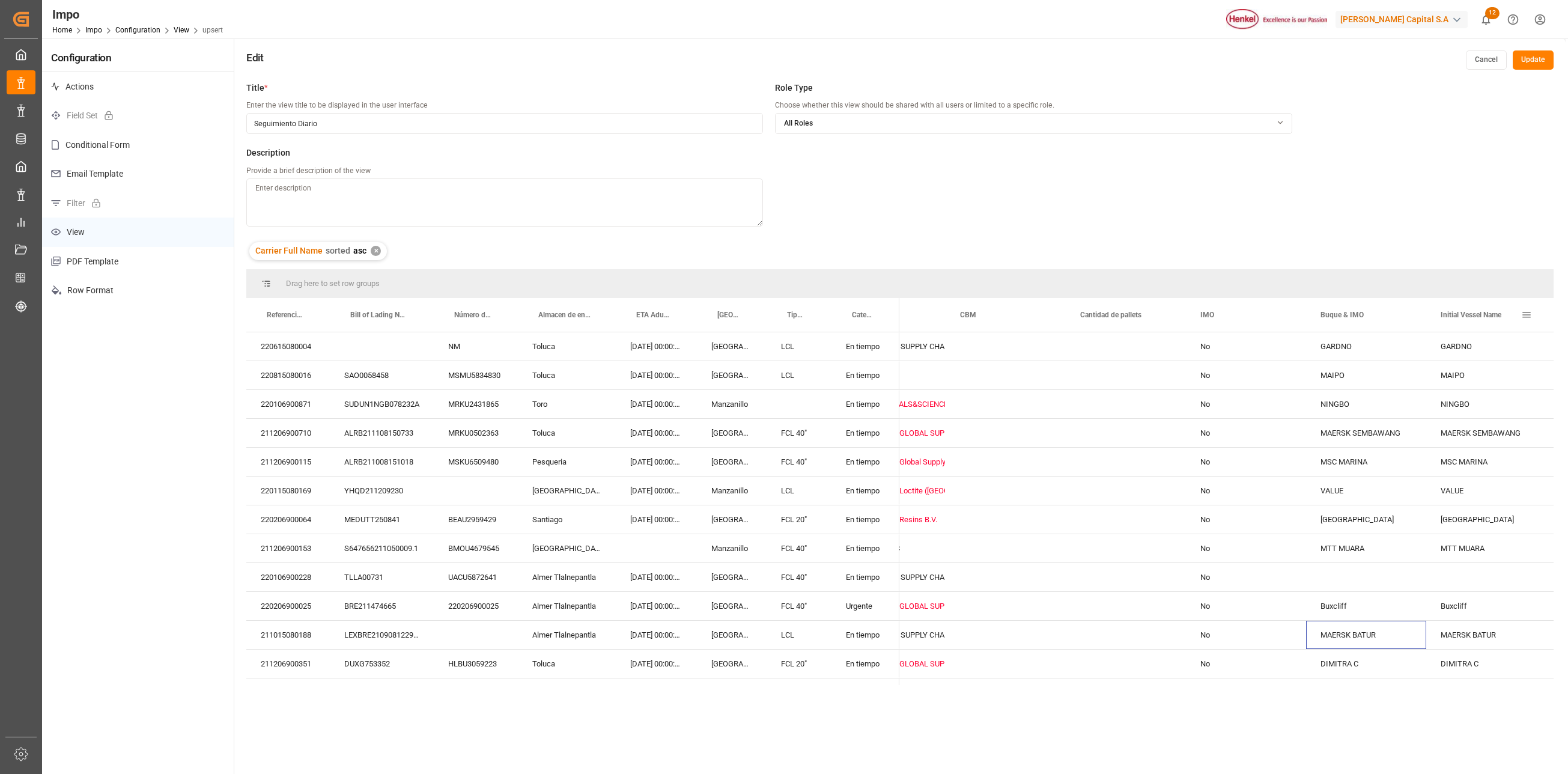
click at [1525, 316] on span at bounding box center [1527, 315] width 11 height 11
click at [1344, 386] on div "MAIPO" at bounding box center [1366, 375] width 120 height 29
click at [1404, 315] on span at bounding box center [1406, 315] width 11 height 11
click at [1470, 345] on input "Filter Columns Input" at bounding box center [1470, 347] width 100 height 24
type input "i"
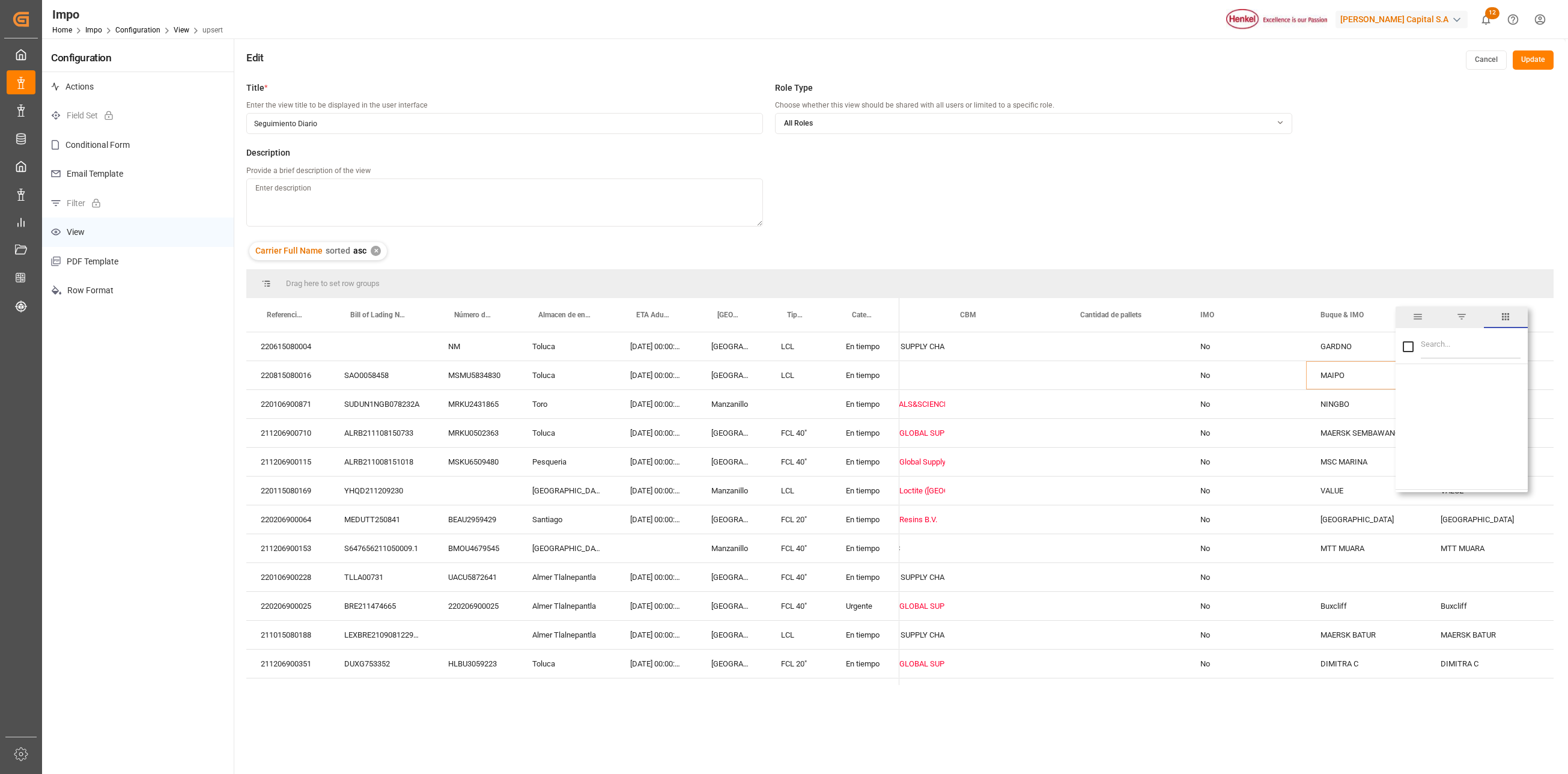
checkbox input "false"
type input "n"
type input "ini"
click at [1408, 377] on input "Initial Vessel Name column toggle visibility (visible)" at bounding box center [1408, 379] width 11 height 11
checkbox input "false"
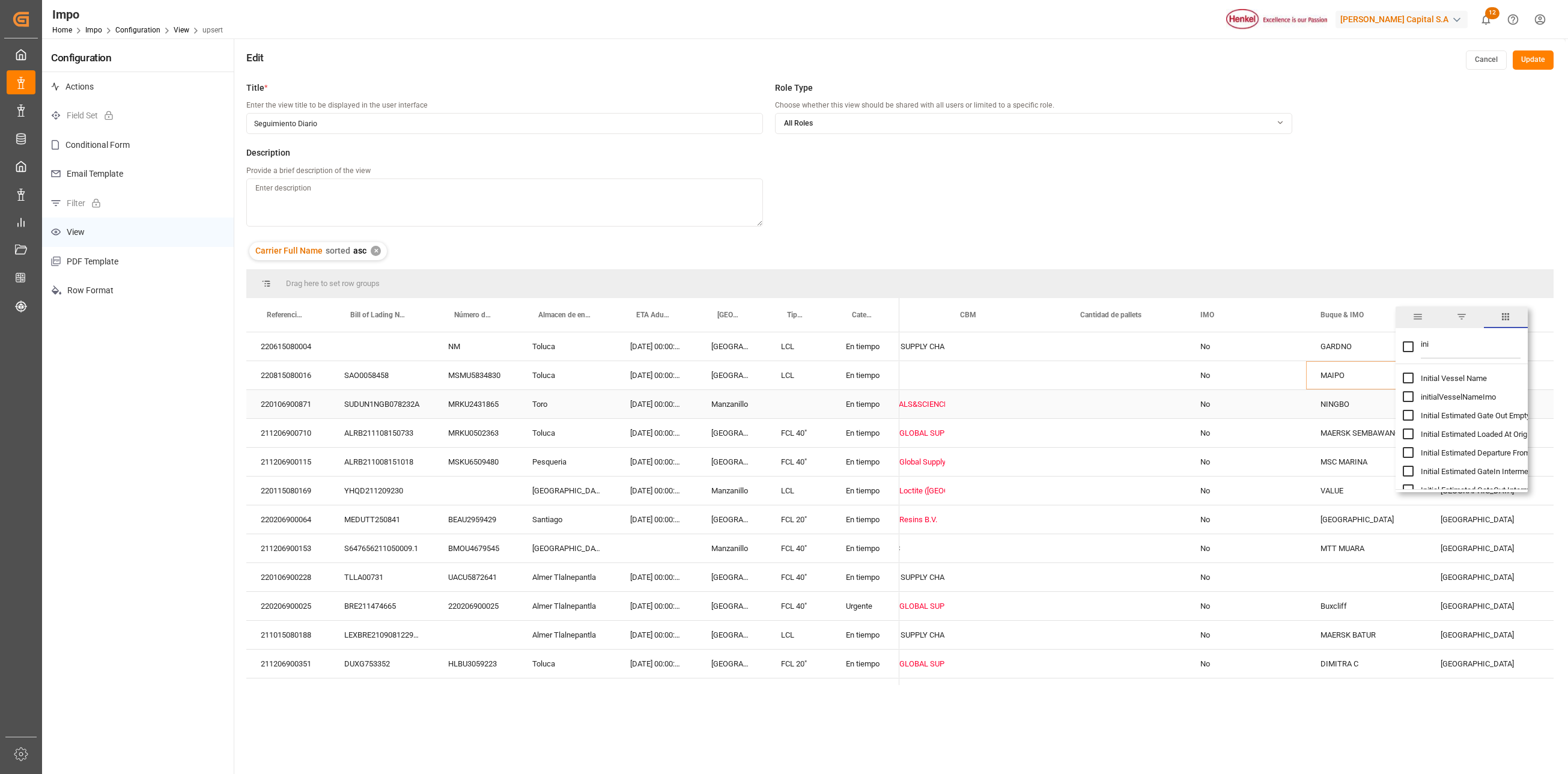
click at [1377, 402] on div "NINGBO" at bounding box center [1366, 404] width 120 height 29
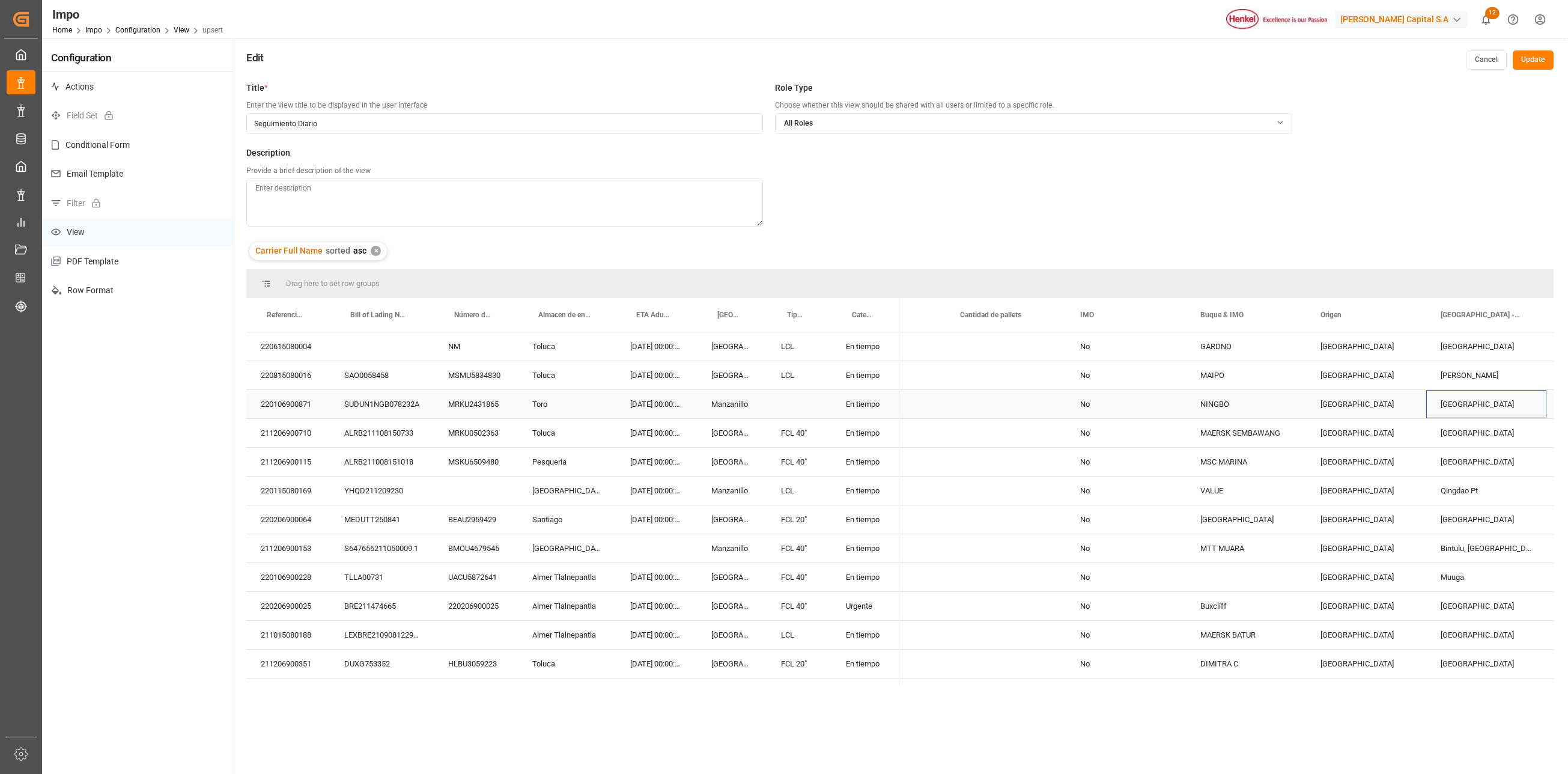
scroll to position [0, 778]
click at [1525, 319] on span at bounding box center [1527, 315] width 11 height 11
click at [1503, 347] on input "Filter Columns Input" at bounding box center [1496, 347] width 100 height 24
type input "puerto"
click at [1435, 395] on input "Puerto de Carga - Locode column toggle visibility (visible)" at bounding box center [1434, 397] width 11 height 11
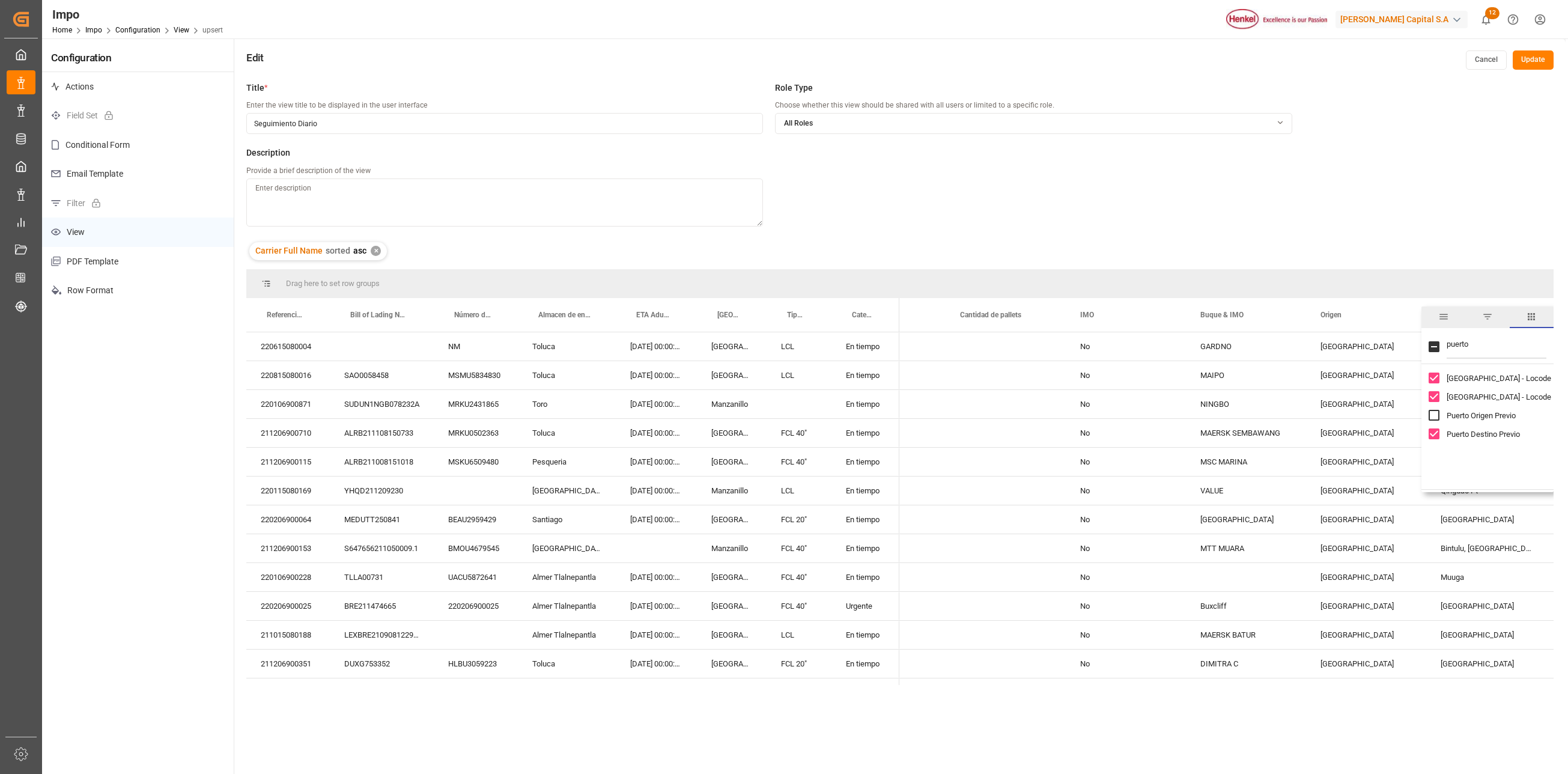
checkbox input "false"
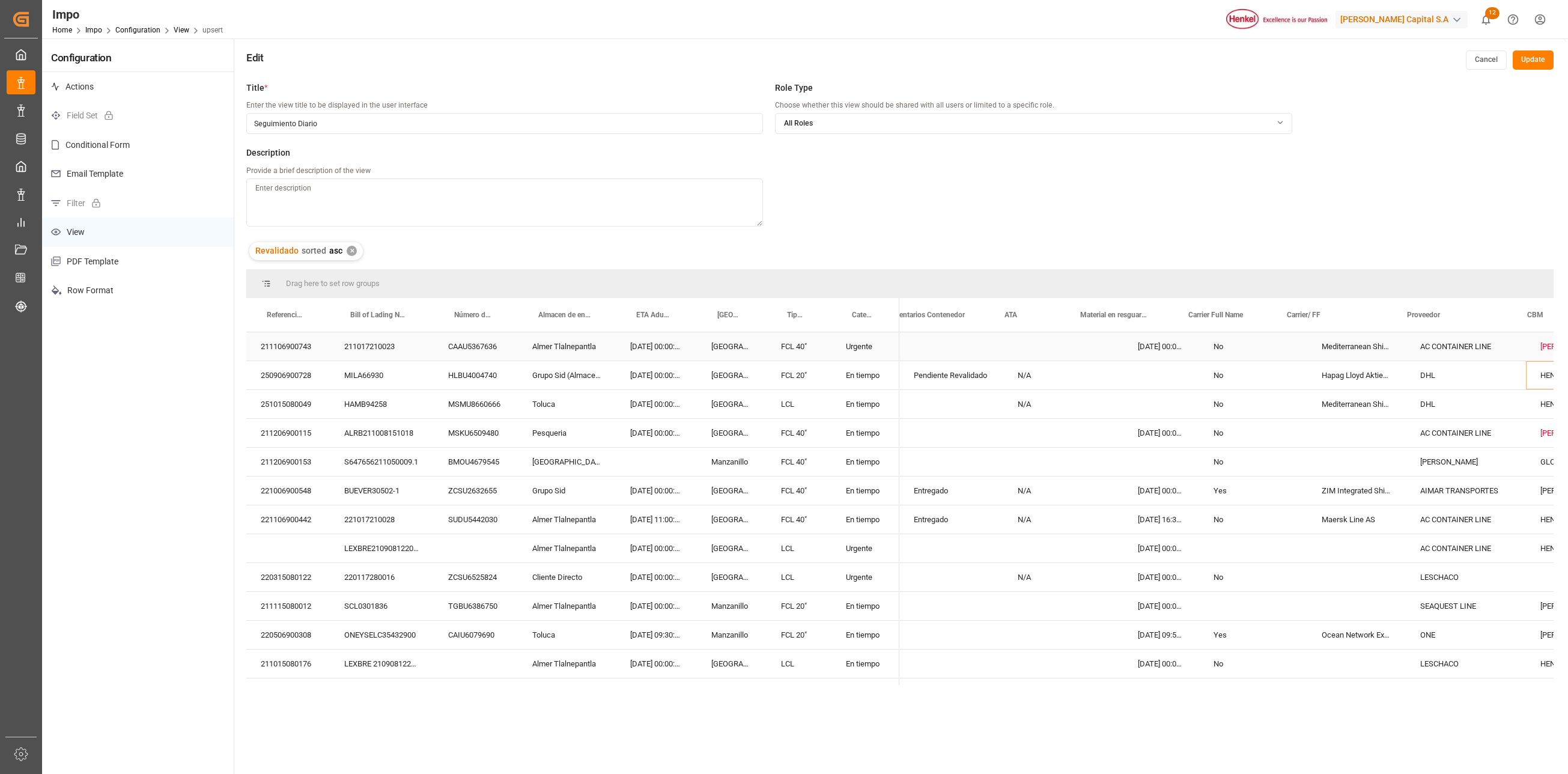
click at [1406, 349] on div "AC CONTAINER LINE" at bounding box center [1466, 347] width 120 height 29
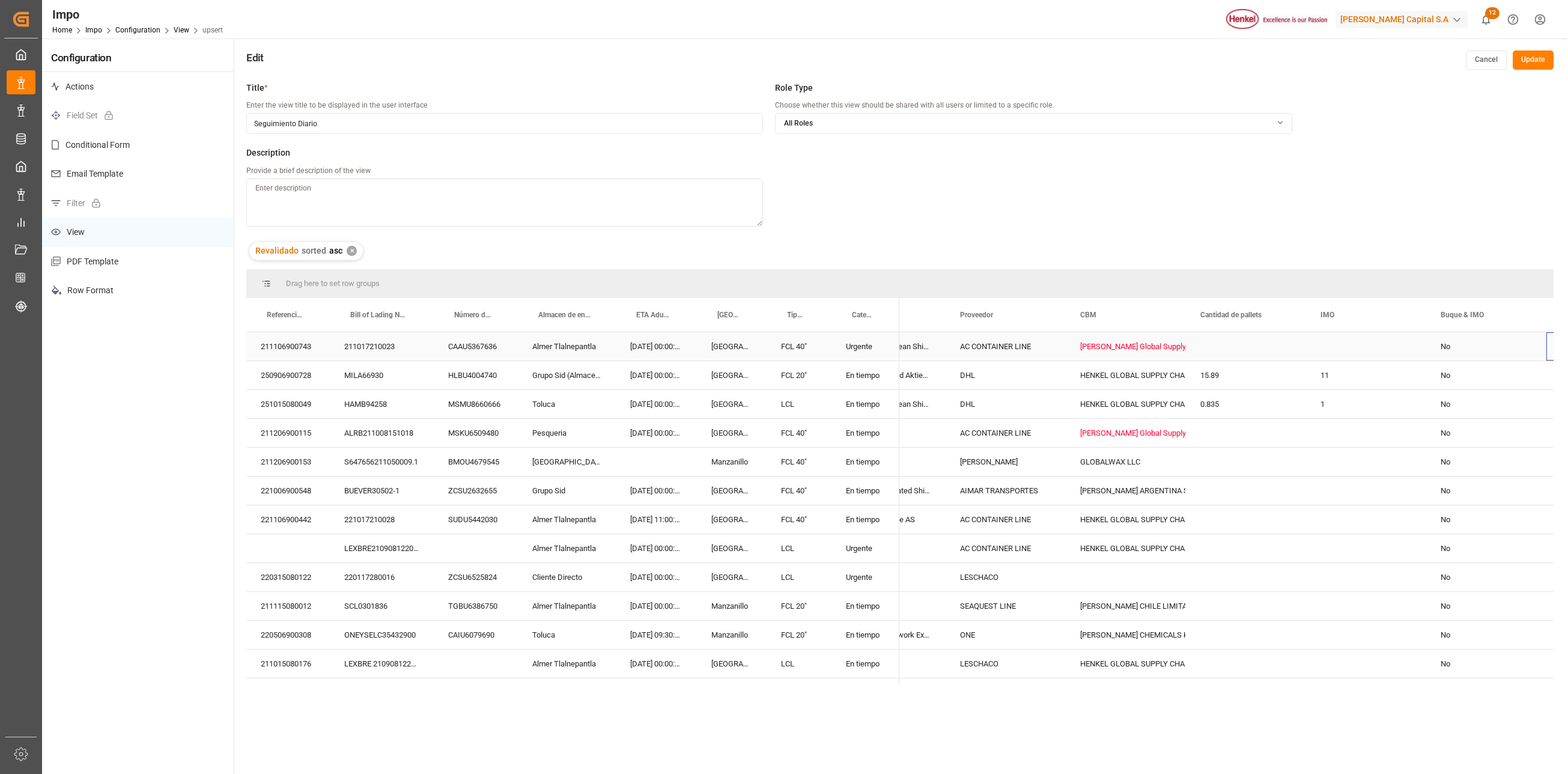
scroll to position [0, 581]
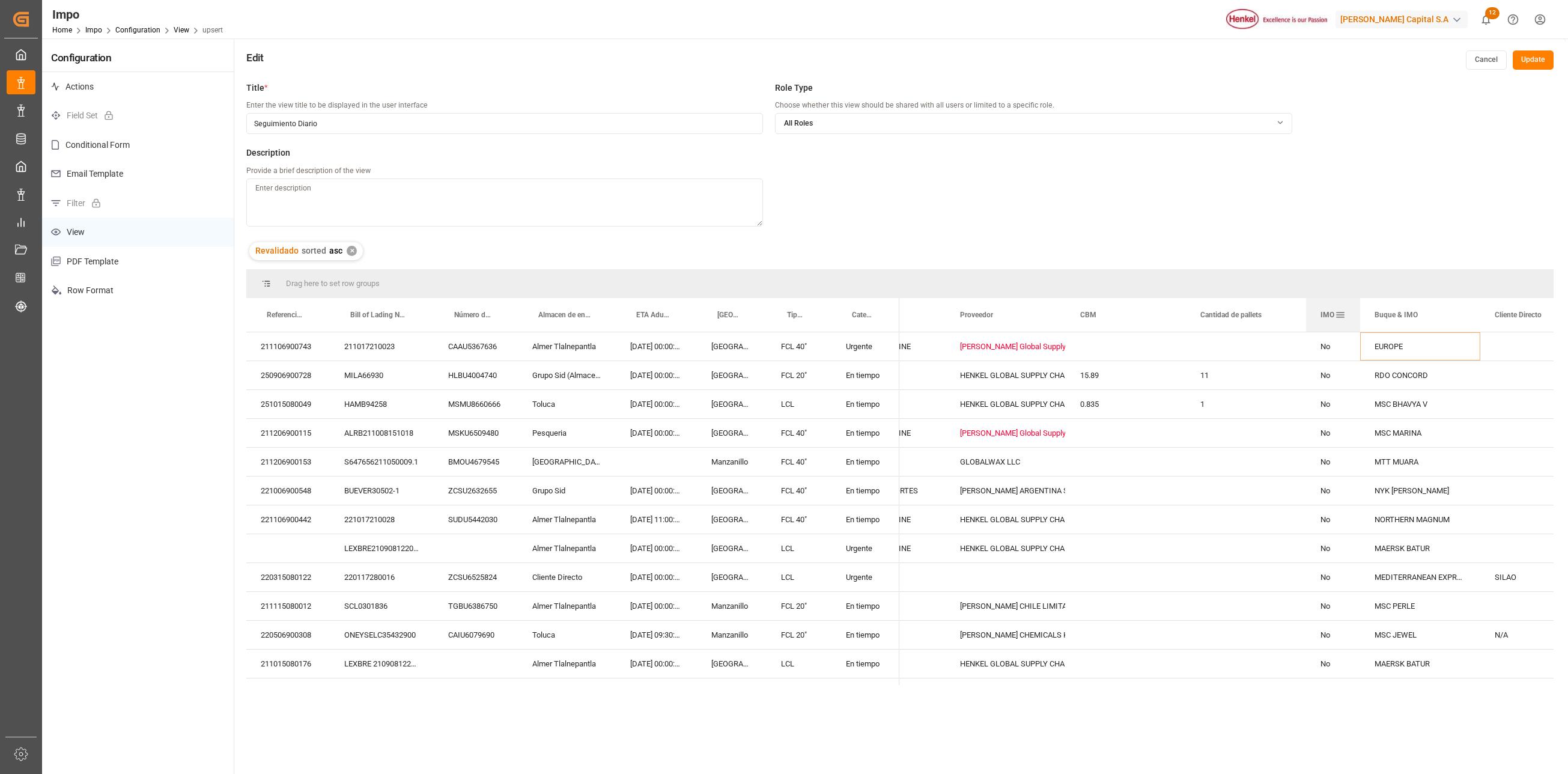
drag, startPoint x: 1424, startPoint y: 299, endPoint x: 1358, endPoint y: 304, distance: 66.2
click at [1358, 304] on div at bounding box center [1360, 315] width 5 height 33
drag, startPoint x: 1304, startPoint y: 304, endPoint x: 1293, endPoint y: 302, distance: 11.2
click at [1293, 302] on div at bounding box center [1295, 315] width 5 height 33
click at [1390, 430] on div "MSC MARINA" at bounding box center [1409, 433] width 120 height 29
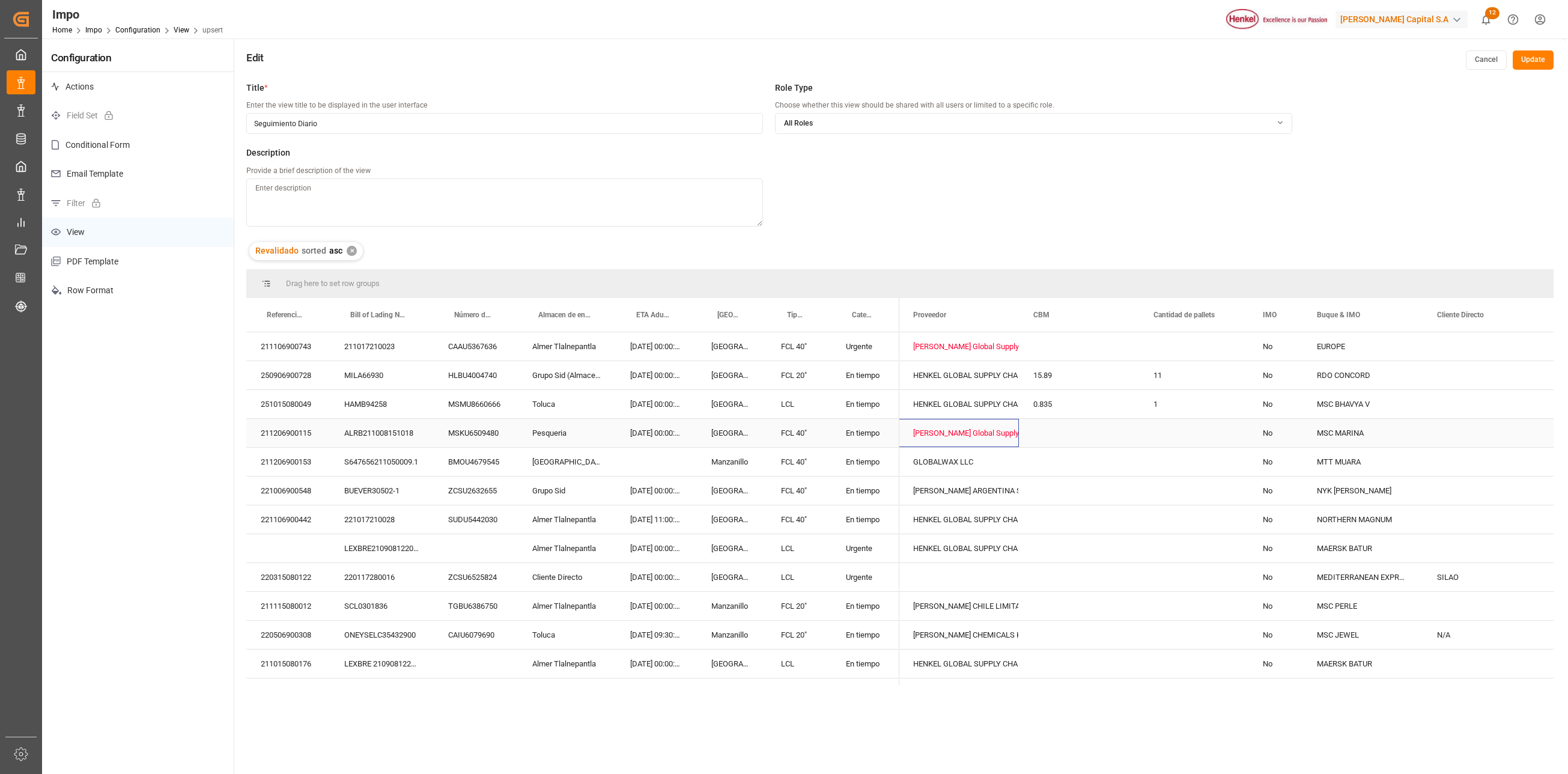
scroll to position [0, 627]
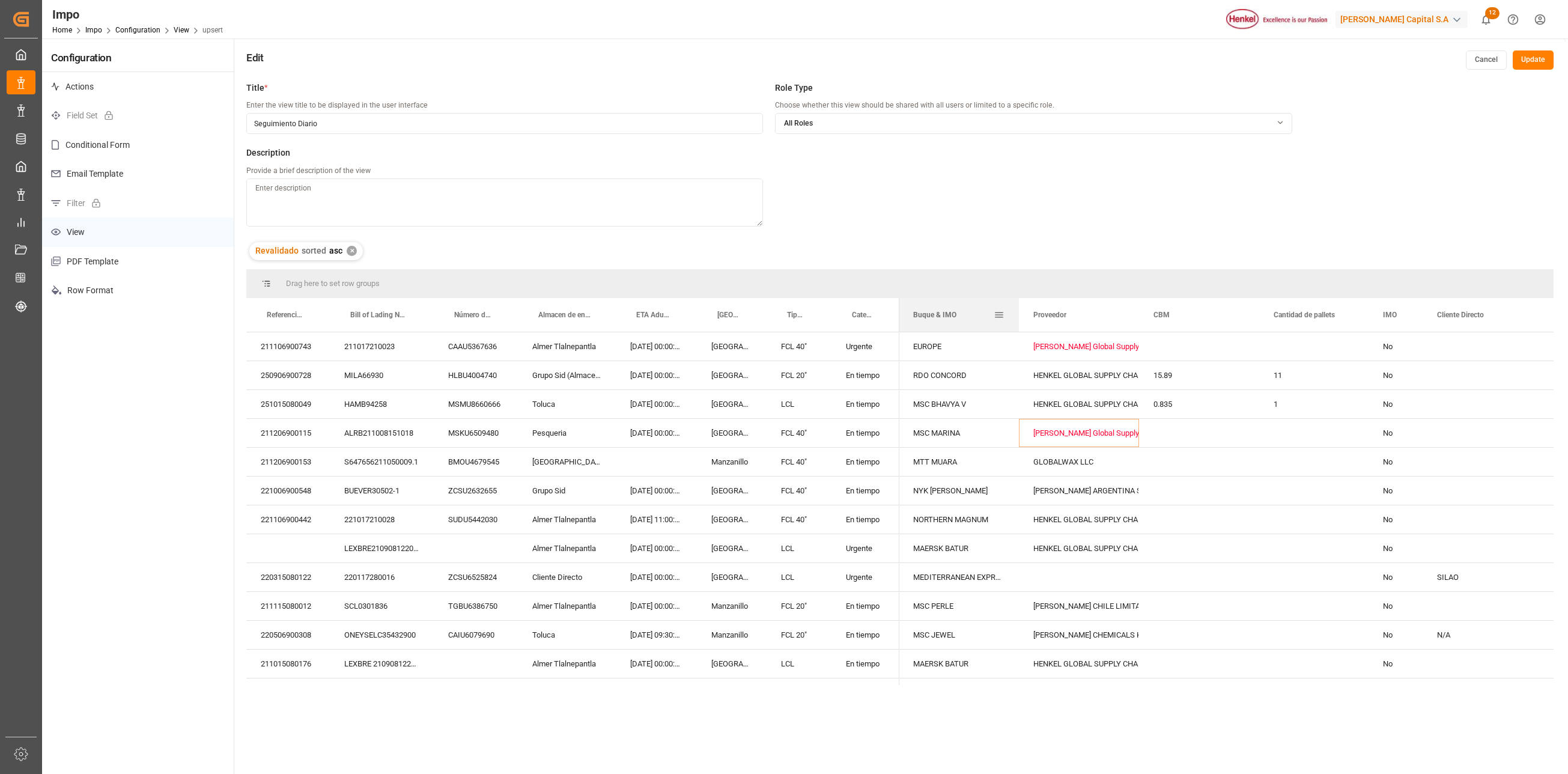
drag, startPoint x: 1347, startPoint y: 309, endPoint x: 954, endPoint y: 312, distance: 393.0
click at [954, 312] on span "Buque & IMO" at bounding box center [935, 315] width 43 height 8
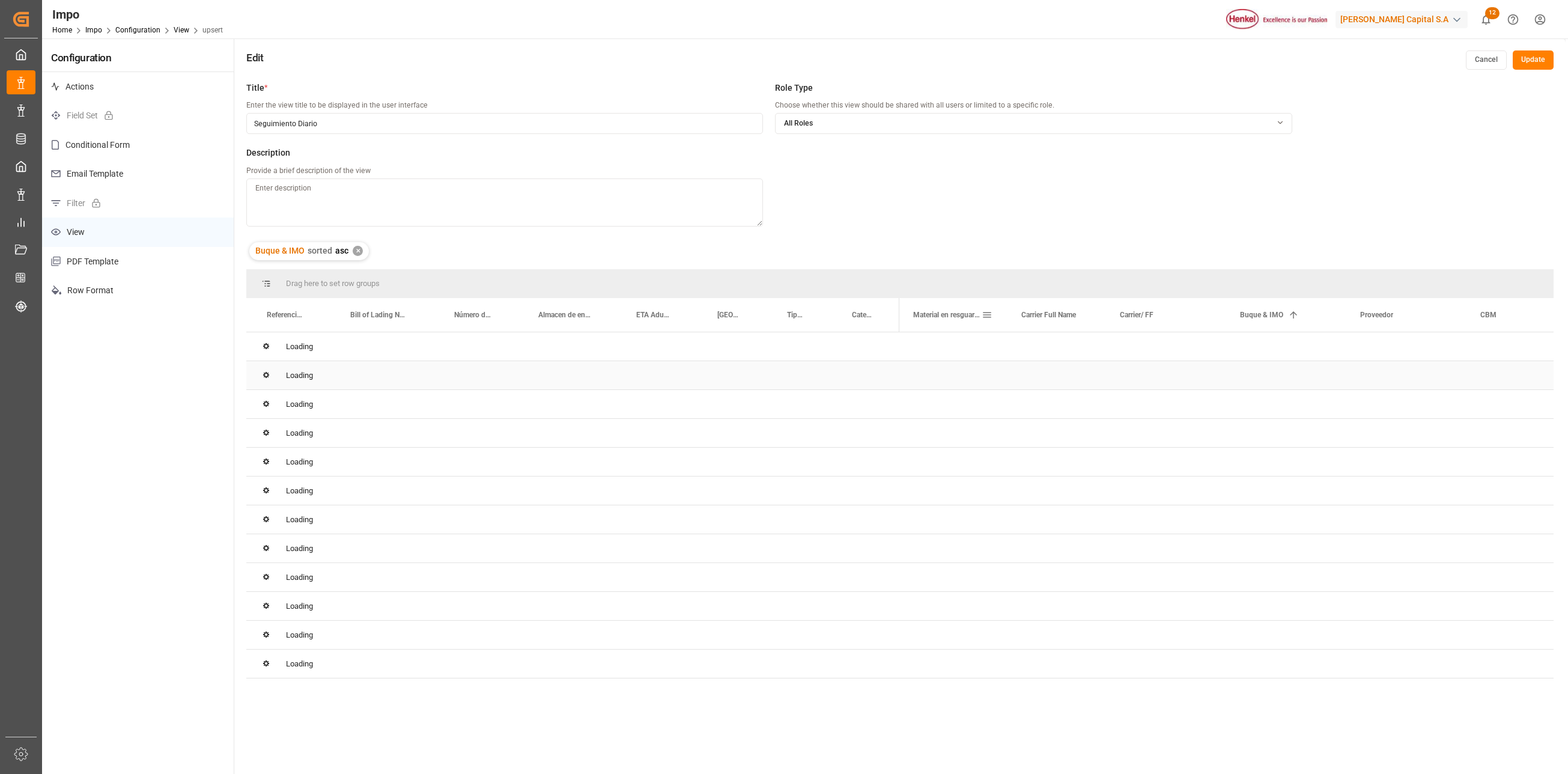
scroll to position [0, 300]
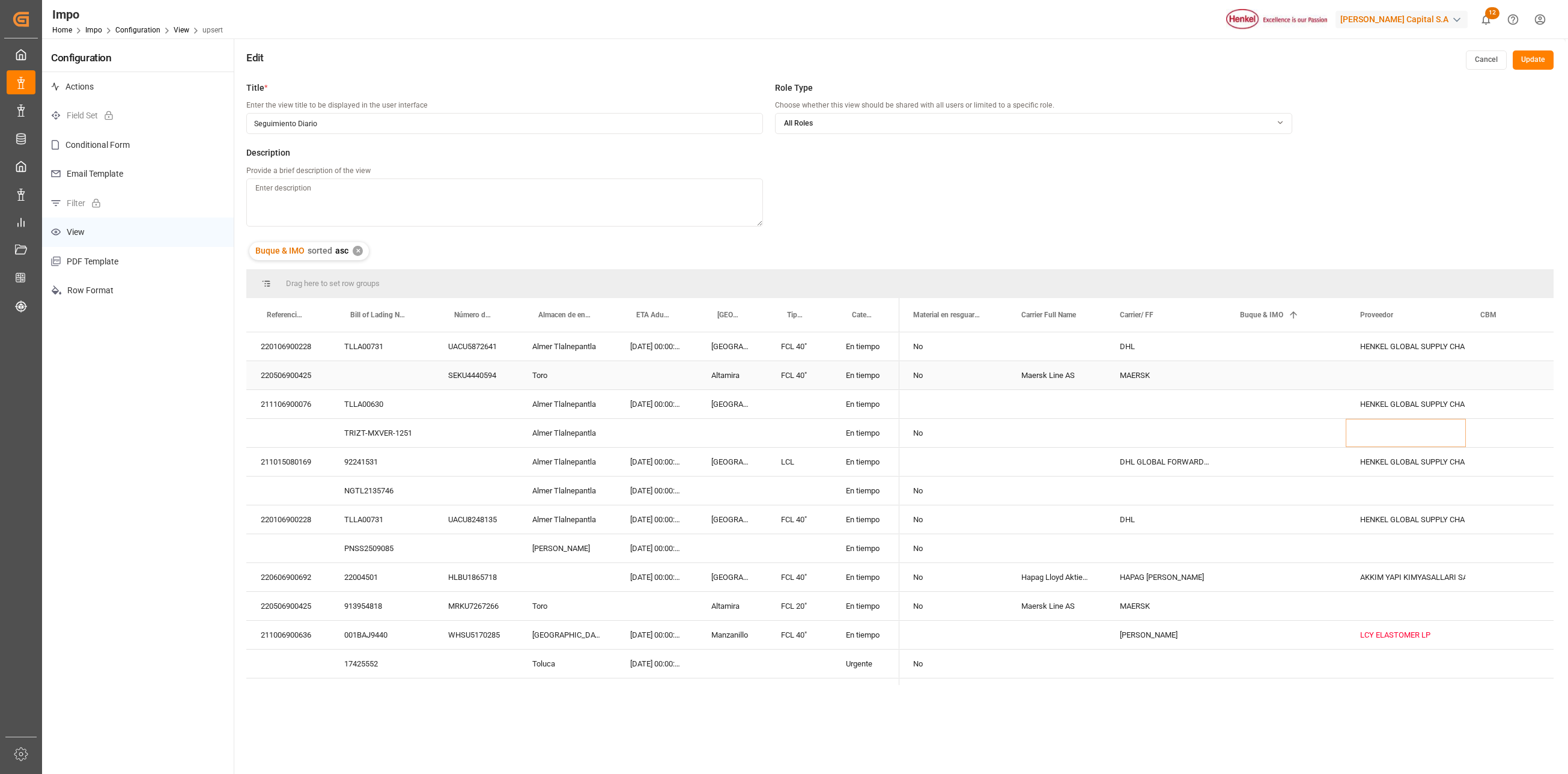
click at [1275, 373] on div "Press SPACE to select this row." at bounding box center [1286, 375] width 120 height 29
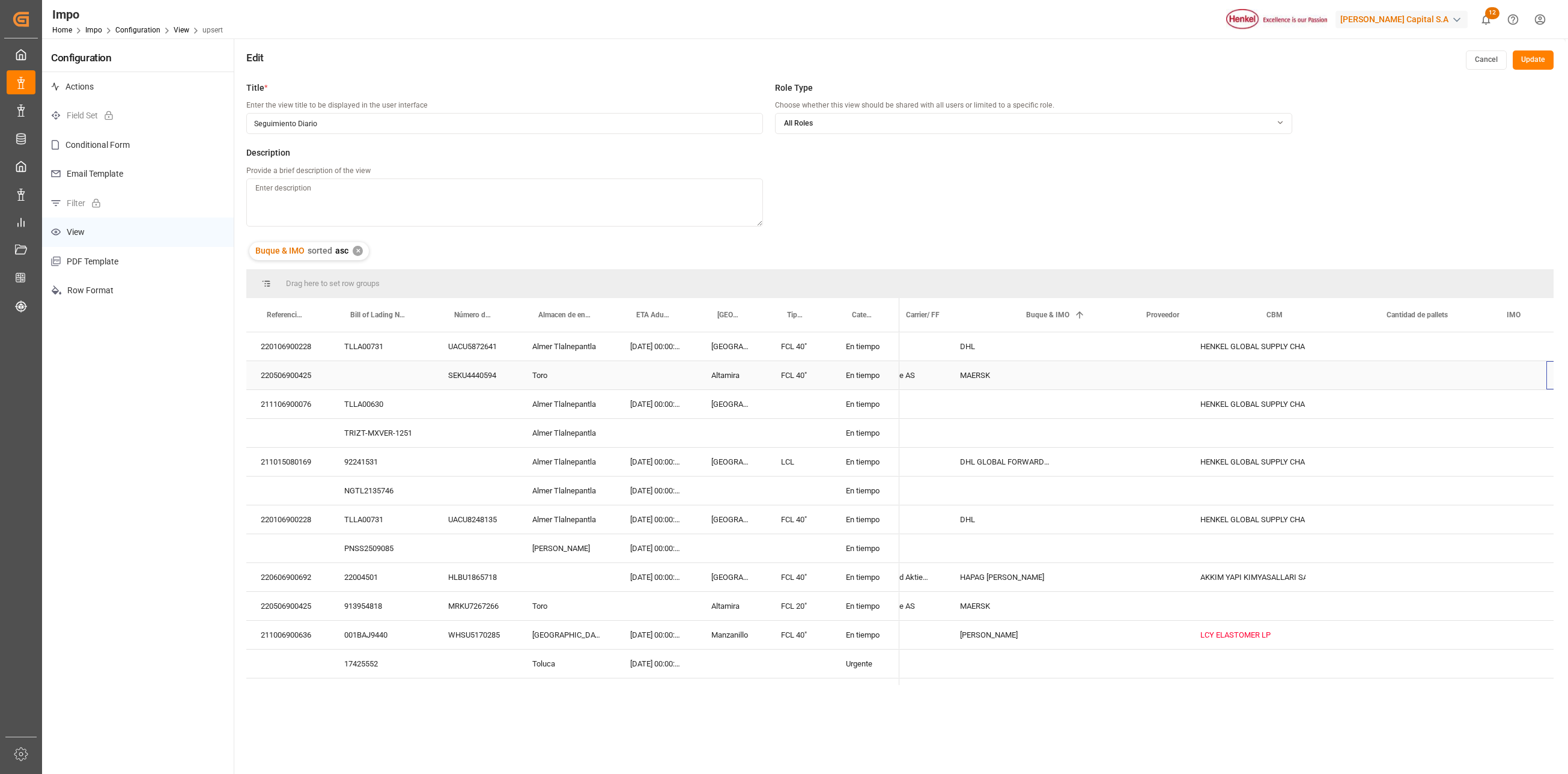
scroll to position [0, 514]
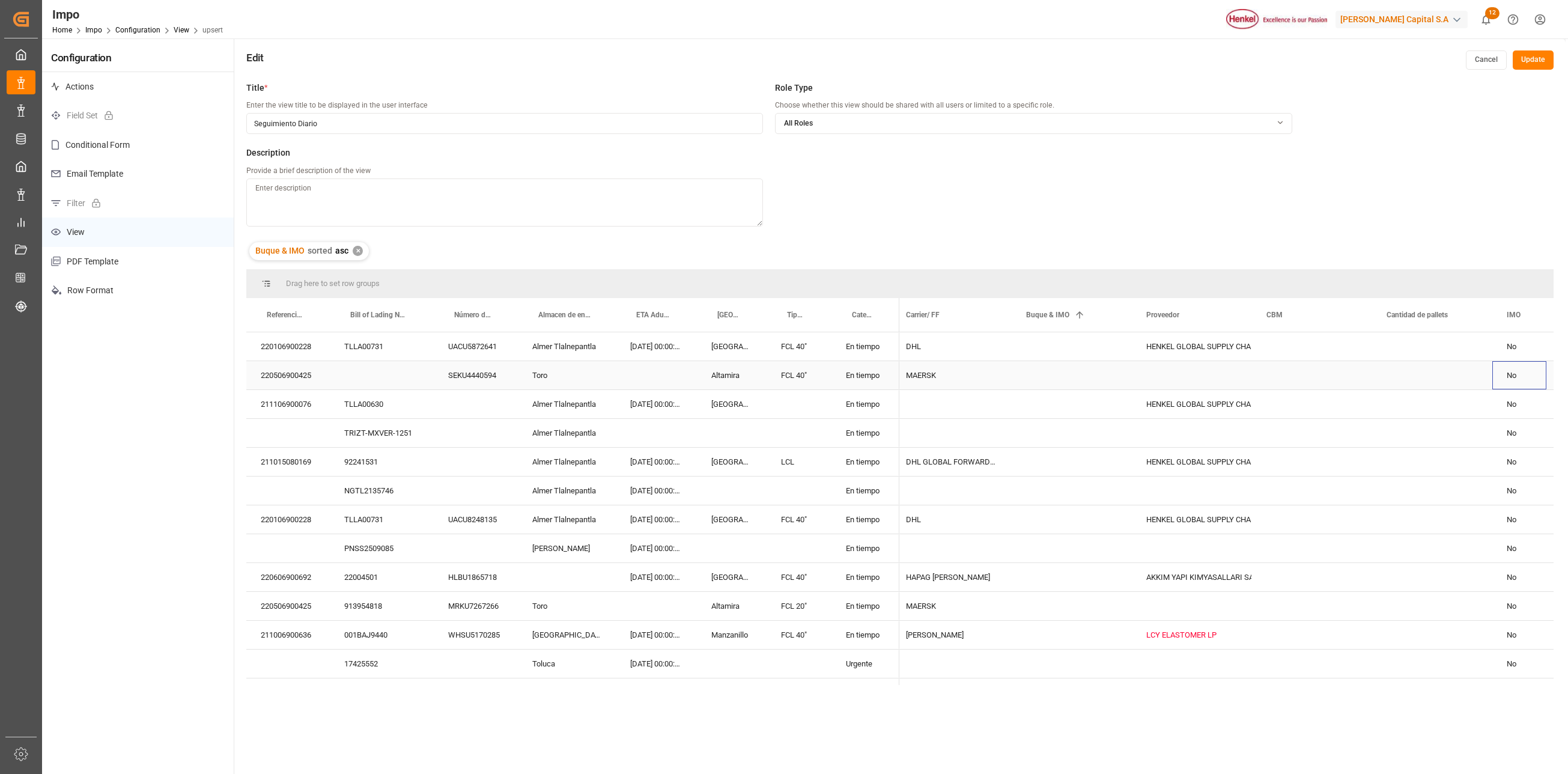
click at [1467, 386] on div "Press SPACE to select this row." at bounding box center [1432, 375] width 120 height 29
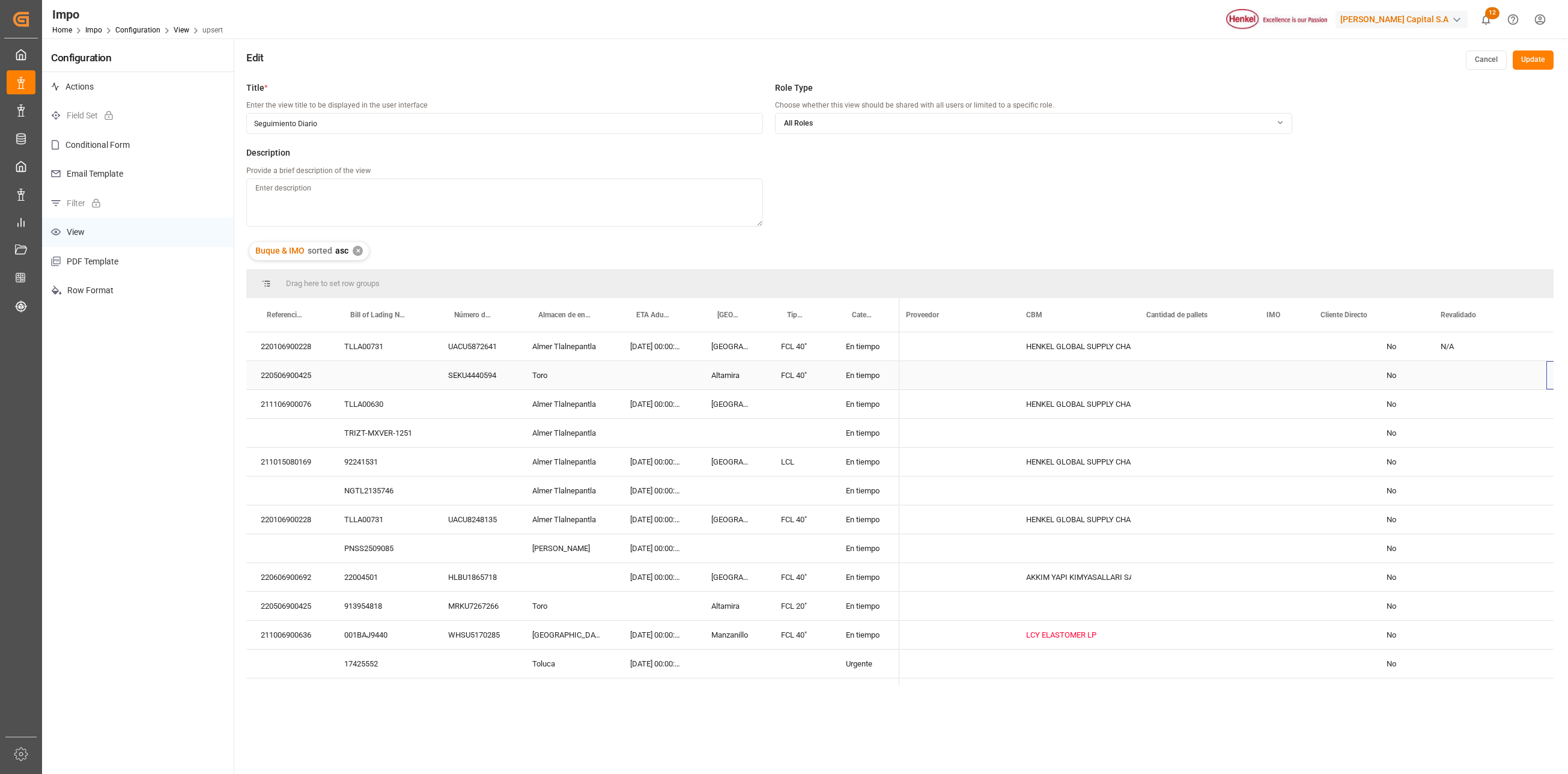
scroll to position [0, 0]
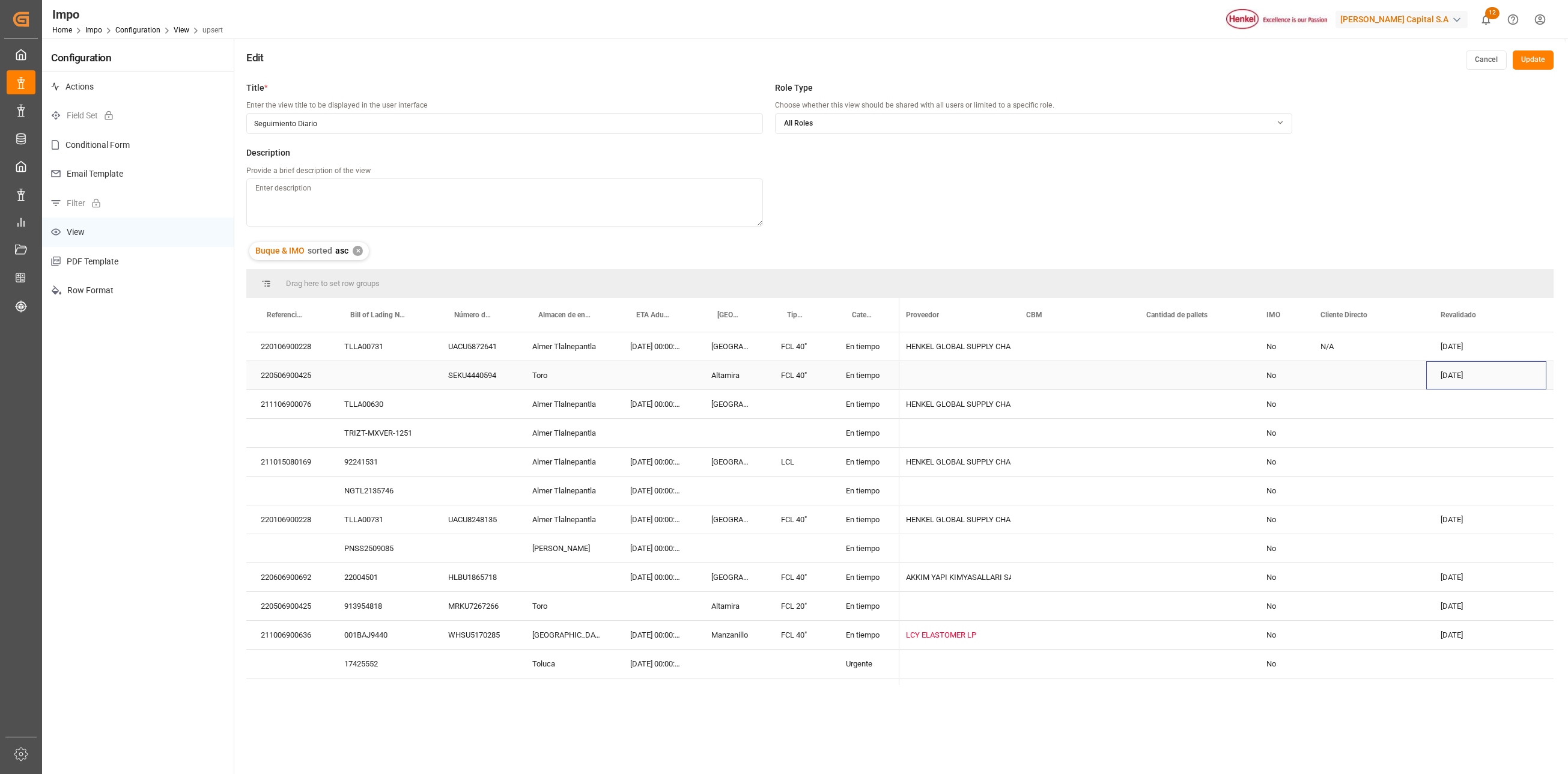
click at [1376, 372] on div "Press SPACE to select this row." at bounding box center [1366, 375] width 120 height 29
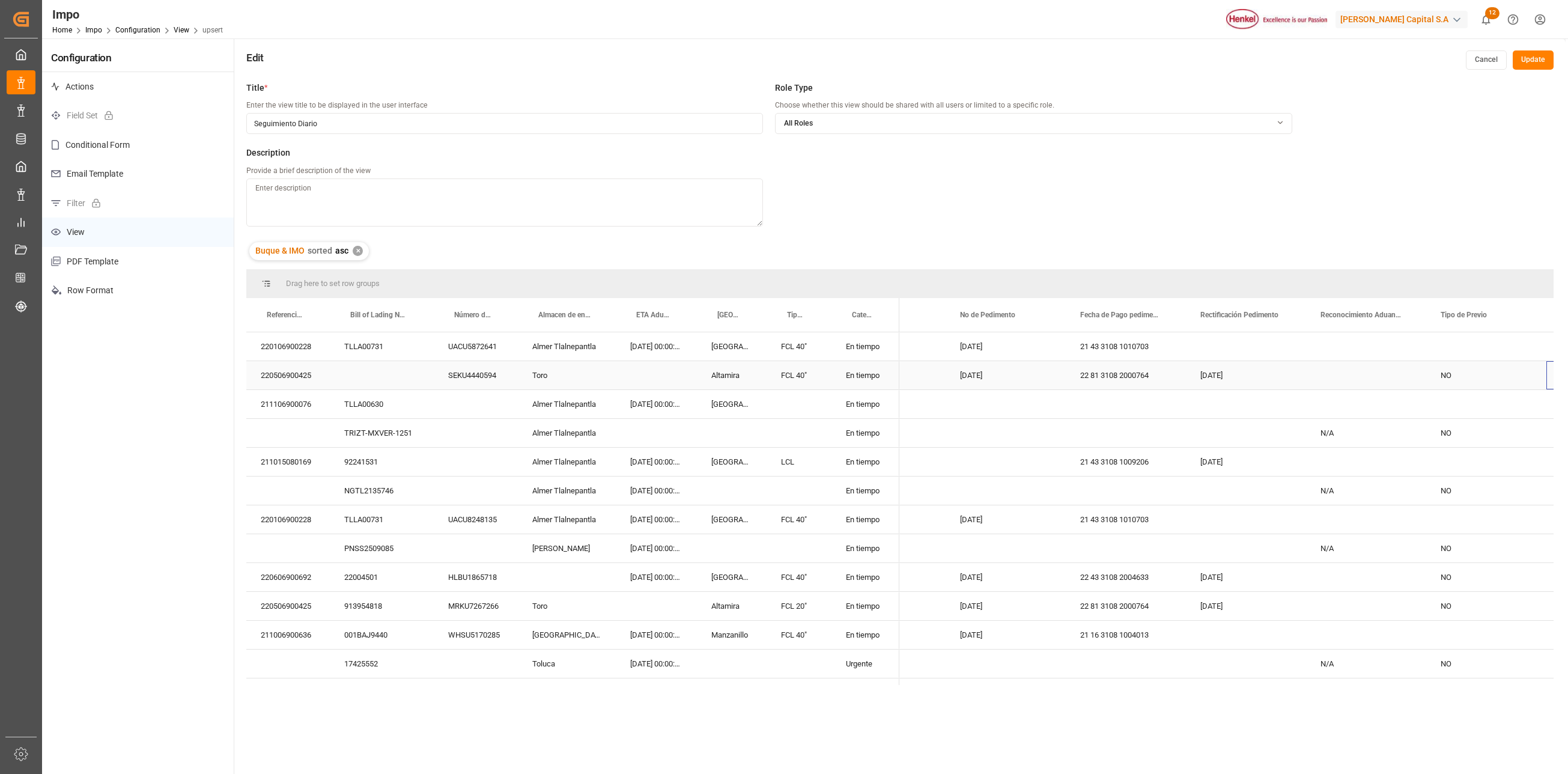
scroll to position [0, 1355]
drag, startPoint x: 1488, startPoint y: 312, endPoint x: 1017, endPoint y: 312, distance: 471.0
click at [1017, 312] on div "Tipo de Previo" at bounding box center [1001, 315] width 81 height 33
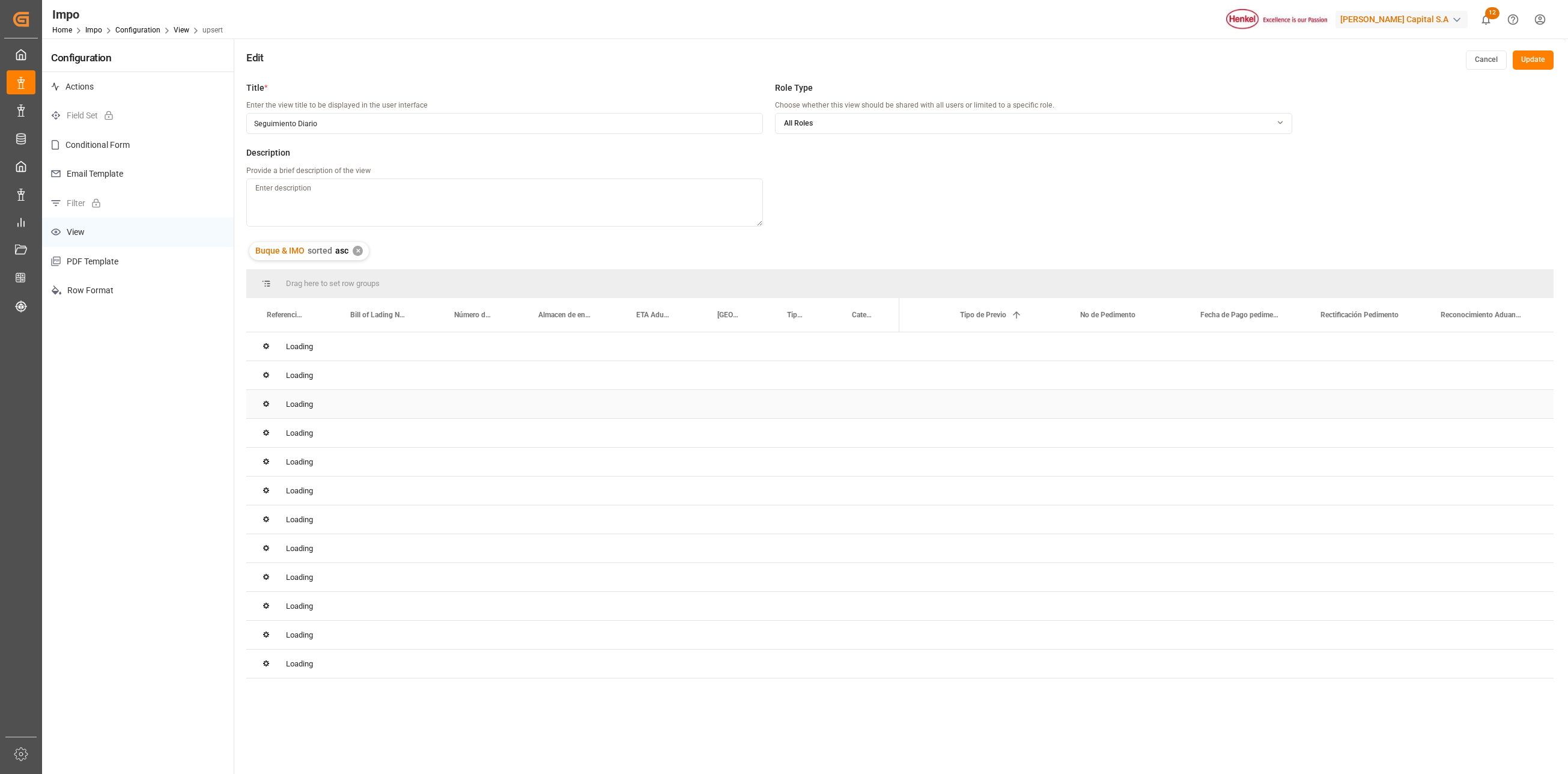
click at [992, 415] on div "Loading" at bounding box center [900, 404] width 1307 height 29
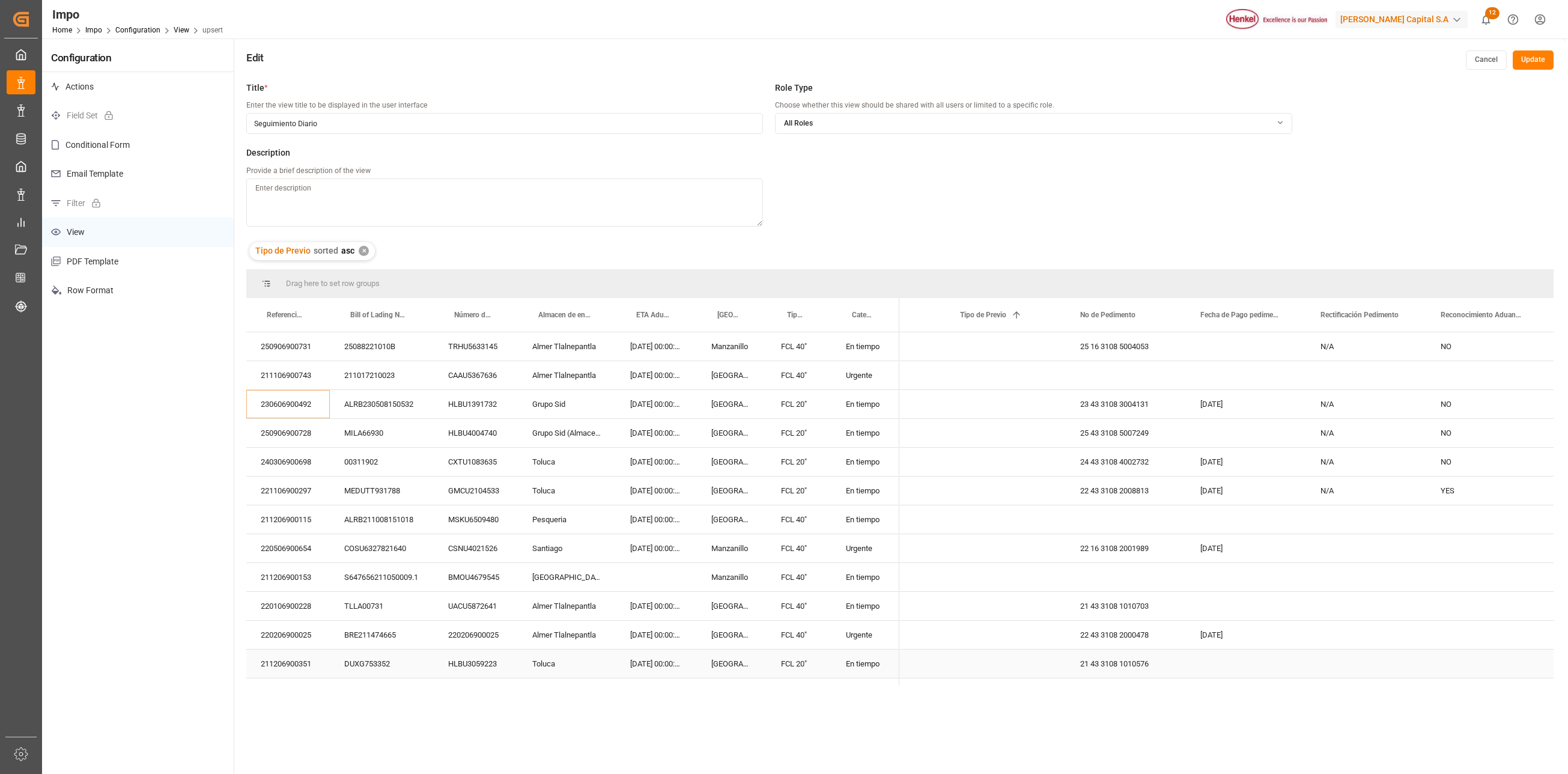
click at [1048, 553] on div "Press SPACE to select this row." at bounding box center [1006, 548] width 120 height 29
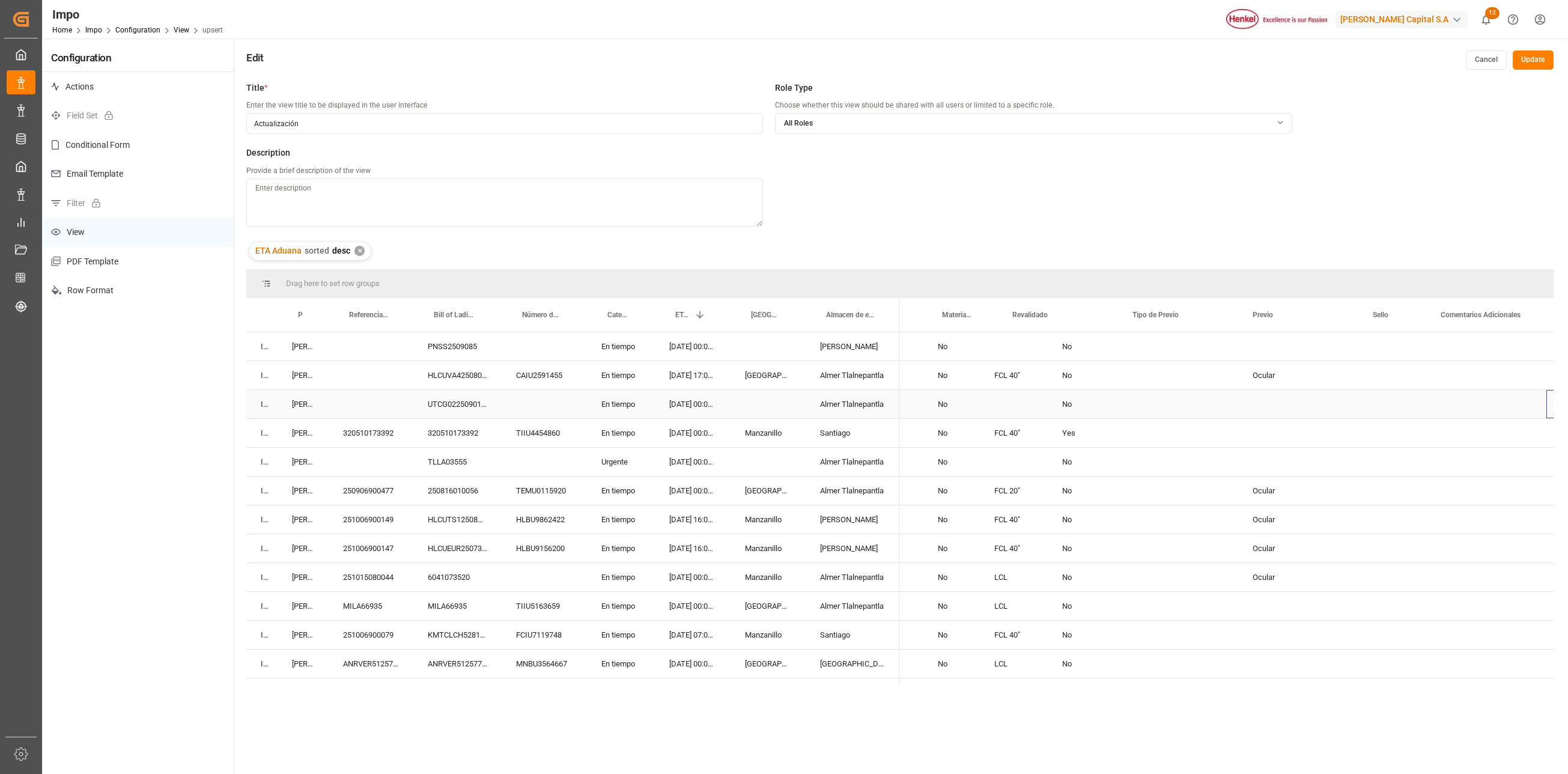
scroll to position [0, 2017]
drag, startPoint x: 1358, startPoint y: 299, endPoint x: 1319, endPoint y: 304, distance: 39.3
click at [1319, 304] on div at bounding box center [1319, 315] width 5 height 33
click at [1390, 480] on div "N/A" at bounding box center [1447, 491] width 120 height 29
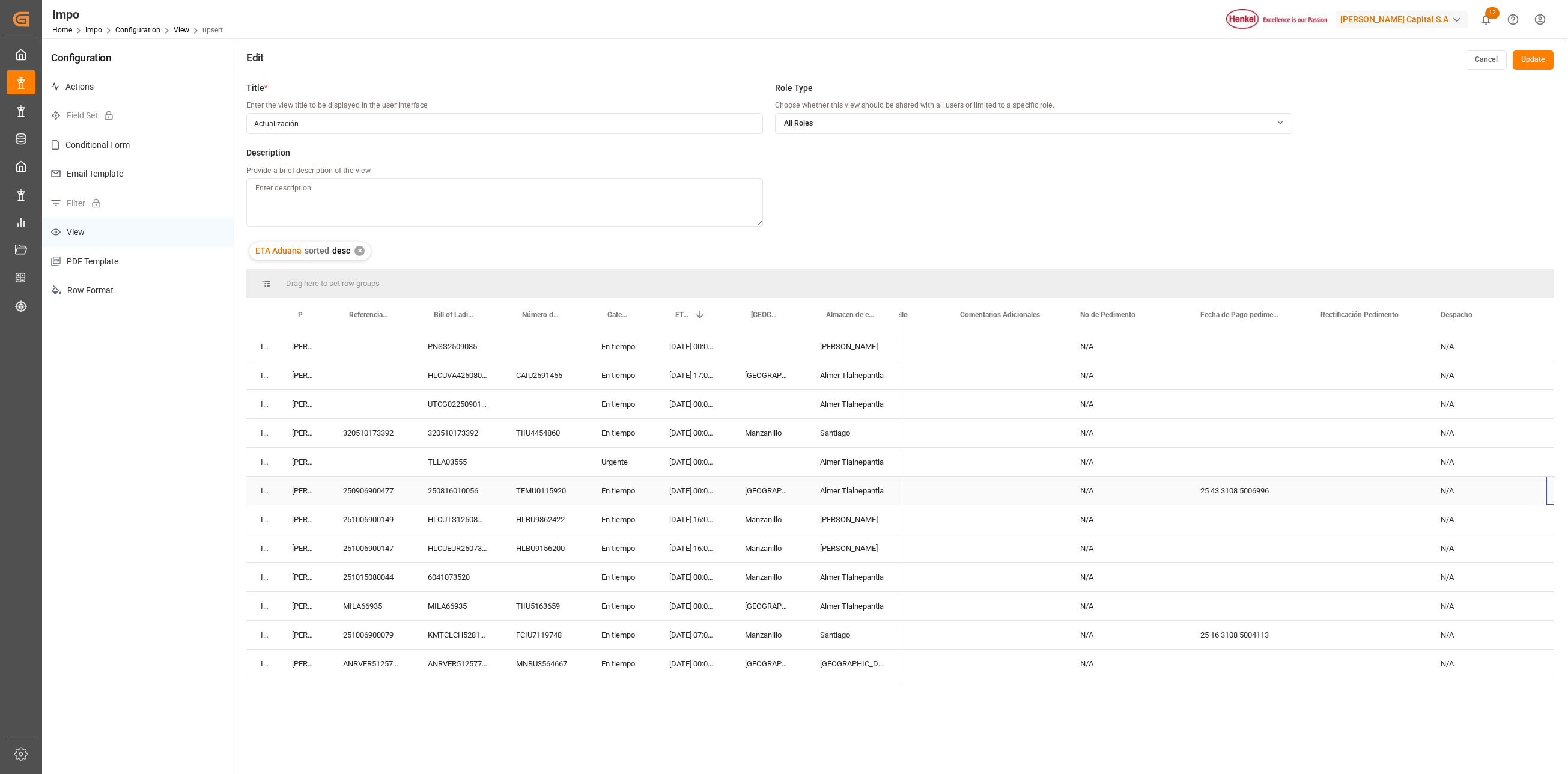
scroll to position [0, 2459]
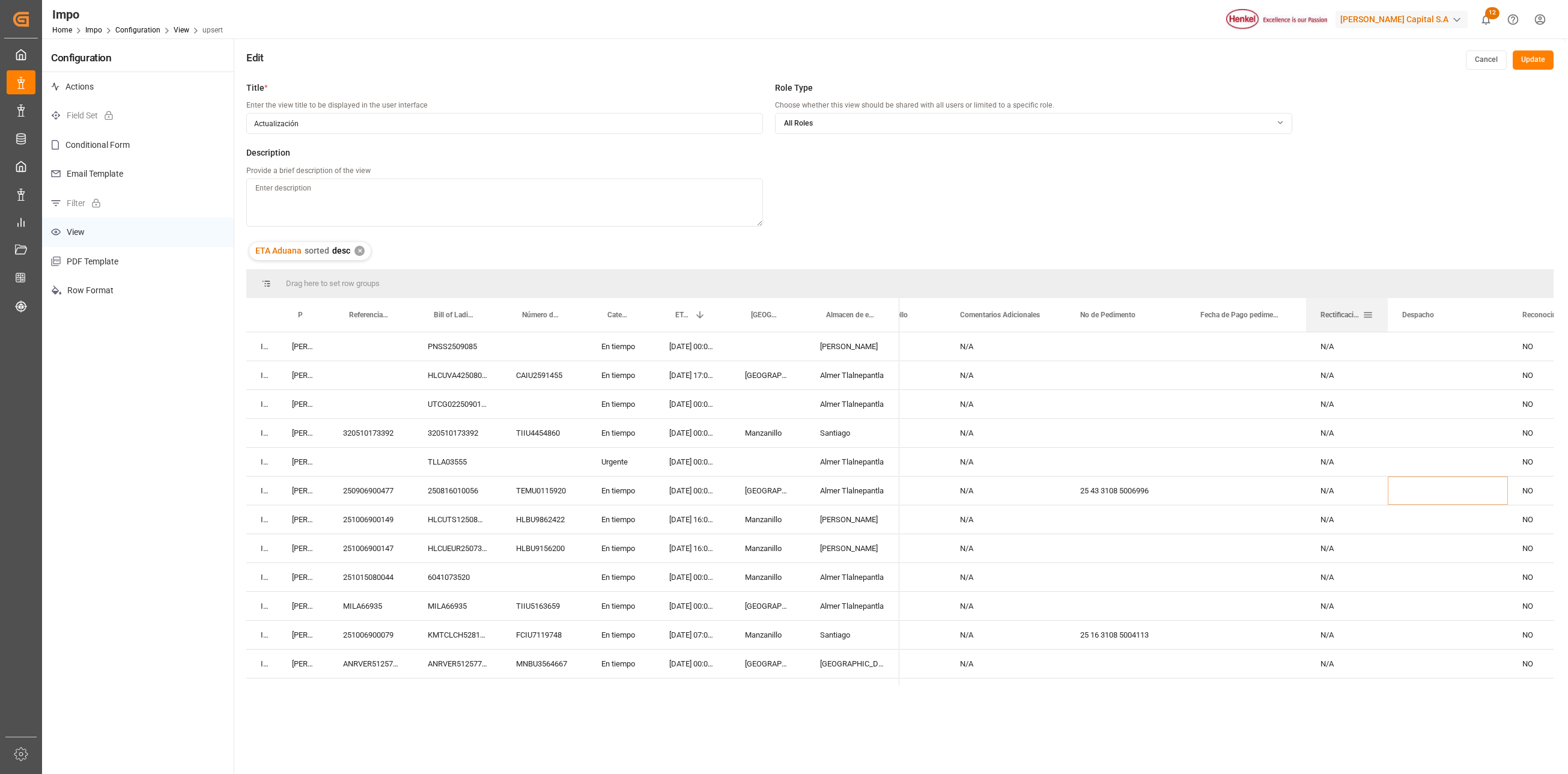
drag, startPoint x: 1424, startPoint y: 303, endPoint x: 1385, endPoint y: 308, distance: 39.3
click at [1385, 308] on div at bounding box center [1388, 315] width 5 height 33
click at [1410, 445] on div "Press SPACE to select this row." at bounding box center [1448, 433] width 120 height 29
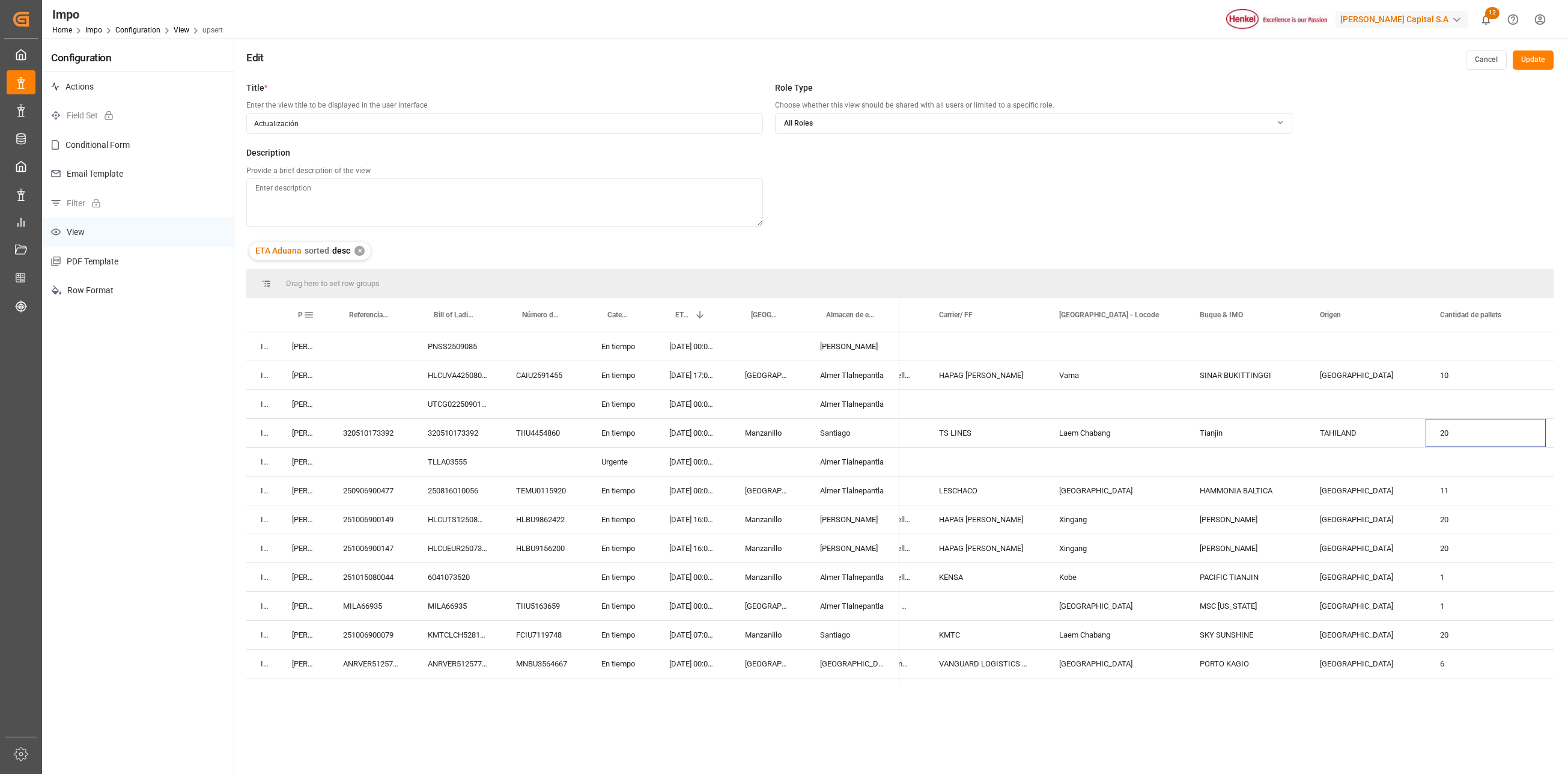
click at [312, 312] on span at bounding box center [309, 315] width 11 height 11
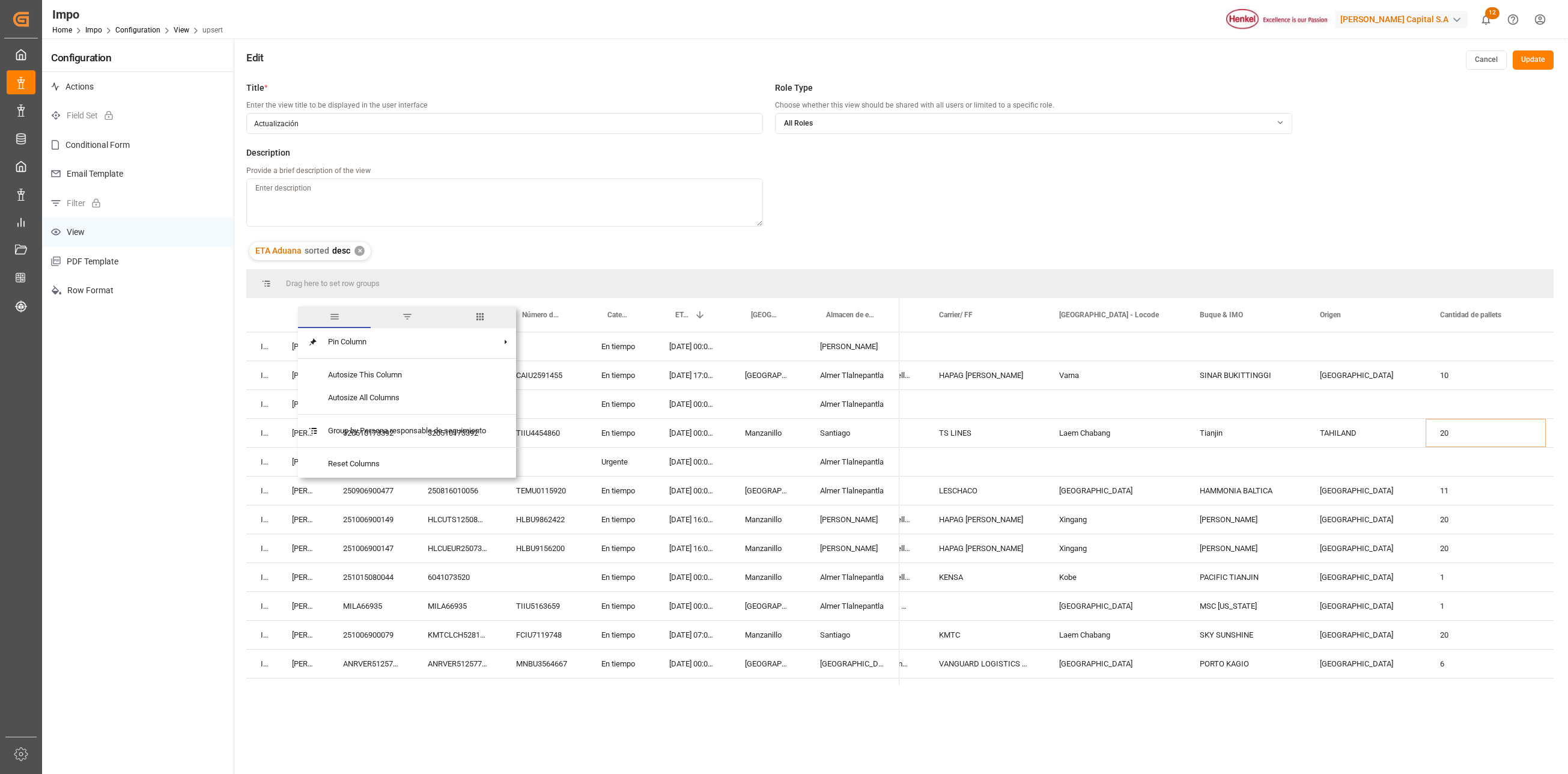
click at [477, 312] on span "columns" at bounding box center [480, 317] width 11 height 11
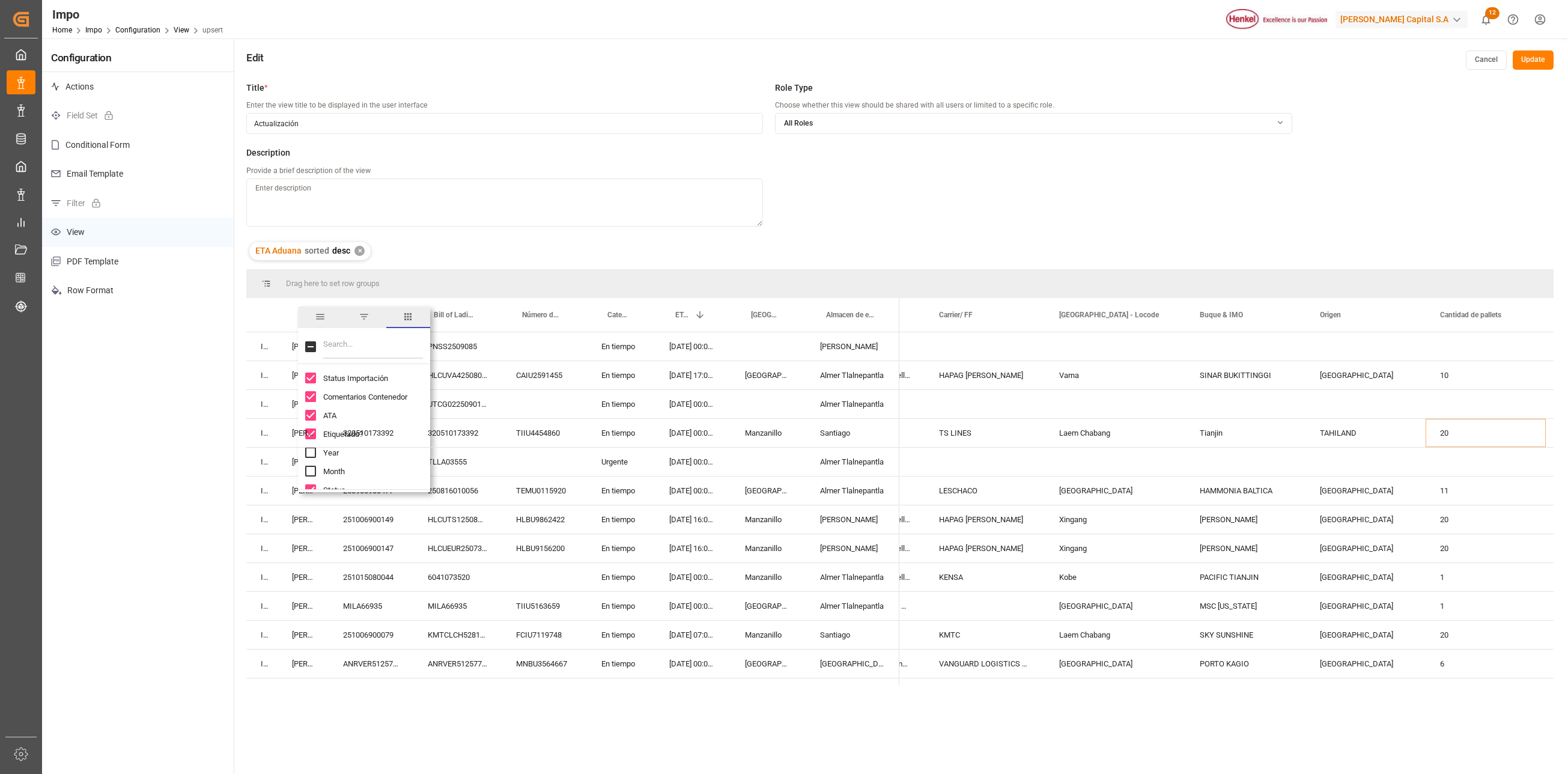
click at [332, 347] on input "Filter Columns Input" at bounding box center [373, 347] width 100 height 24
type input "person"
click at [310, 398] on input "Persona responsable de seguimiento column toggle visibility (visible)" at bounding box center [311, 397] width 11 height 11
checkbox input "false"
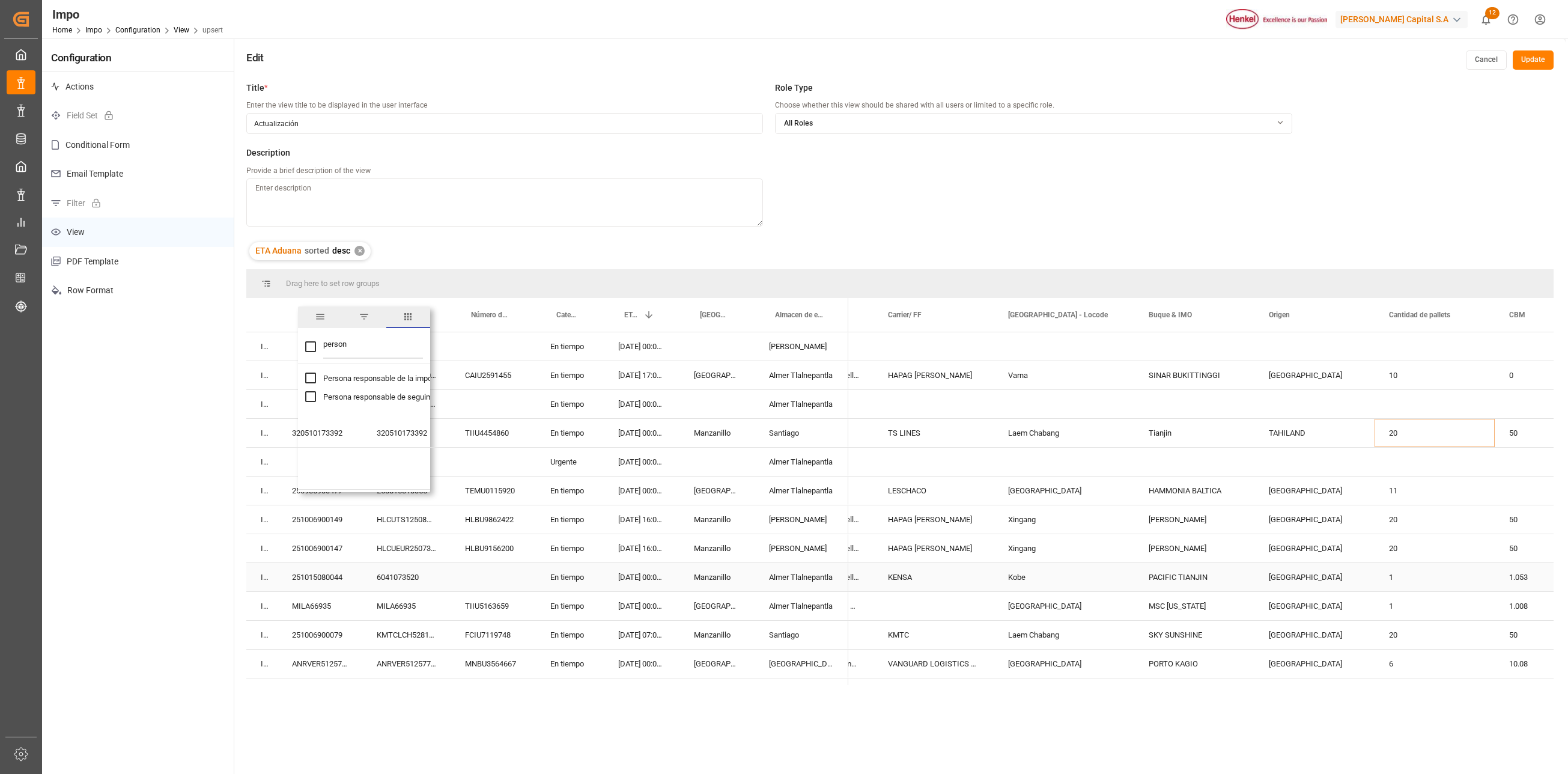
click at [428, 575] on div "6041073520" at bounding box center [406, 577] width 89 height 29
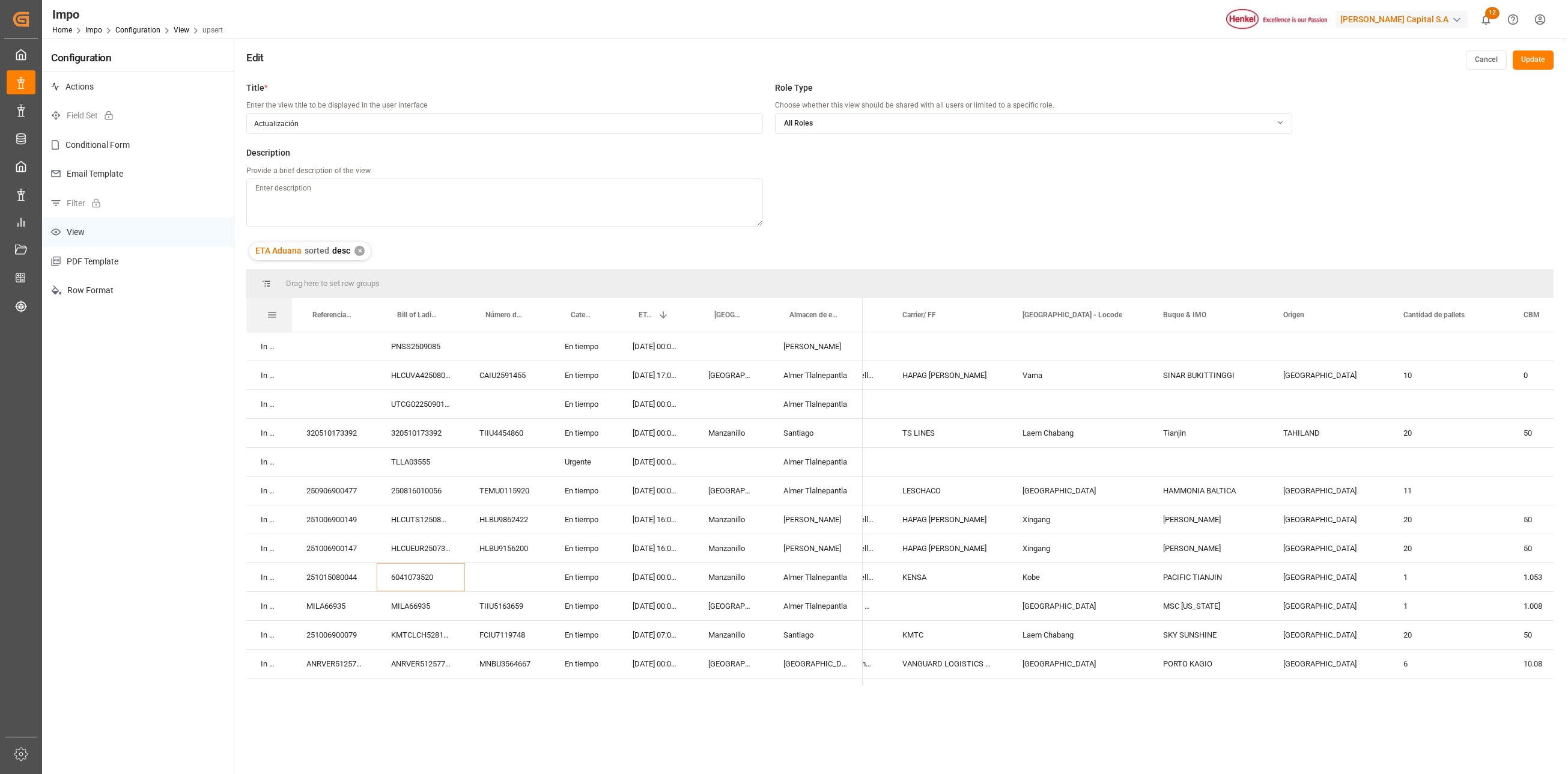
drag, startPoint x: 275, startPoint y: 303, endPoint x: 290, endPoint y: 303, distance: 15.0
click at [290, 303] on div at bounding box center [292, 315] width 5 height 33
click at [272, 312] on span at bounding box center [272, 315] width 11 height 11
click at [366, 317] on span "columns" at bounding box center [371, 317] width 11 height 11
click at [275, 314] on span at bounding box center [272, 315] width 11 height 11
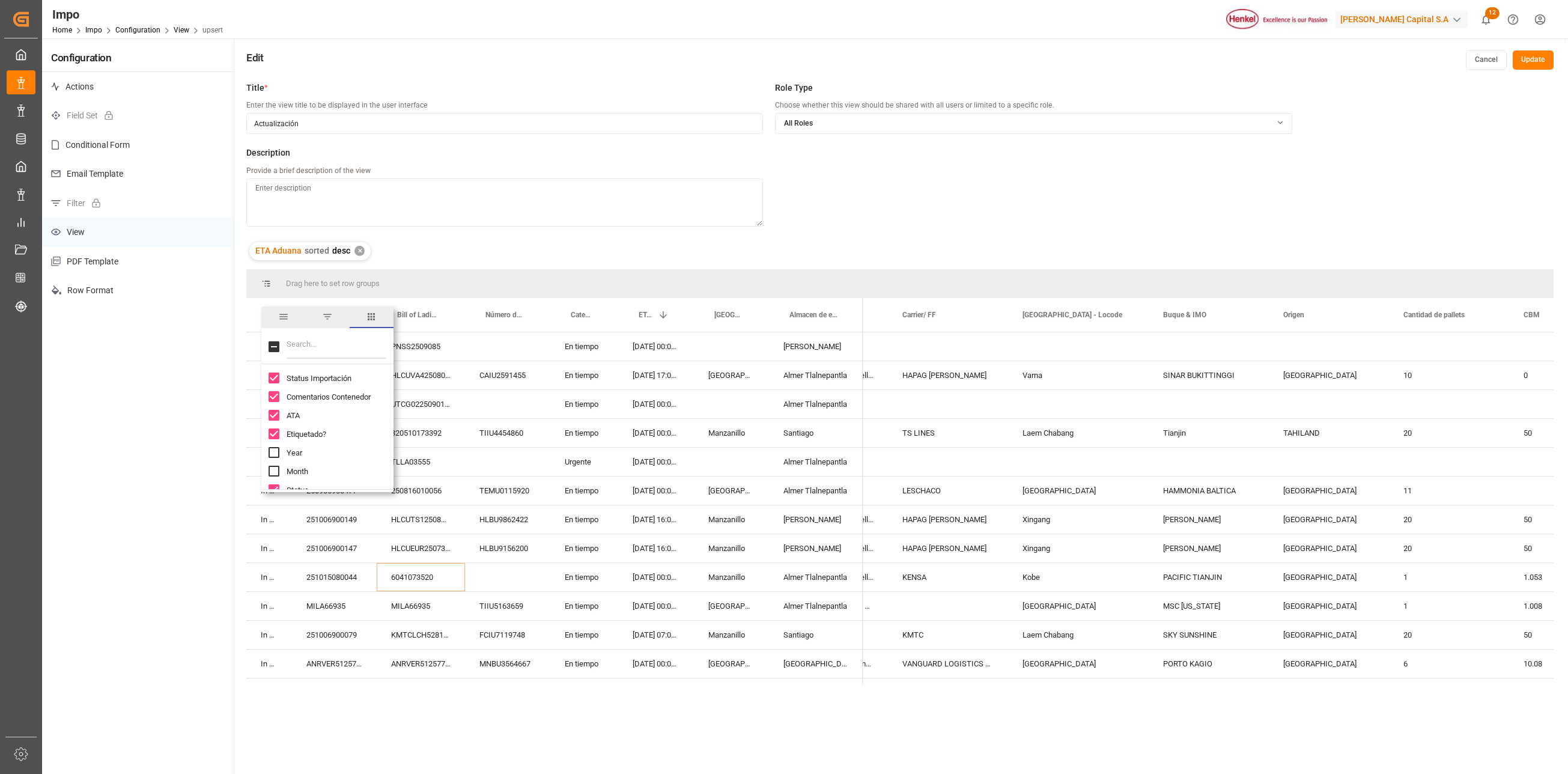
click at [342, 355] on input "Filter Columns Input" at bounding box center [336, 347] width 100 height 24
click at [272, 374] on input "Status Importación column toggle visibility (visible)" at bounding box center [274, 379] width 11 height 11
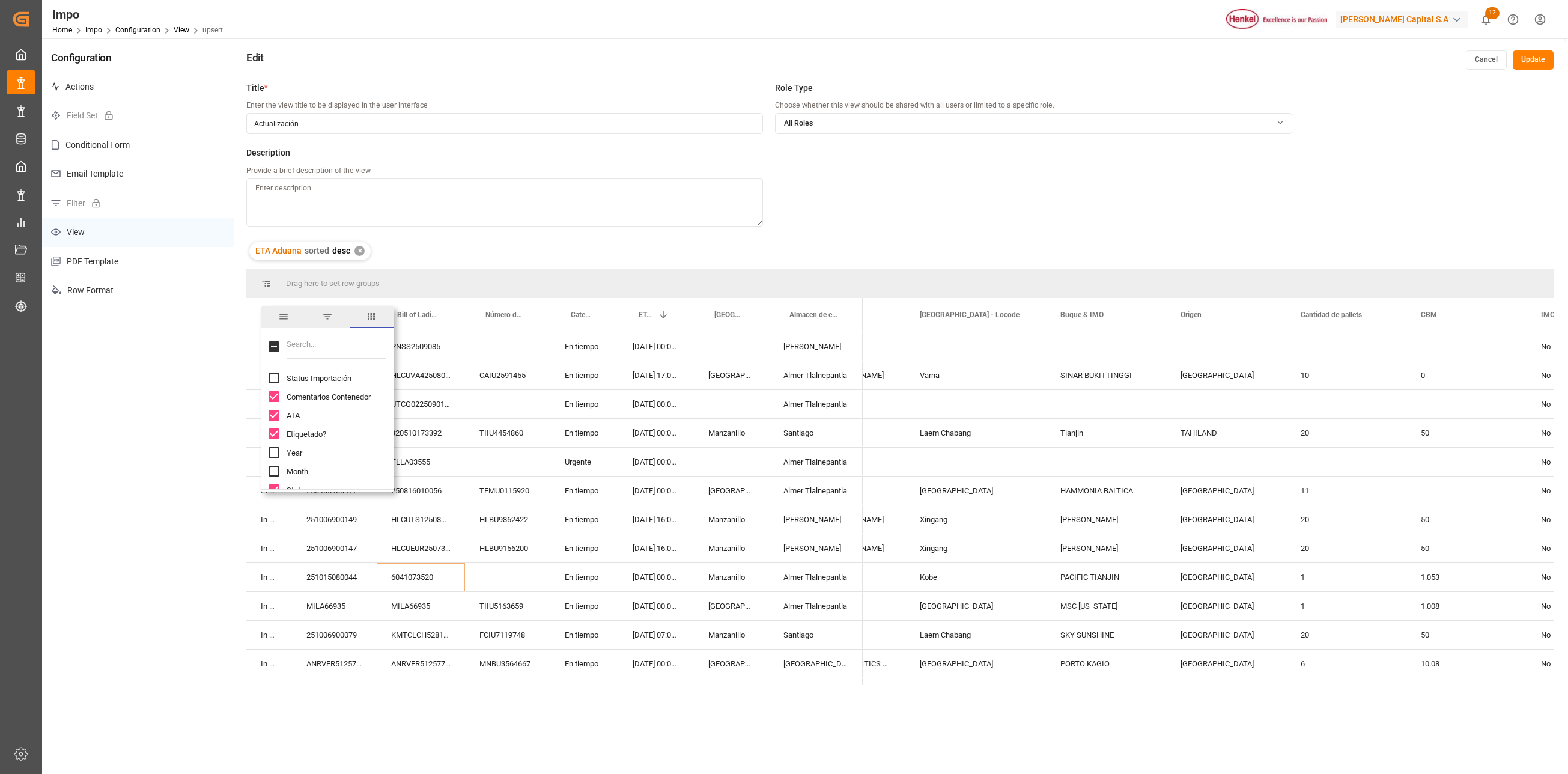
click at [272, 374] on input "Status Importación column toggle visibility (hidden)" at bounding box center [274, 379] width 11 height 11
checkbox input "true"
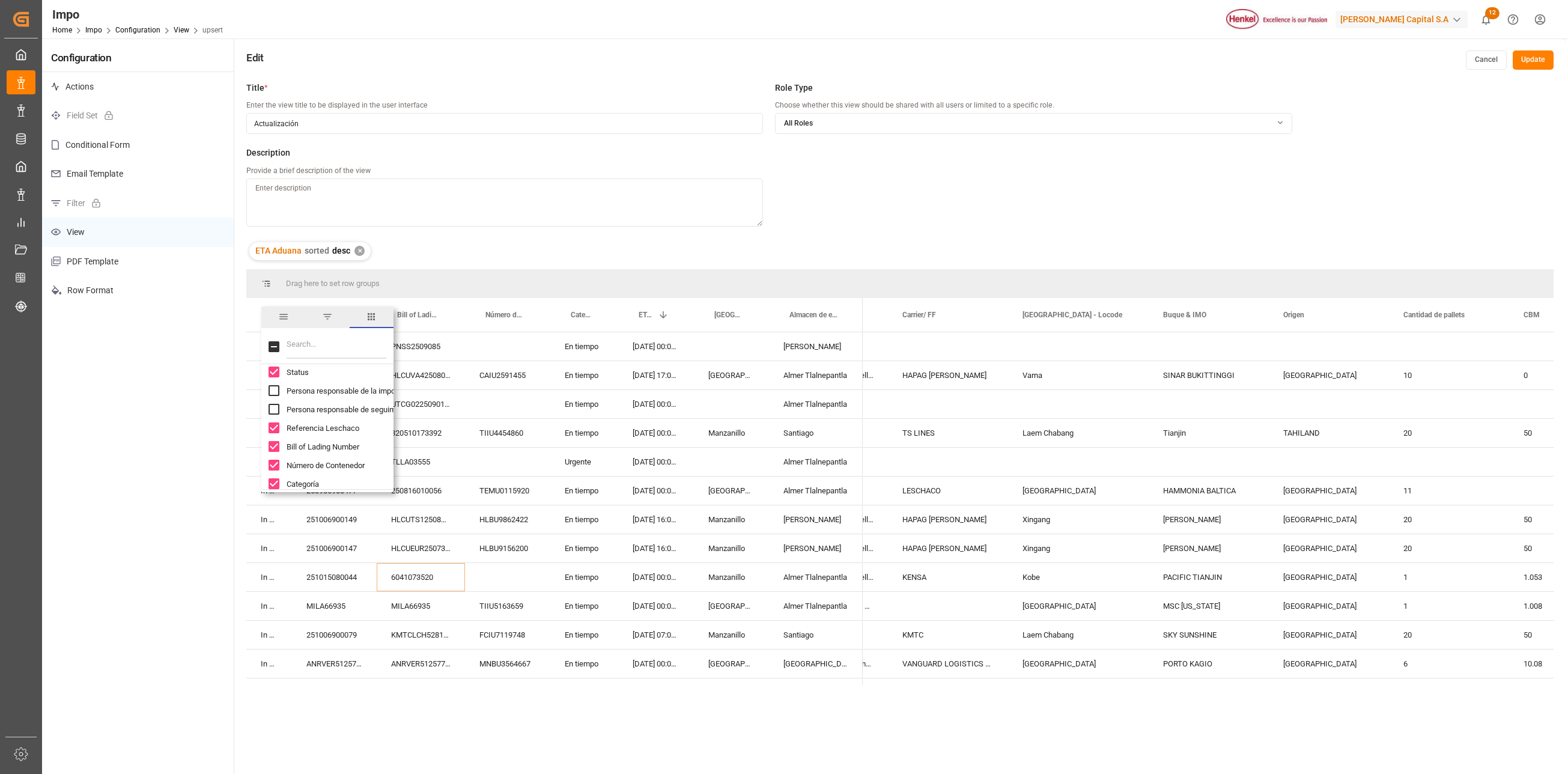
scroll to position [120, 0]
click at [272, 370] on input "Status column toggle visibility (visible)" at bounding box center [274, 370] width 11 height 11
checkbox input "false"
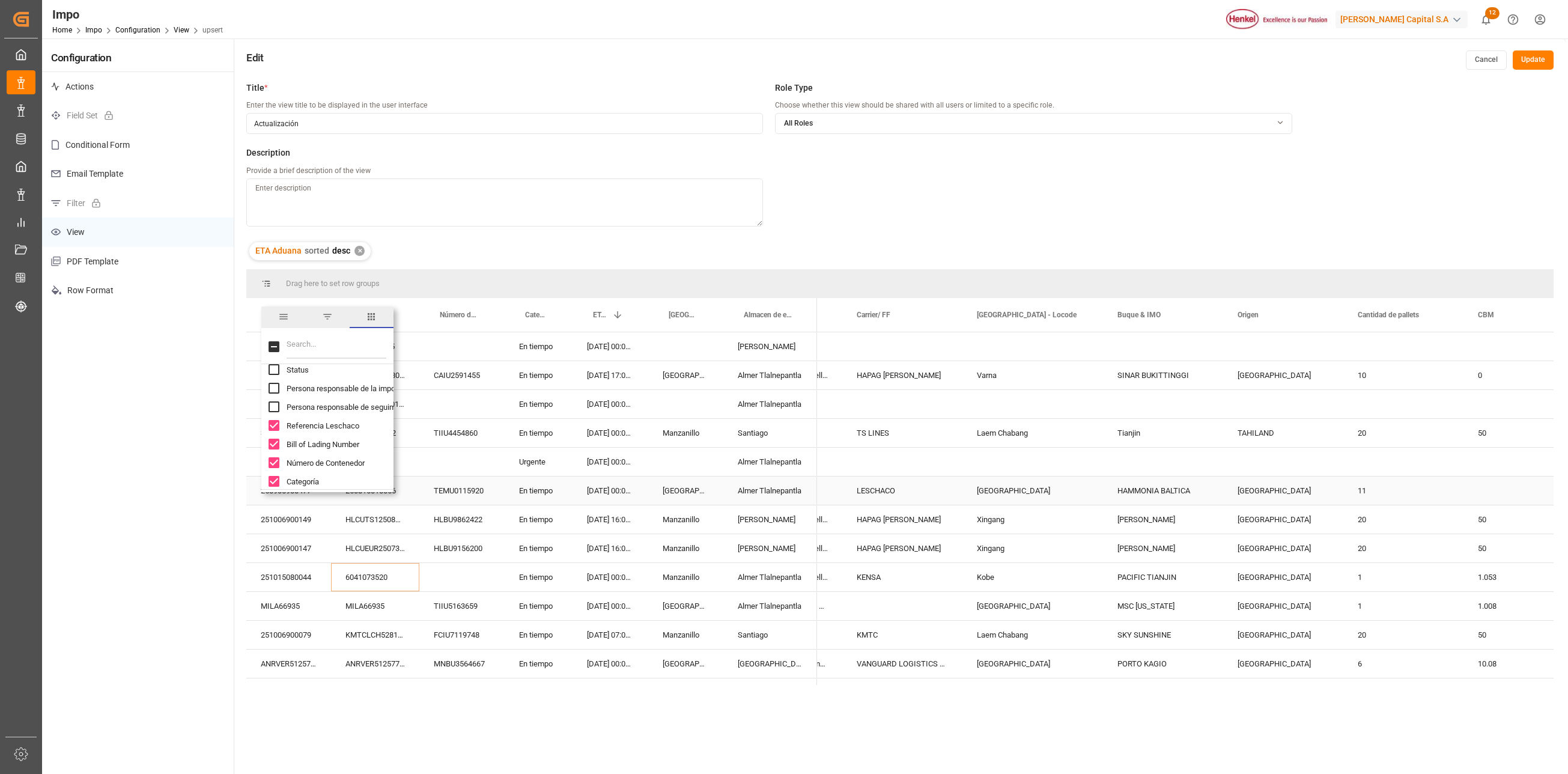
click at [632, 475] on div "04.10.2025 00:00:00" at bounding box center [610, 462] width 76 height 29
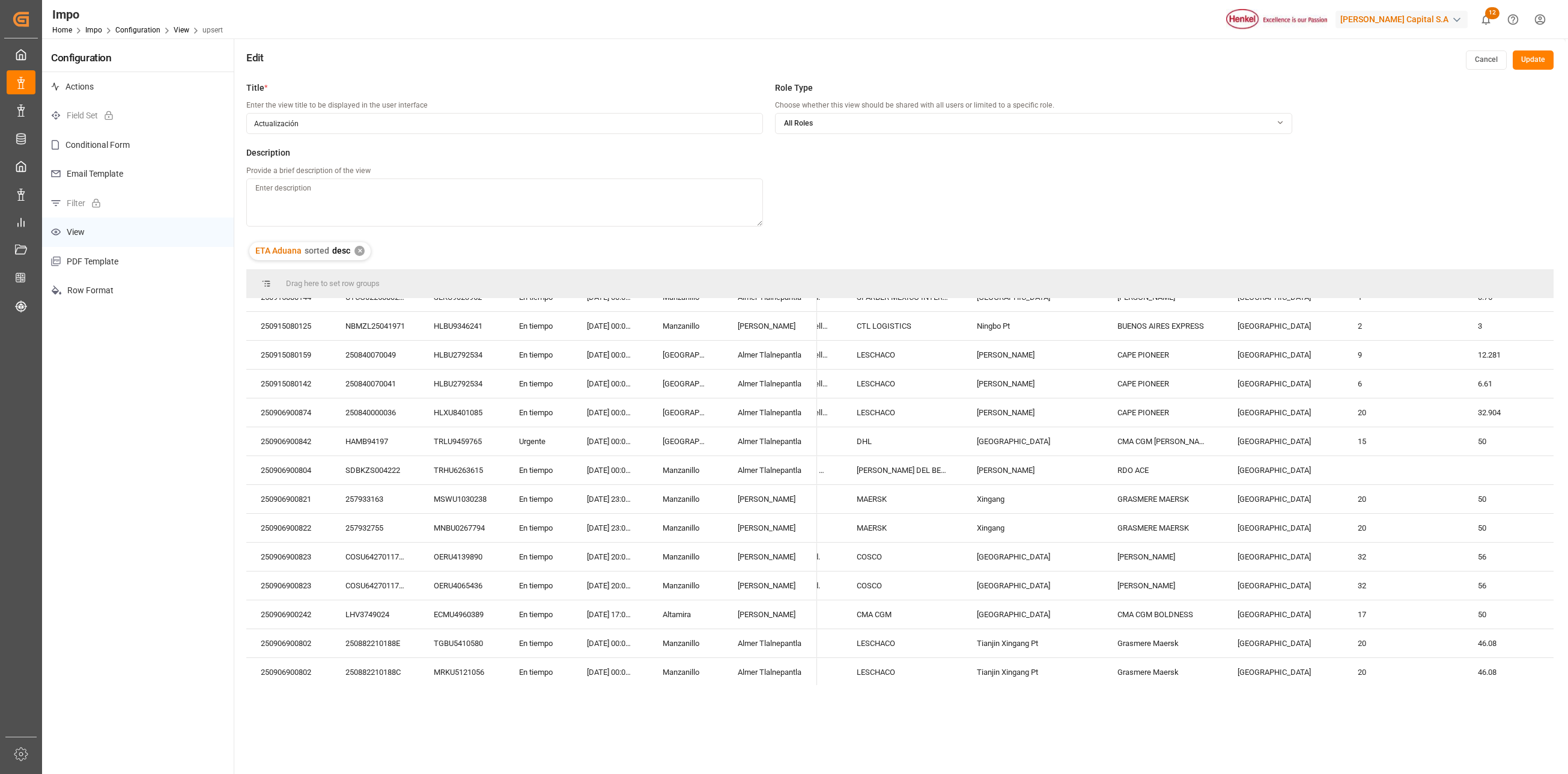
scroll to position [1443, 0]
